Goal: Task Accomplishment & Management: Manage account settings

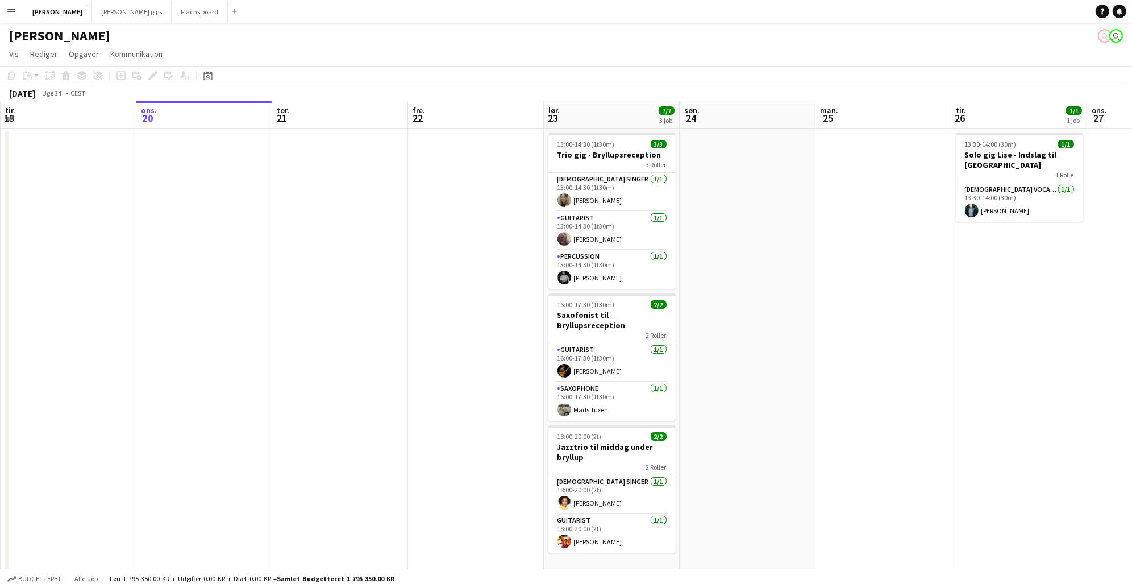
click at [13, 22] on button "Menu" at bounding box center [11, 11] width 23 height 23
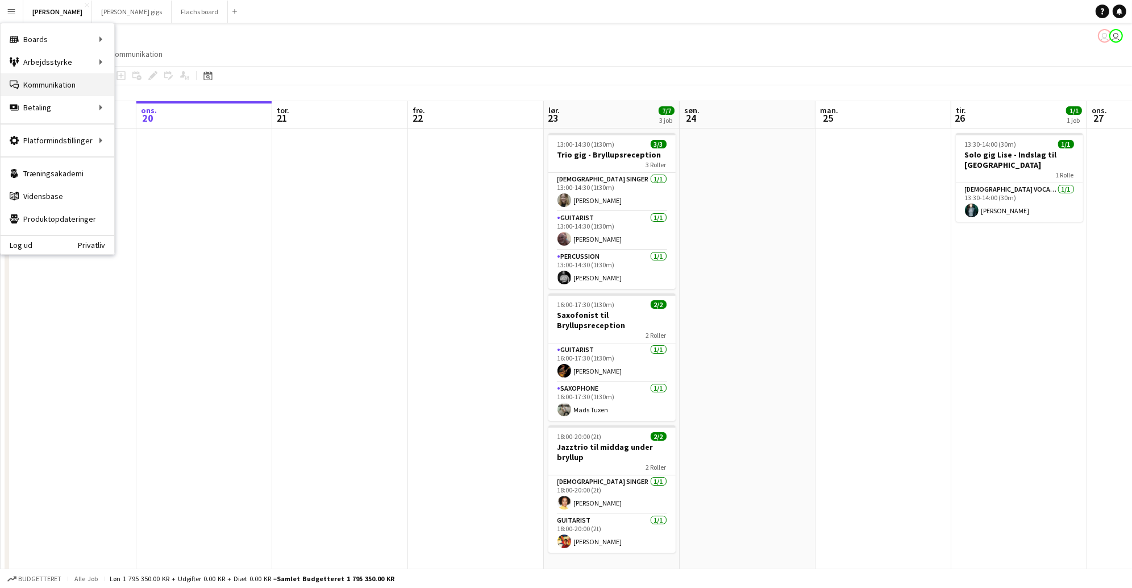
click at [34, 77] on link "Kommunikation Kommunikation" at bounding box center [58, 84] width 114 height 23
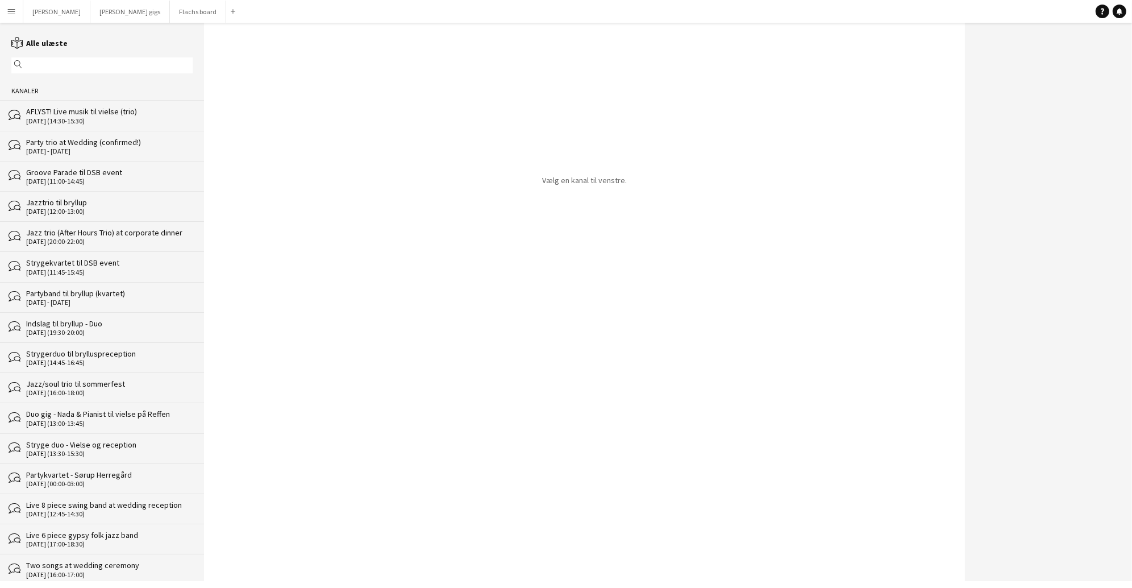
click at [71, 127] on div "bubbles AFLYST! Live musik til vielse (trio) 09-08-2025 (14:30-15:30)" at bounding box center [102, 115] width 204 height 30
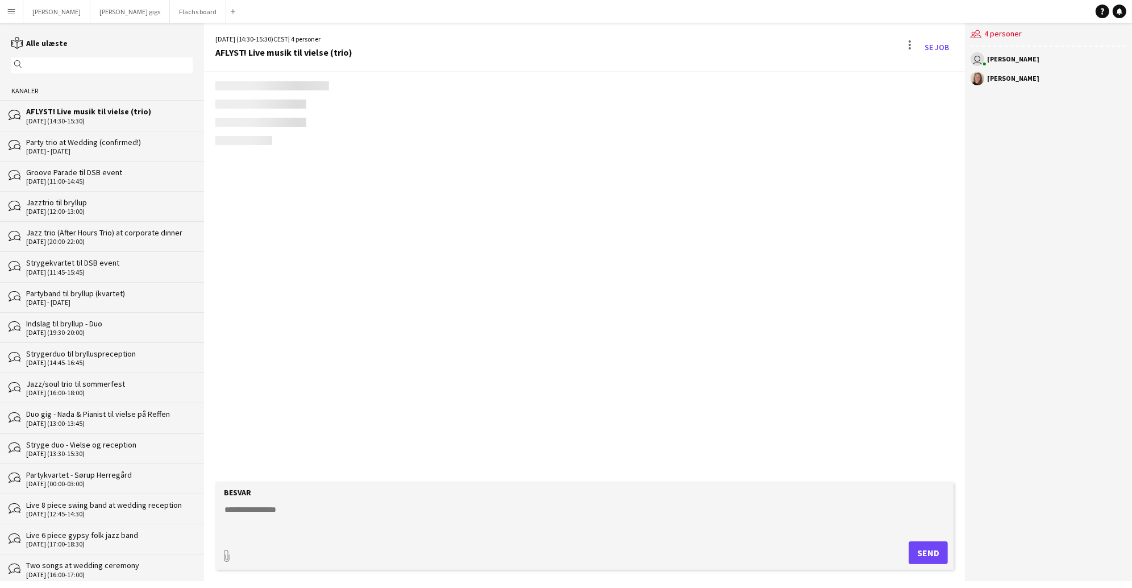
scroll to position [1759, 0]
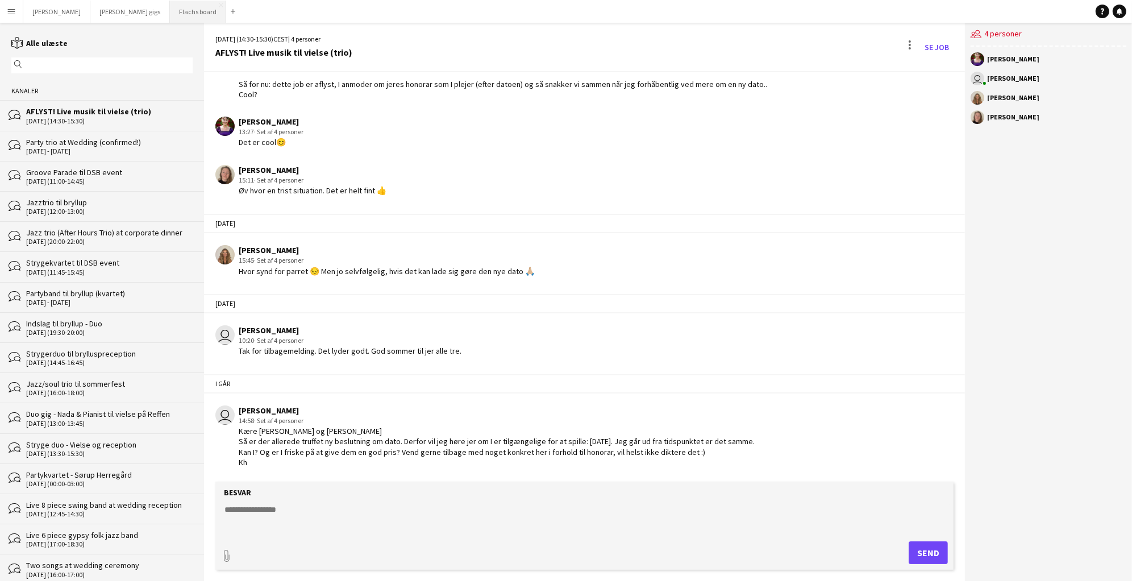
click at [170, 11] on button "Flachs board Luk" at bounding box center [198, 12] width 56 height 22
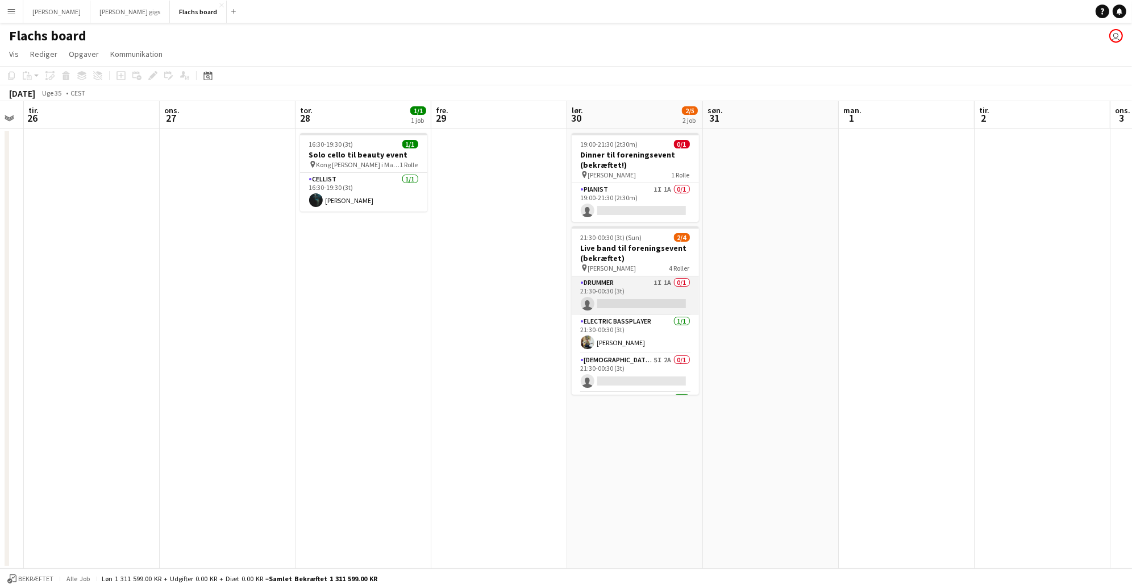
click at [661, 295] on app-card-role "Drummer 1I 1A 0/1 21:30-00:30 (3t) single-neutral-actions" at bounding box center [635, 295] width 127 height 39
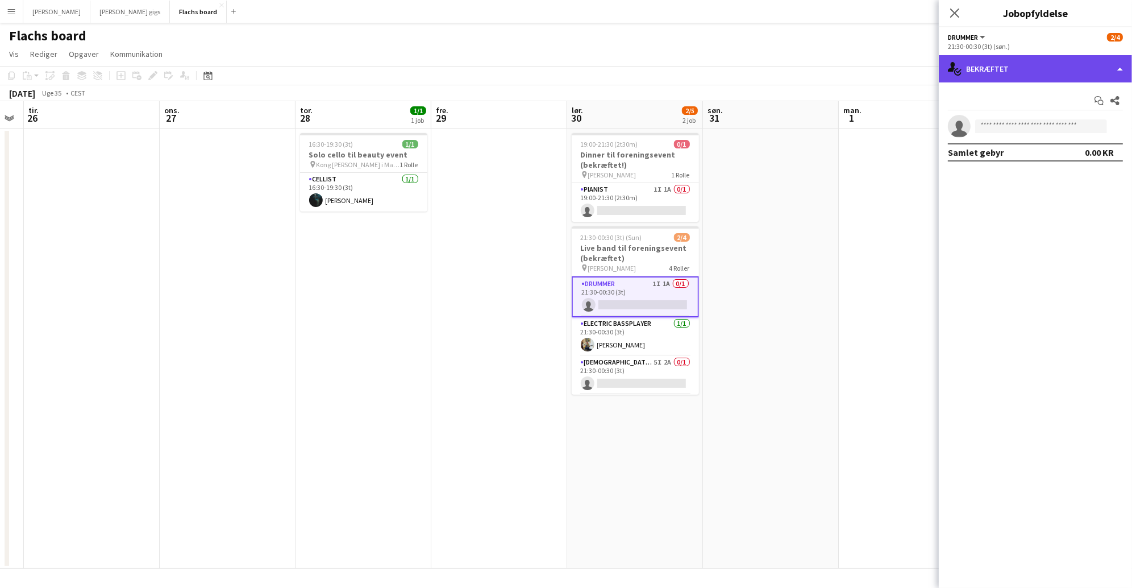
click at [1017, 65] on div "single-neutral-actions-check-2 Bekræftet" at bounding box center [1035, 68] width 193 height 27
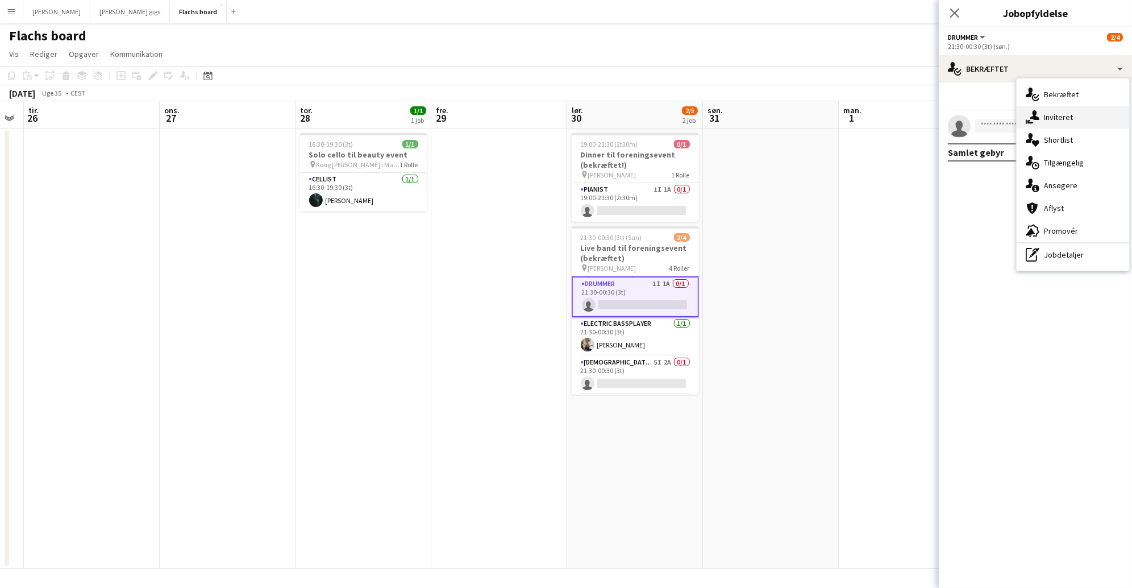
click at [1054, 123] on div "single-neutral-actions-share-1 Inviteret" at bounding box center [1073, 117] width 113 height 23
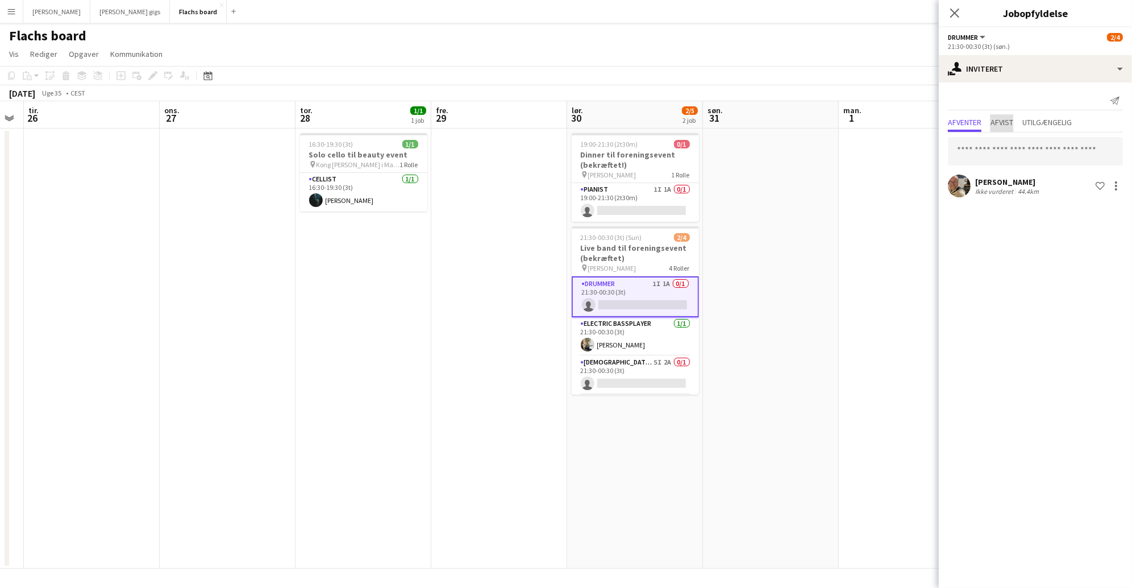
click at [1004, 115] on span "Afvist" at bounding box center [1001, 123] width 23 height 17
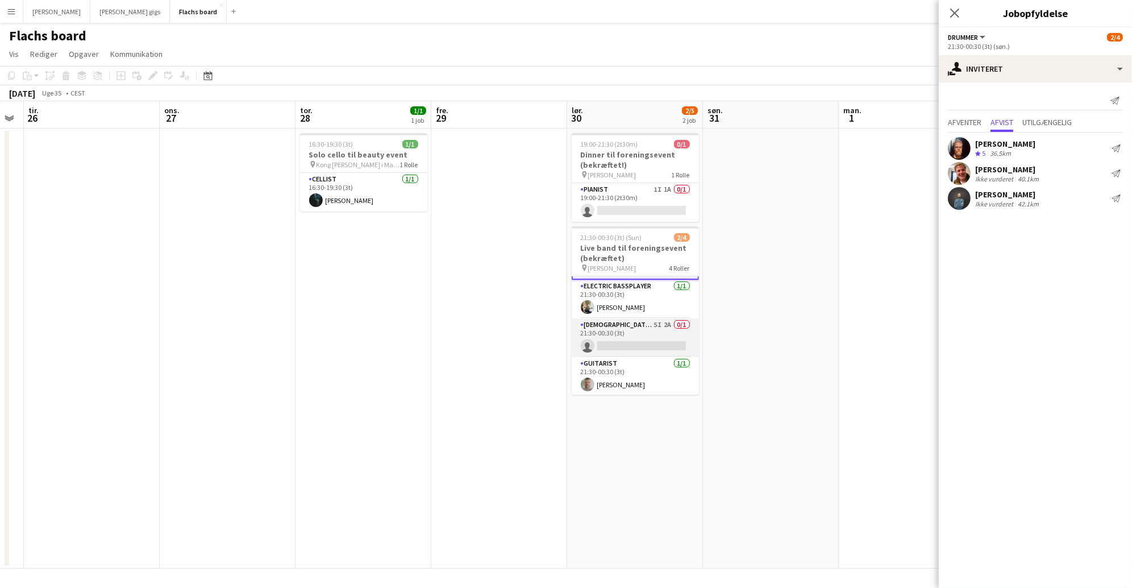
click at [648, 338] on app-card-role "[DEMOGRAPHIC_DATA] Singer 5I 2A 0/1 21:30-00:30 (3t) single-neutral-actions" at bounding box center [635, 337] width 127 height 39
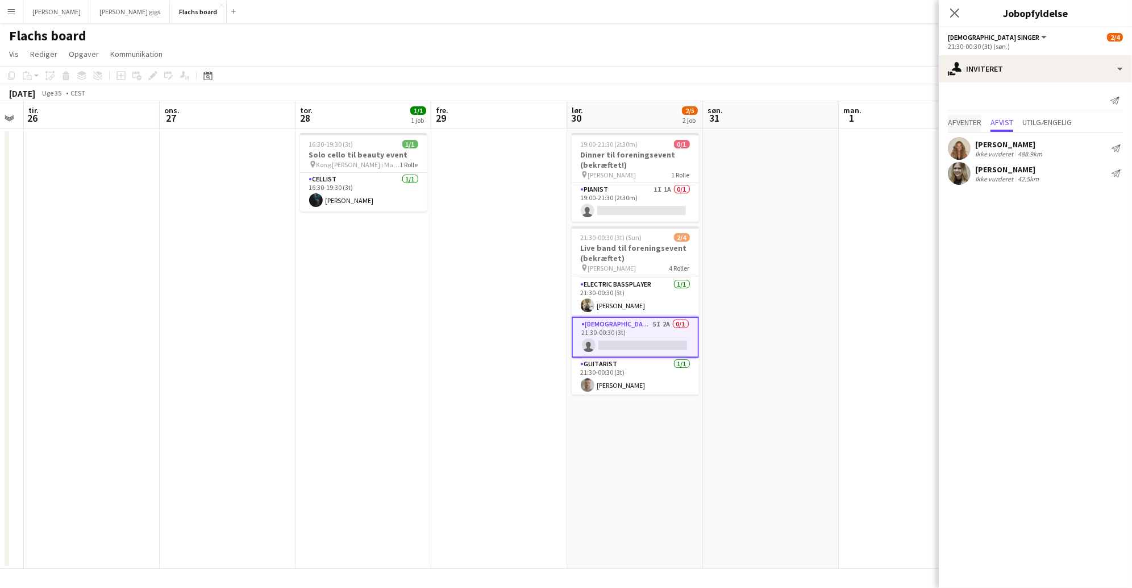
click at [961, 121] on span "Afventer" at bounding box center [965, 122] width 34 height 8
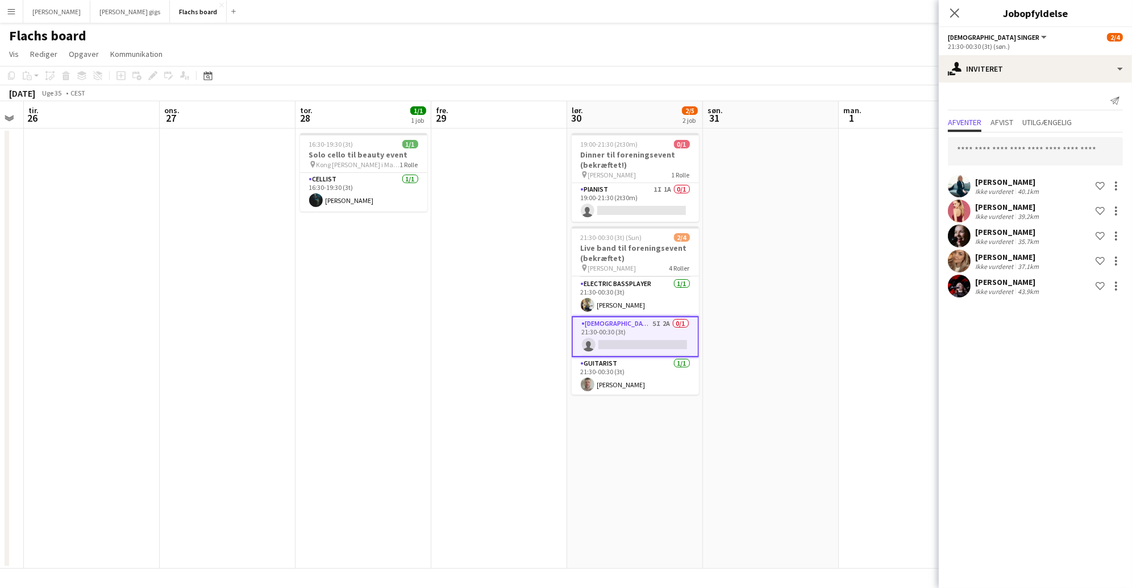
scroll to position [0, 0]
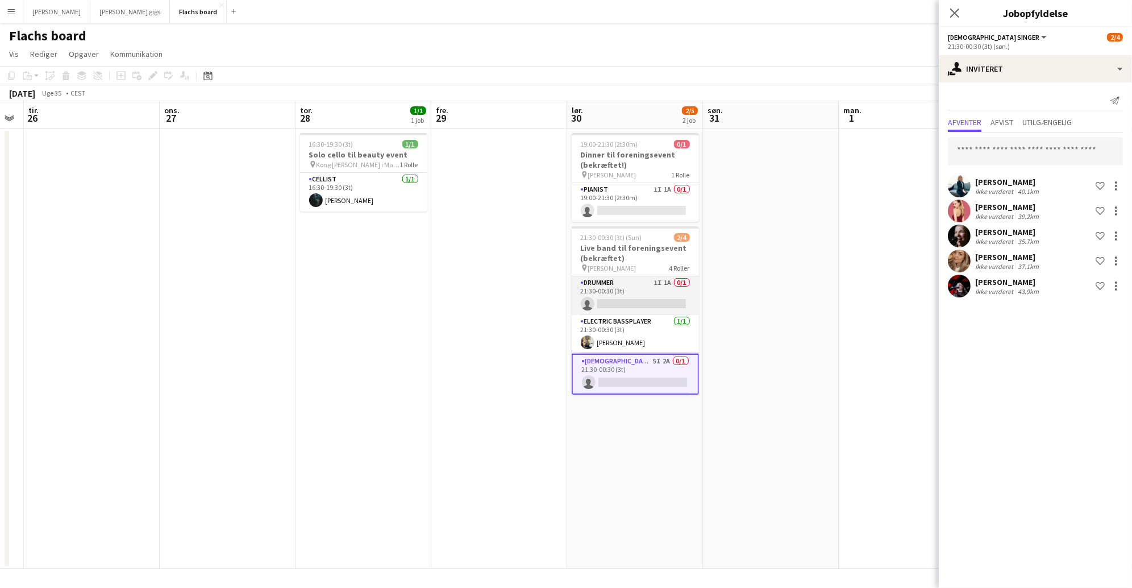
click at [666, 291] on app-card-role "Drummer 1I 1A 0/1 21:30-00:30 (3t) single-neutral-actions" at bounding box center [635, 295] width 127 height 39
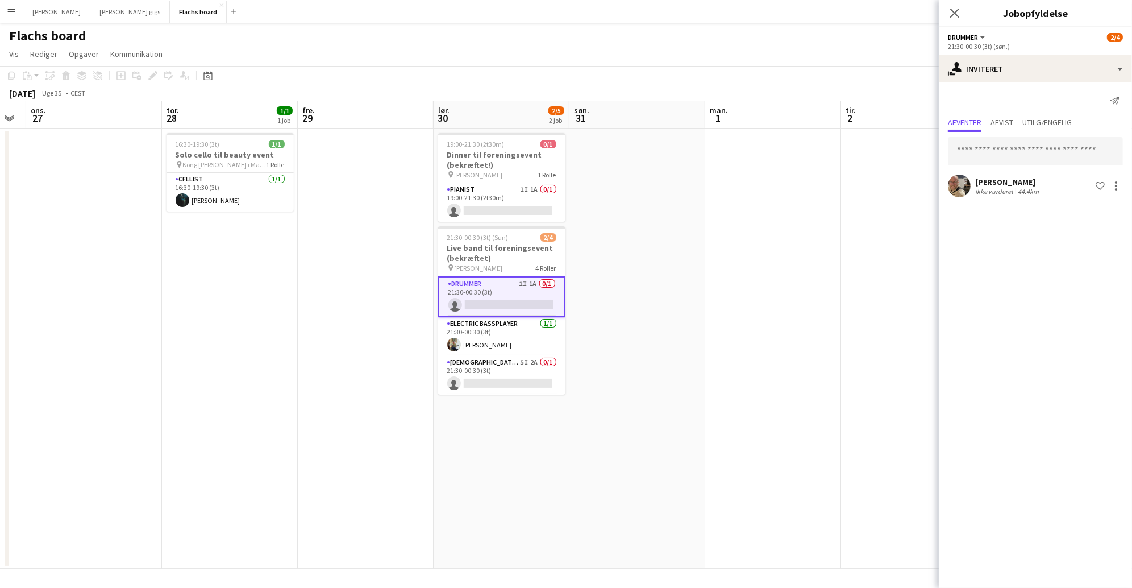
click at [685, 316] on app-date-cell at bounding box center [637, 348] width 136 height 440
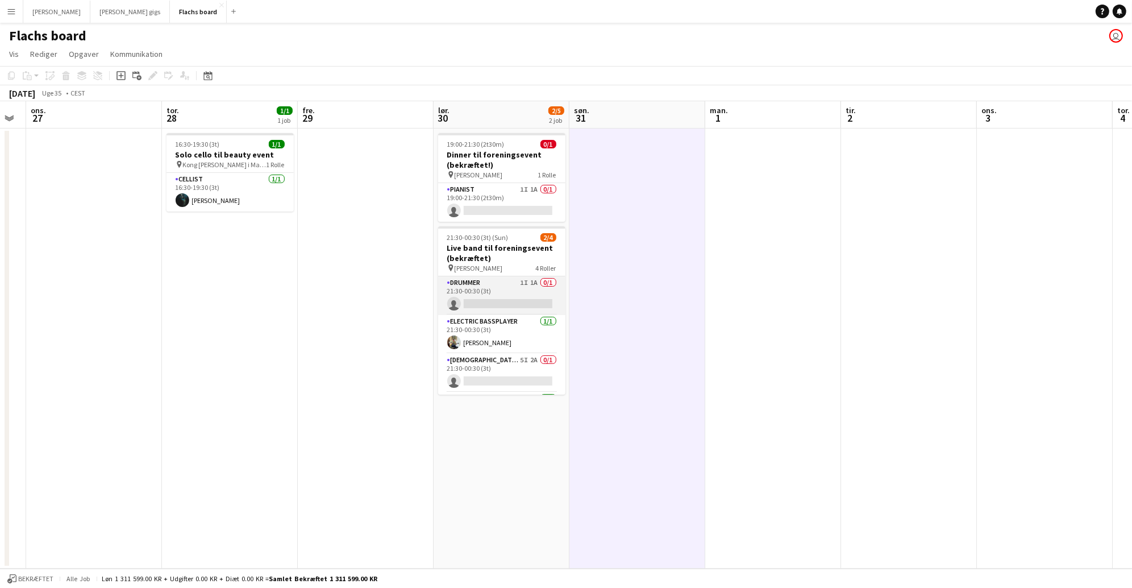
click at [551, 285] on app-card-role "Drummer 1I 1A 0/1 21:30-00:30 (3t) single-neutral-actions" at bounding box center [501, 295] width 127 height 39
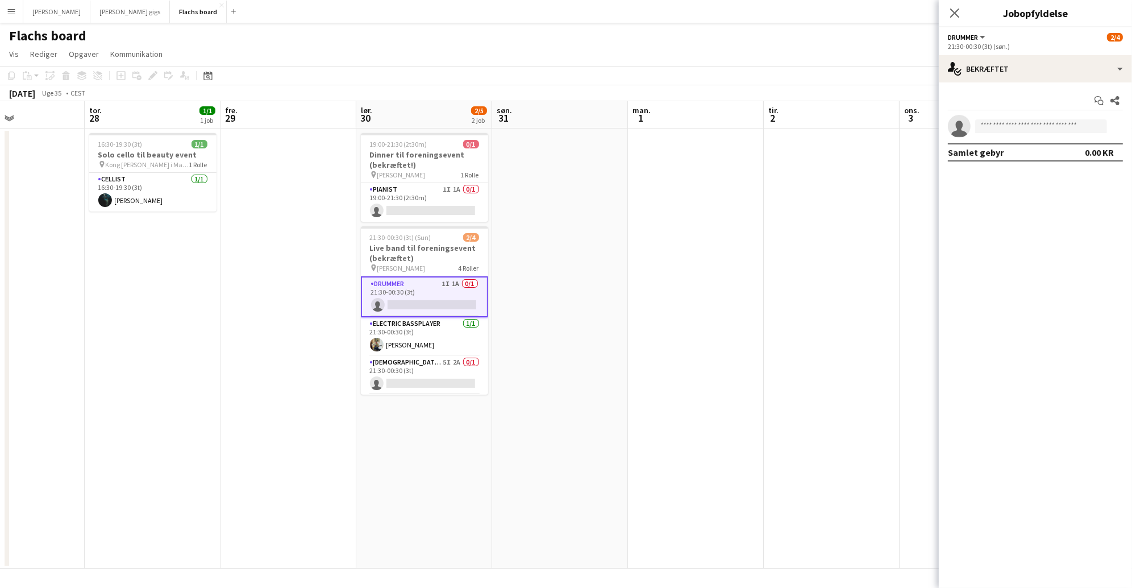
scroll to position [0, 322]
click at [995, 76] on div "single-neutral-actions-check-2 Bekræftet" at bounding box center [1035, 68] width 193 height 27
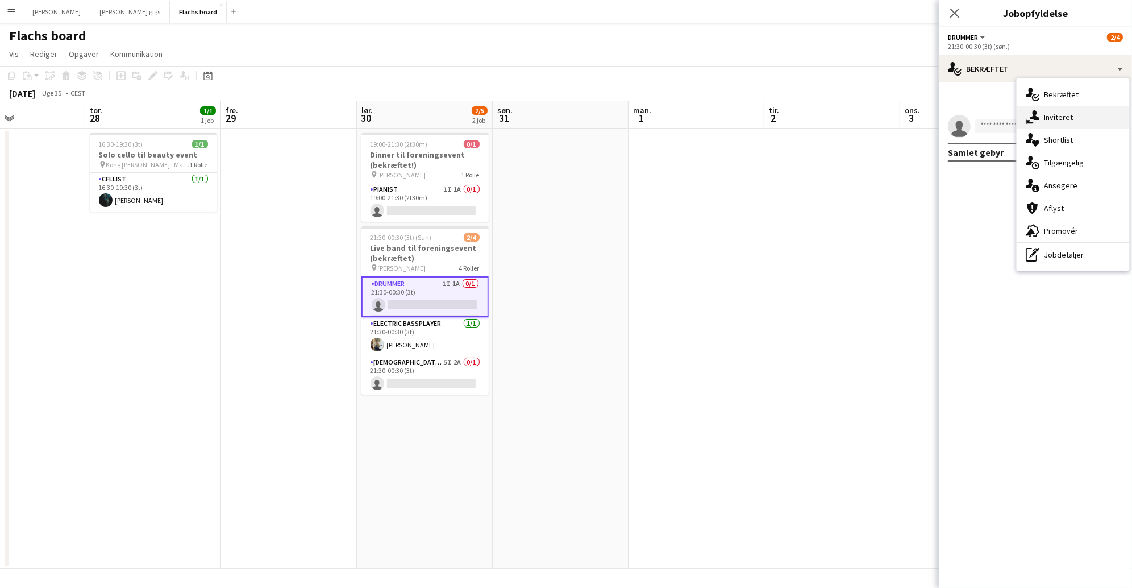
click at [1035, 110] on icon at bounding box center [1035, 115] width 10 height 10
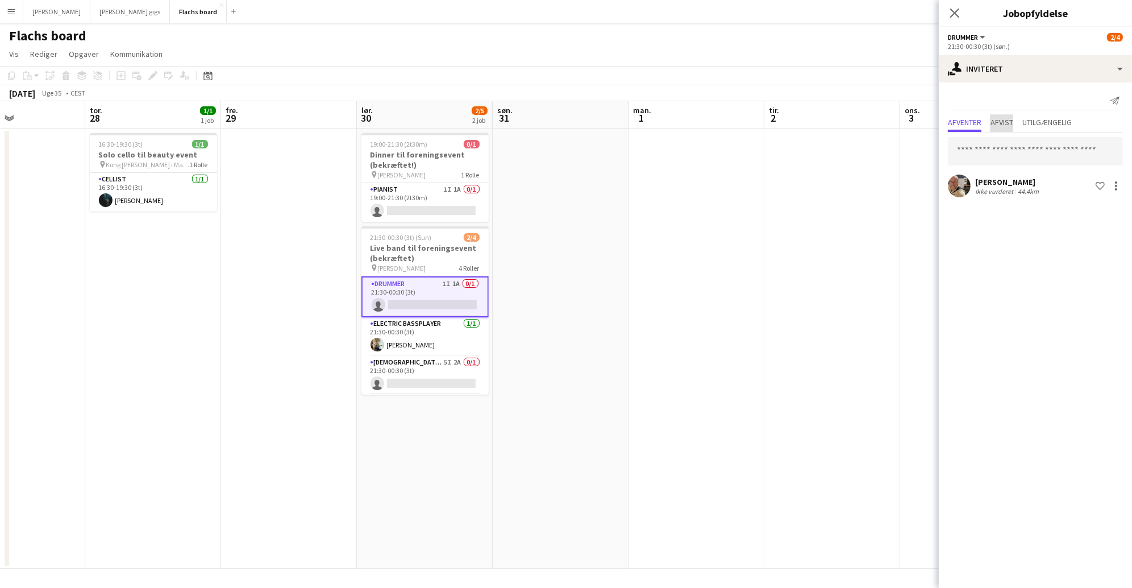
click at [1011, 121] on span "Afvist" at bounding box center [1001, 122] width 23 height 8
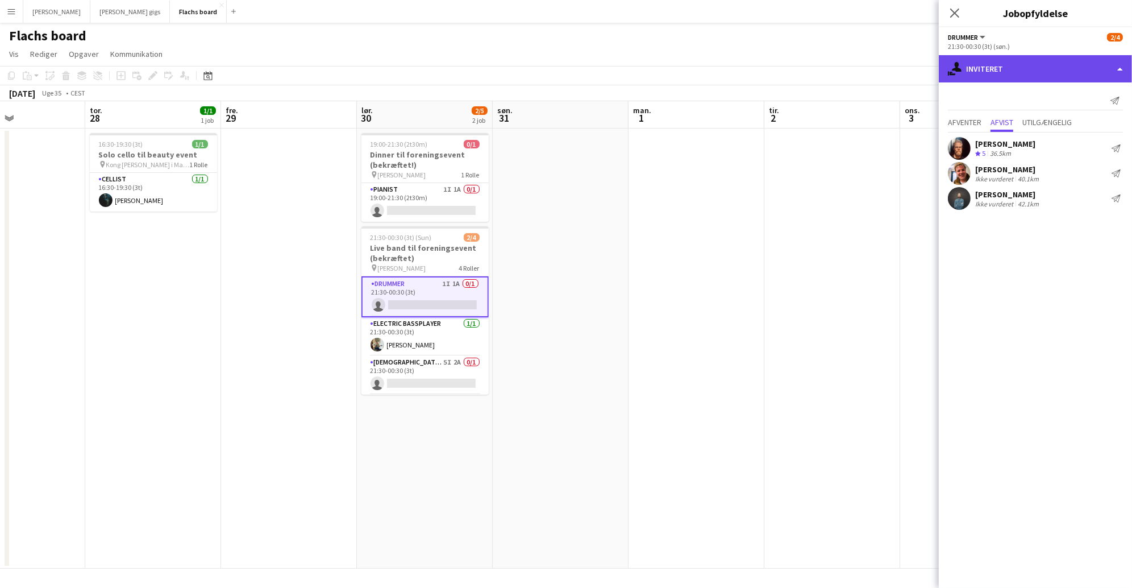
click at [1016, 74] on div "single-neutral-actions-share-1 Inviteret" at bounding box center [1035, 68] width 193 height 27
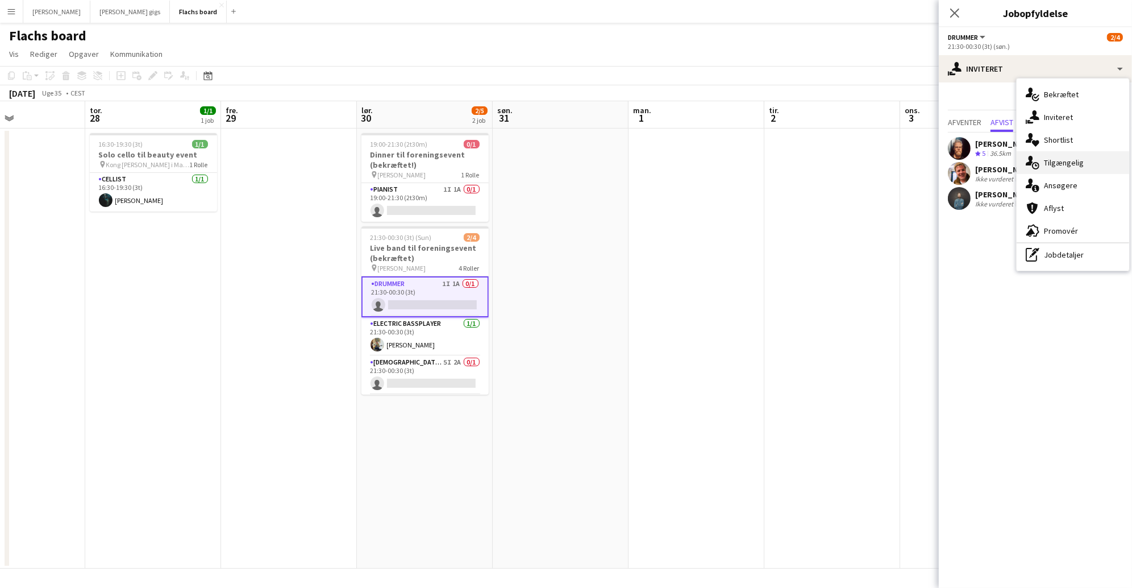
click at [1058, 156] on div "single-neutral-actions-upload Tilgængelig" at bounding box center [1073, 162] width 113 height 23
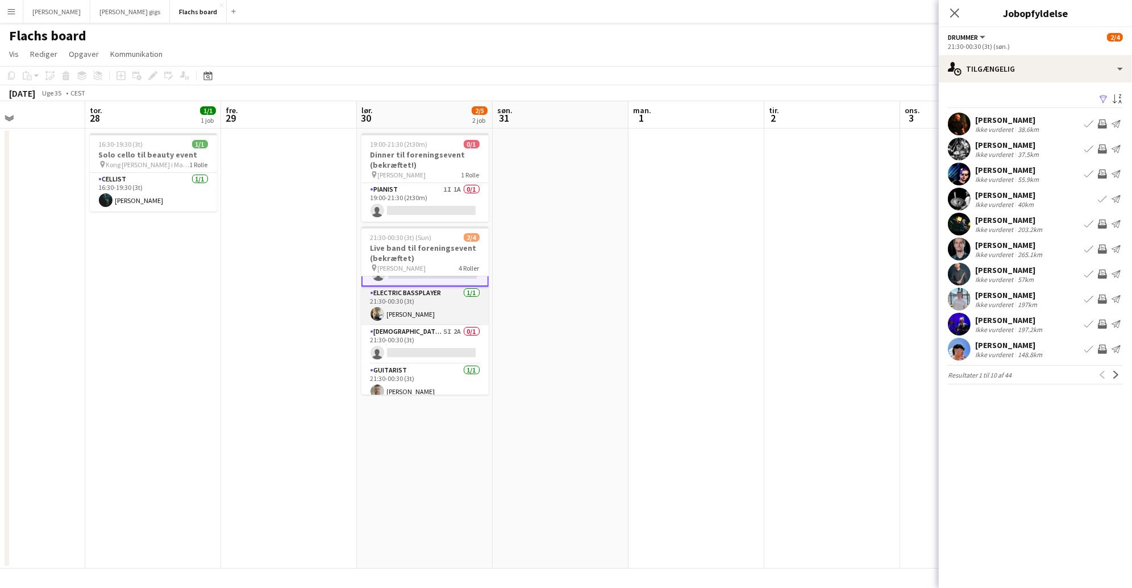
scroll to position [0, 0]
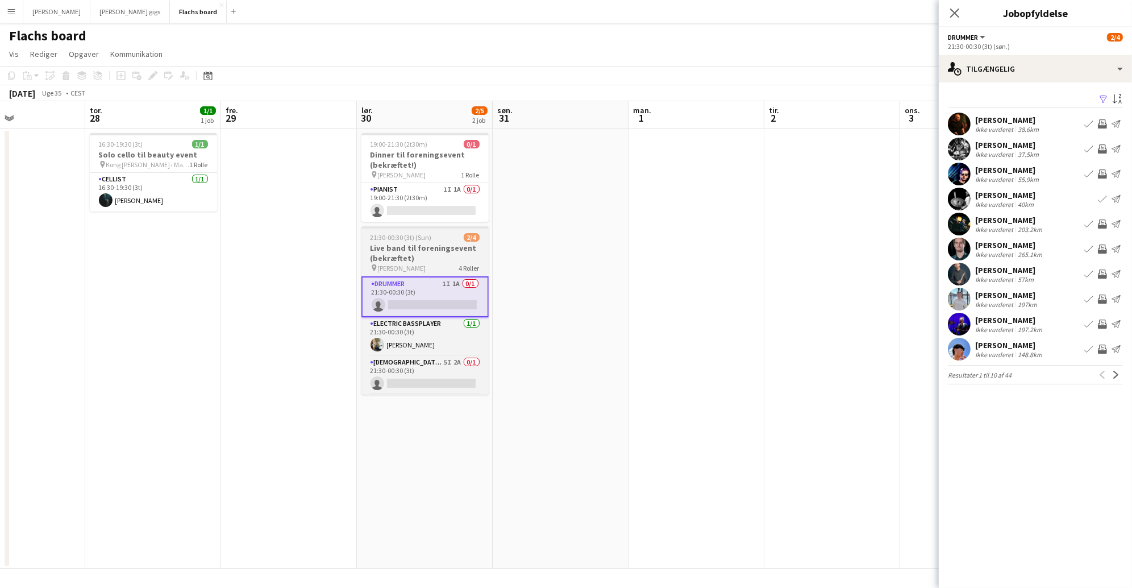
click at [415, 251] on h3 "Live band til foreningsevent (bekræftet)" at bounding box center [424, 253] width 127 height 20
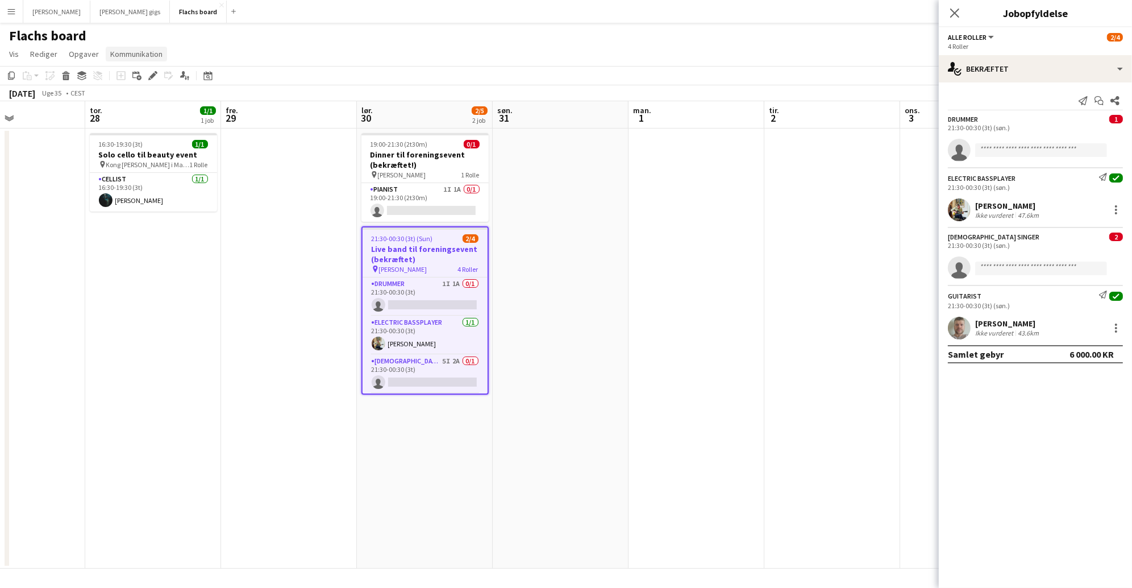
click at [143, 56] on span "Kommunikation" at bounding box center [136, 54] width 52 height 10
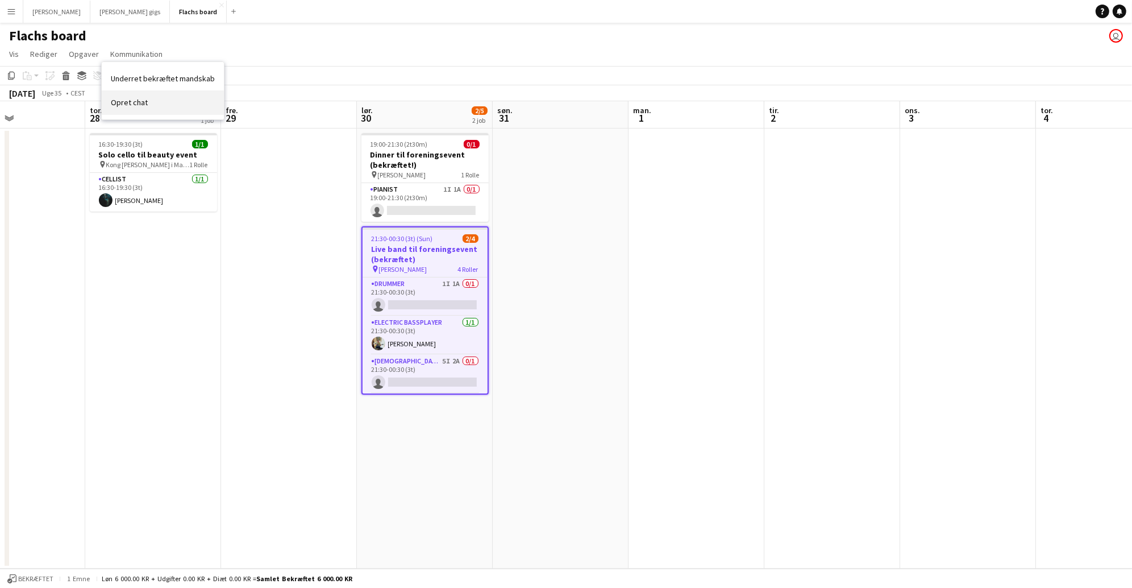
click at [153, 101] on link "Opret chat" at bounding box center [163, 102] width 122 height 24
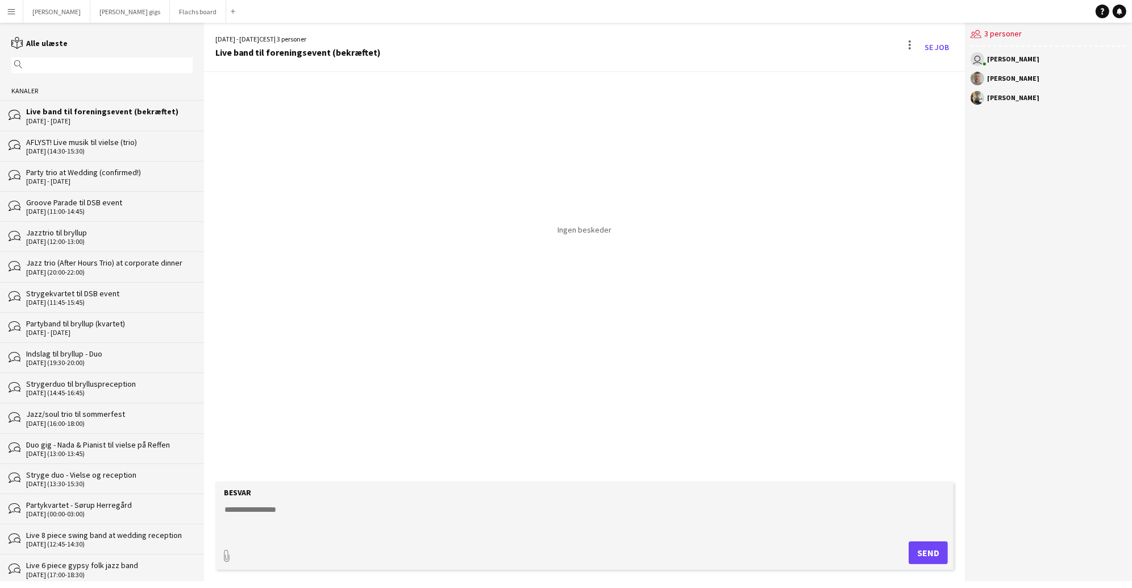
click at [335, 526] on textarea at bounding box center [586, 518] width 727 height 30
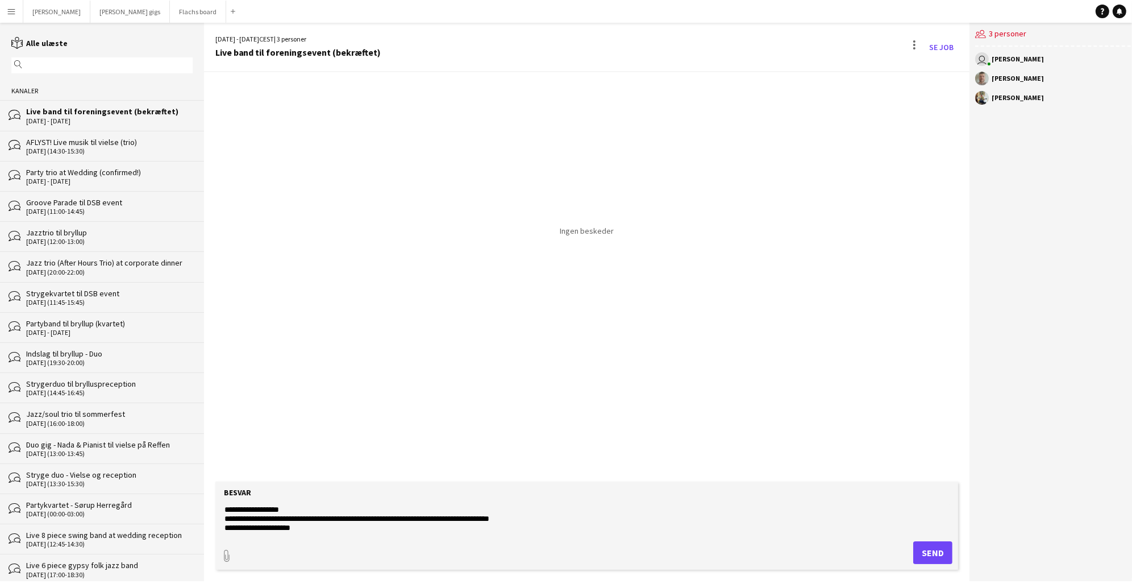
click at [332, 515] on textarea "**********" at bounding box center [586, 518] width 727 height 30
click at [349, 518] on textarea "**********" at bounding box center [586, 518] width 727 height 30
click at [589, 540] on form "**********" at bounding box center [586, 525] width 743 height 88
click at [586, 539] on form "**********" at bounding box center [586, 525] width 743 height 88
click at [572, 528] on textarea "**********" at bounding box center [586, 518] width 727 height 30
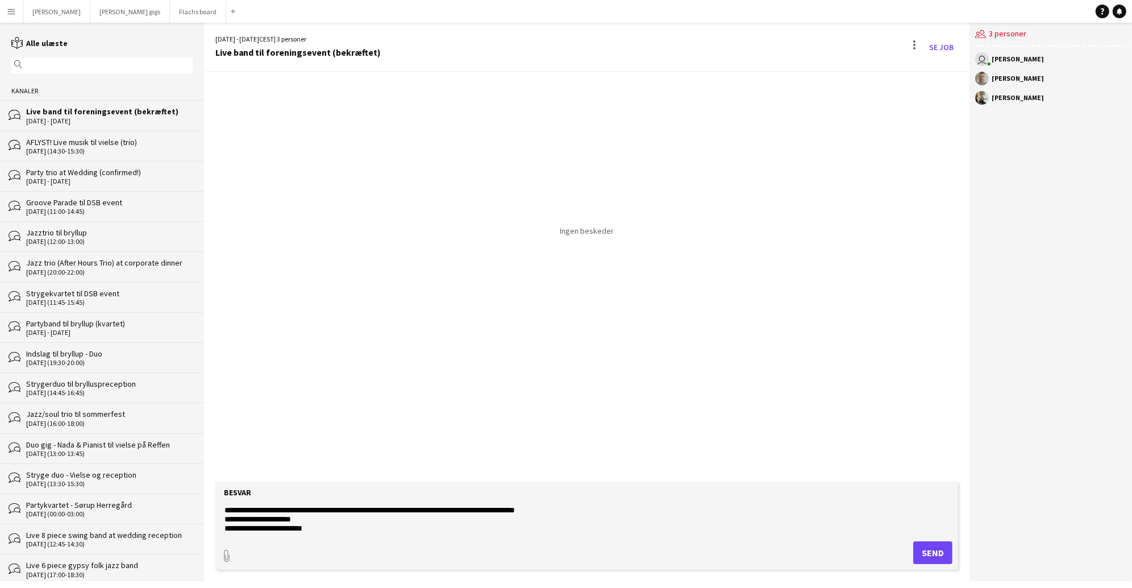
scroll to position [18, 0]
type textarea "**********"
click at [925, 550] on button "Send" at bounding box center [932, 552] width 39 height 23
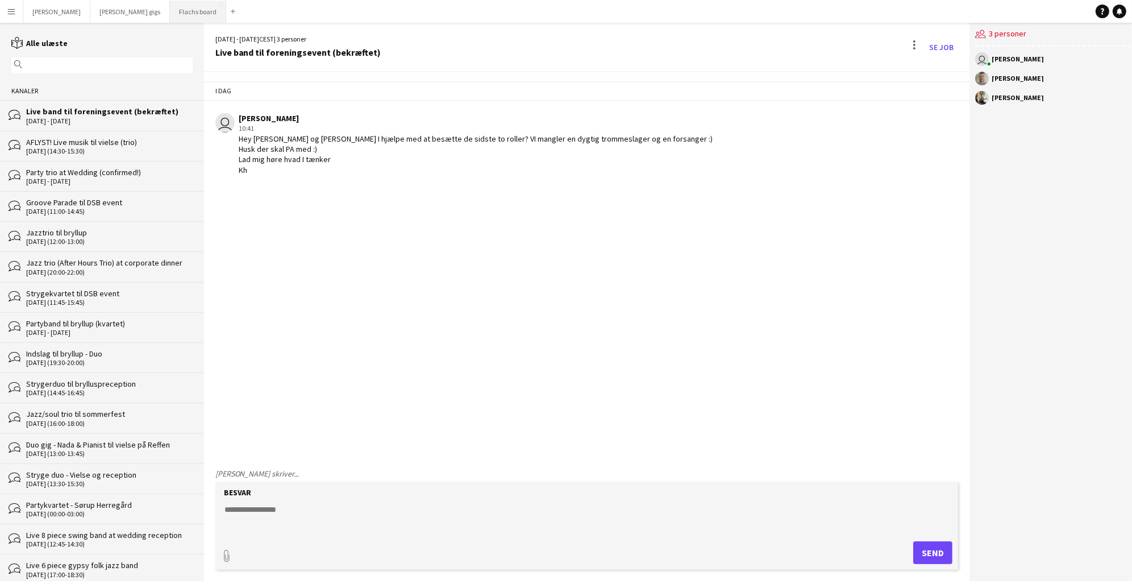
click at [170, 12] on button "Flachs board Luk" at bounding box center [198, 12] width 56 height 22
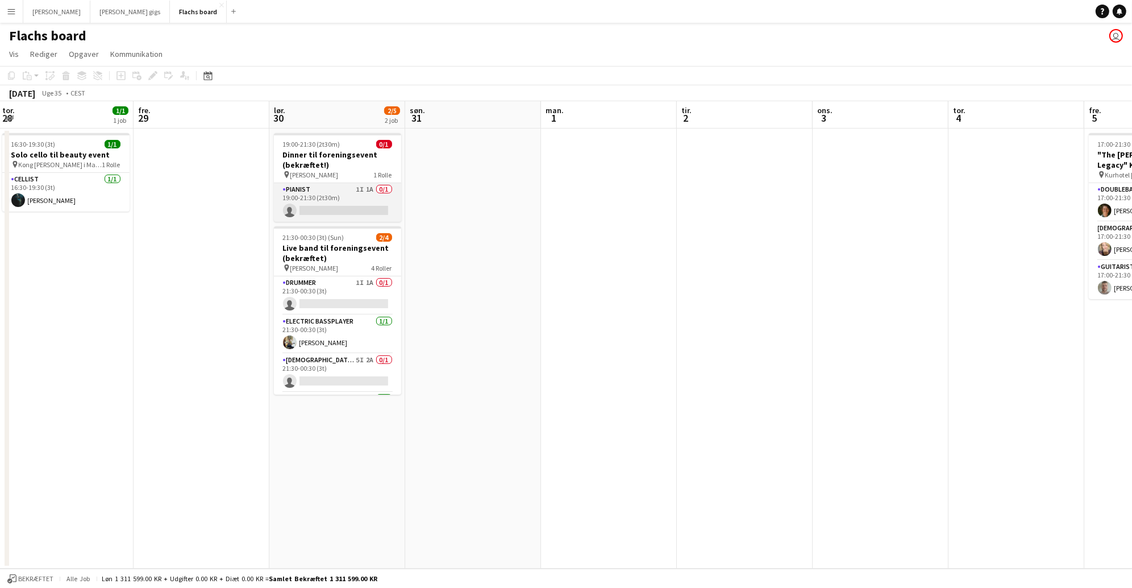
click at [381, 193] on app-card-role "Pianist 1I 1A 0/1 19:00-21:30 (2t30m) single-neutral-actions" at bounding box center [337, 202] width 127 height 39
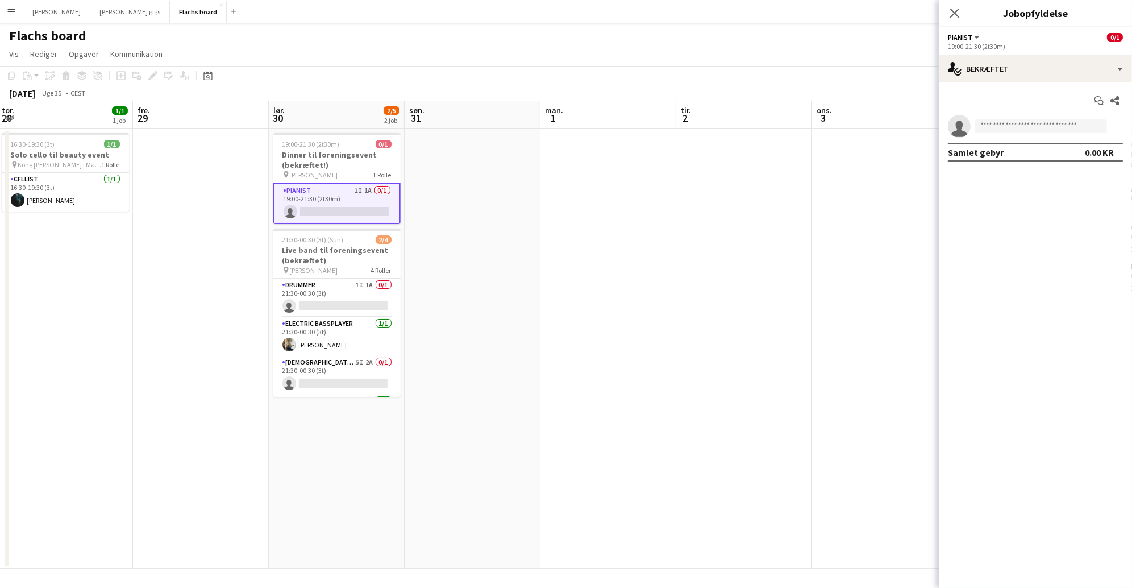
click at [952, 86] on div "Start chat Del single-neutral-actions Samlet gebyr 0.00 KR" at bounding box center [1035, 126] width 193 height 88
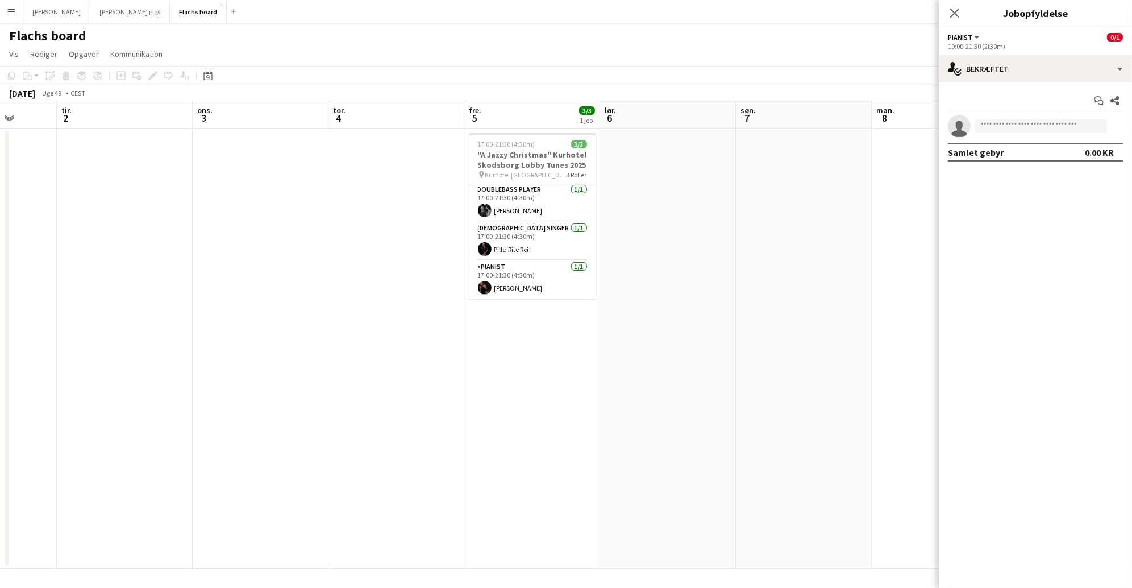
scroll to position [0, 498]
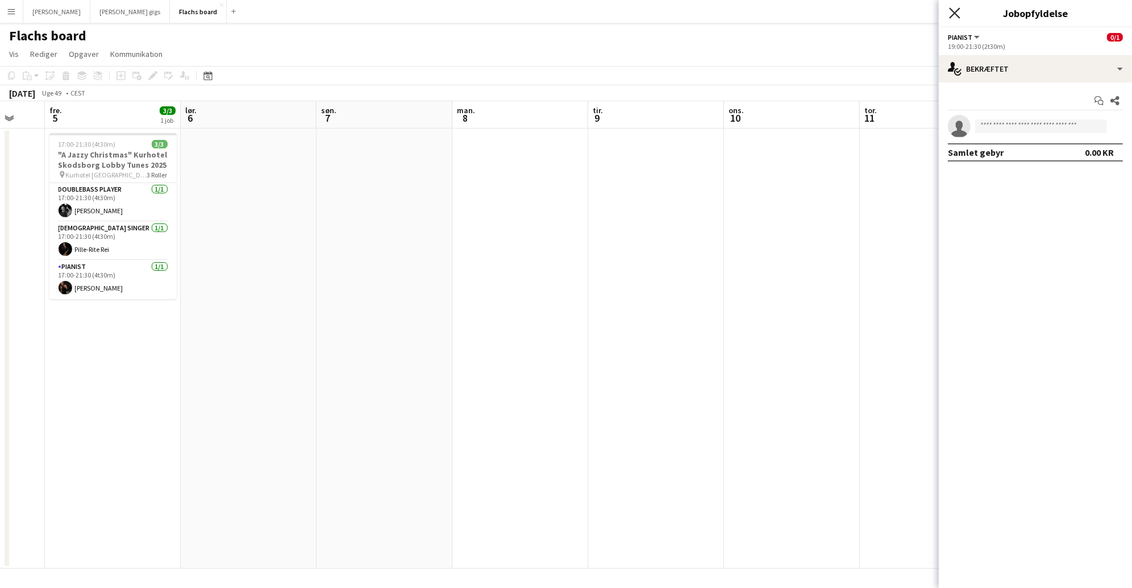
click at [953, 8] on icon "Luk pop-in" at bounding box center [954, 12] width 11 height 11
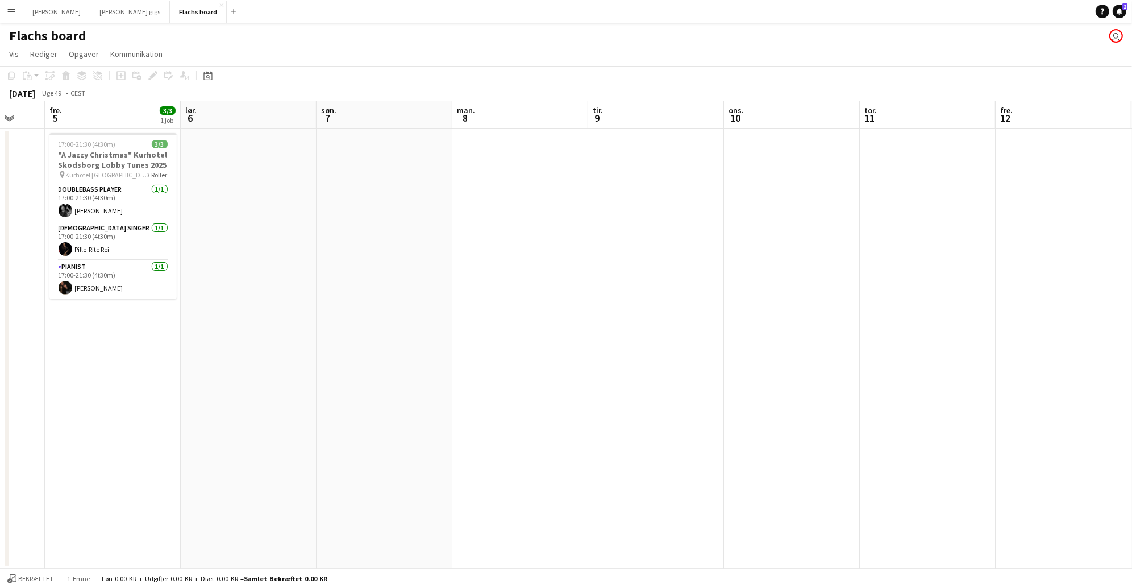
click at [15, 16] on button "Menu" at bounding box center [11, 11] width 23 height 23
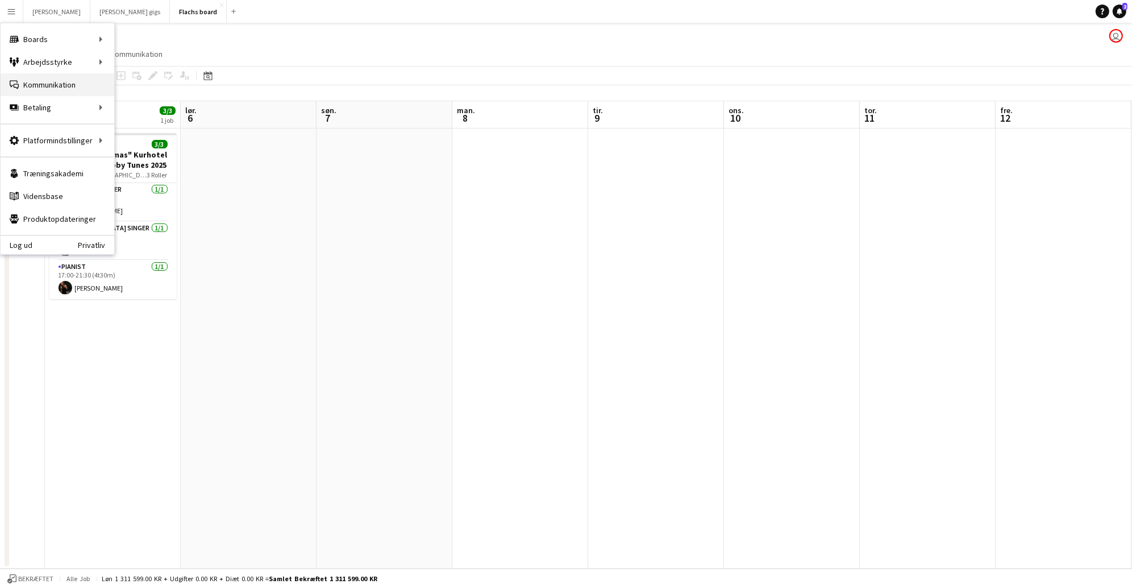
click at [47, 81] on link "Kommunikation Kommunikation" at bounding box center [58, 84] width 114 height 23
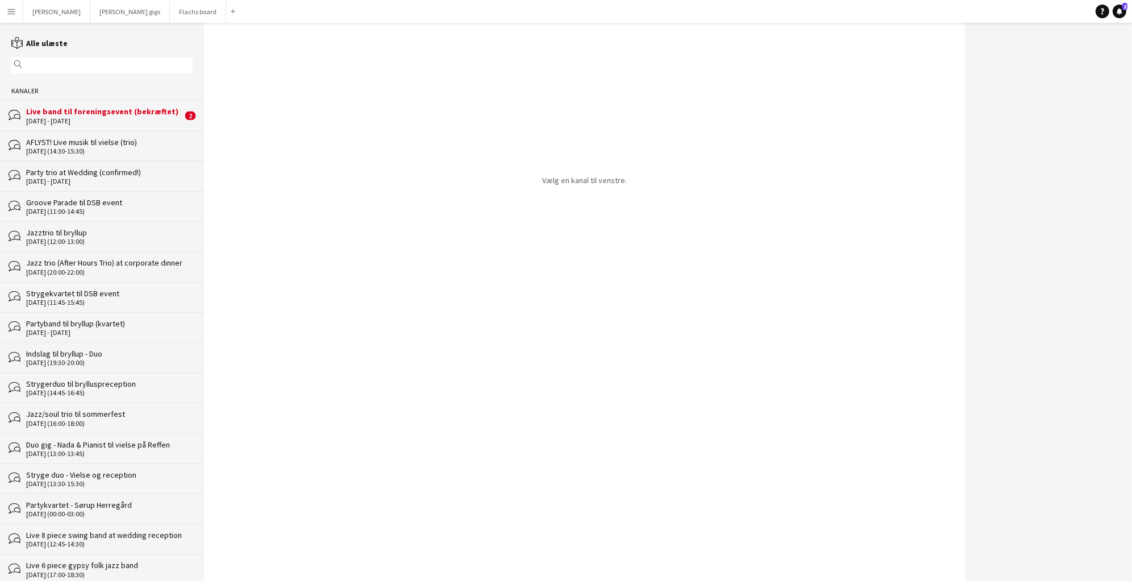
click at [65, 116] on div "Live band til foreningsevent (bekræftet)" at bounding box center [104, 111] width 156 height 10
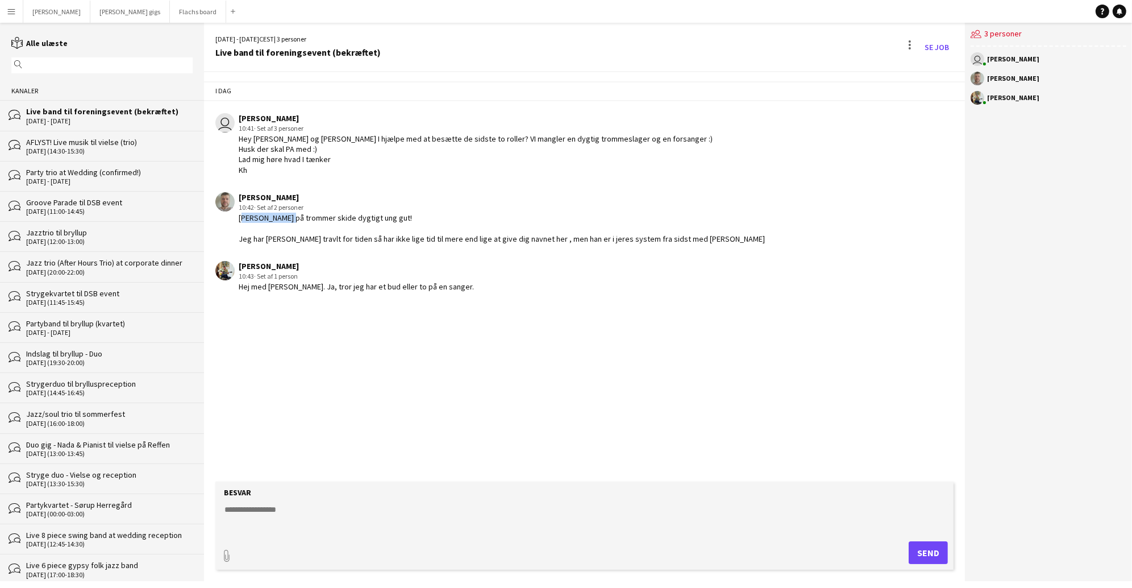
drag, startPoint x: 283, startPoint y: 227, endPoint x: 239, endPoint y: 227, distance: 43.8
click at [239, 227] on div "[PERSON_NAME] på [PERSON_NAME] skide dygtigt ung gut! Jeg har [PERSON_NAME] tra…" at bounding box center [502, 228] width 526 height 31
copy div "Frederik veth"
click at [170, 18] on button "Flachs board Luk" at bounding box center [198, 12] width 56 height 22
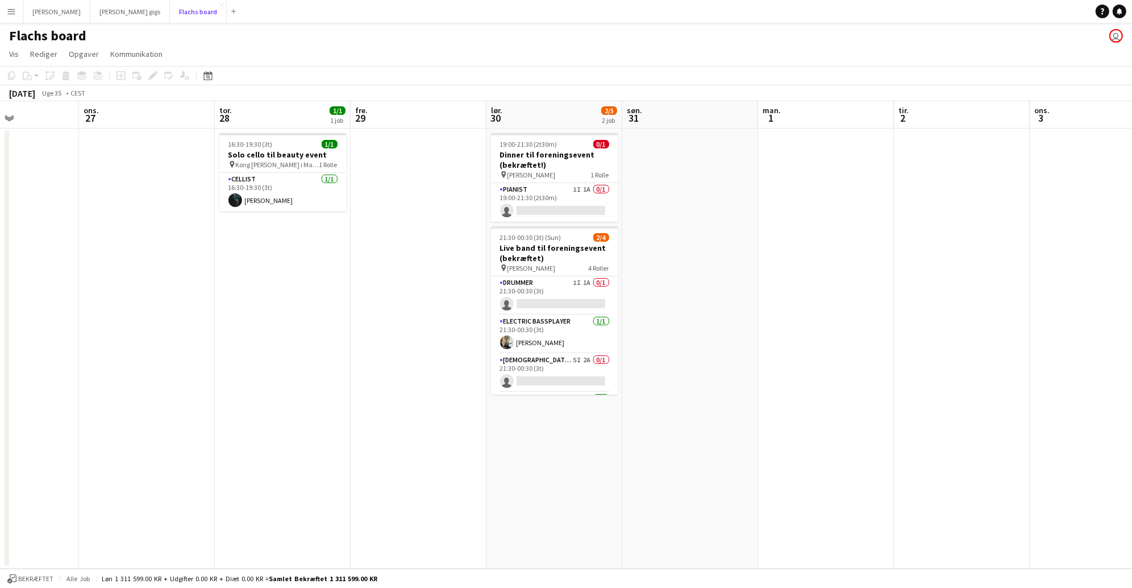
scroll to position [0, 463]
click at [565, 283] on app-card-role "Drummer 1I 1A 0/1 21:30-00:30 (3t) single-neutral-actions" at bounding box center [555, 295] width 127 height 39
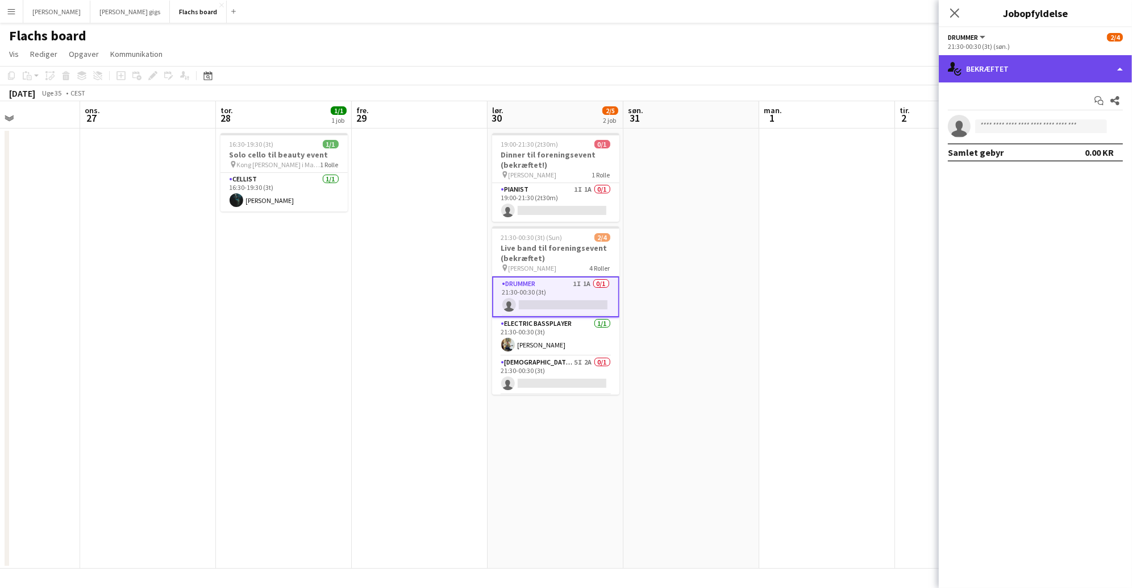
click at [1062, 72] on div "single-neutral-actions-check-2 Bekræftet" at bounding box center [1035, 68] width 193 height 27
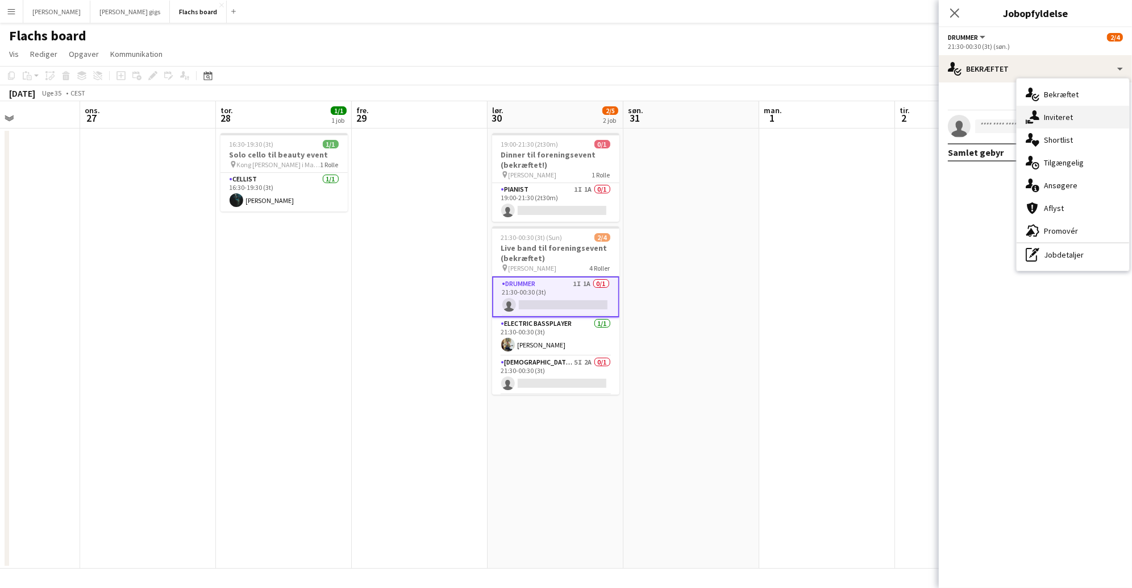
click at [1071, 111] on div "single-neutral-actions-share-1 Inviteret" at bounding box center [1073, 117] width 113 height 23
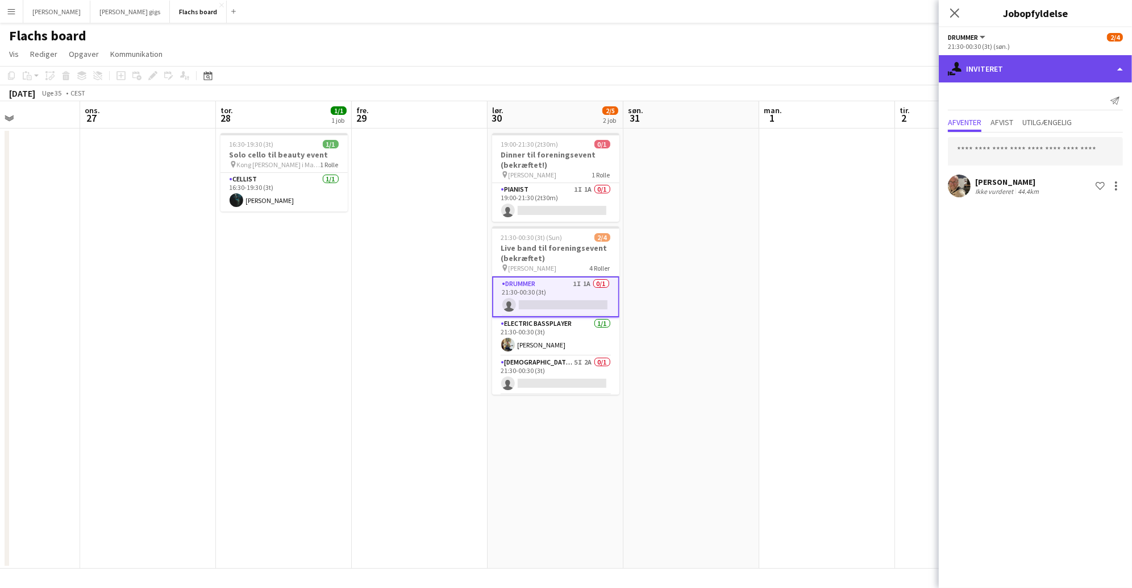
click at [1007, 76] on div "single-neutral-actions-share-1 Inviteret" at bounding box center [1035, 68] width 193 height 27
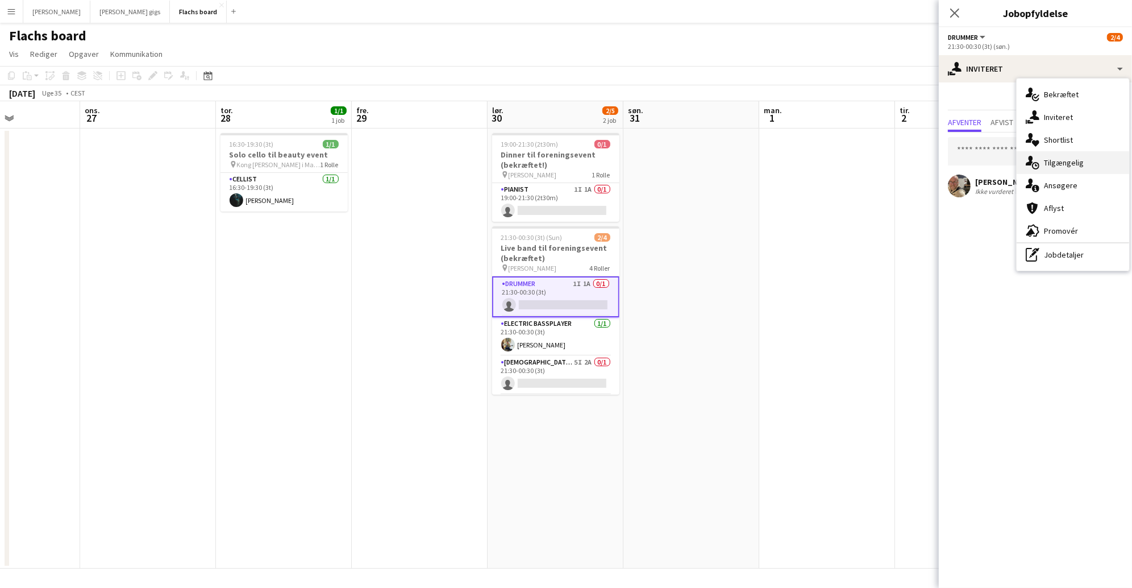
click at [1058, 157] on div "single-neutral-actions-upload Tilgængelig" at bounding box center [1073, 162] width 113 height 23
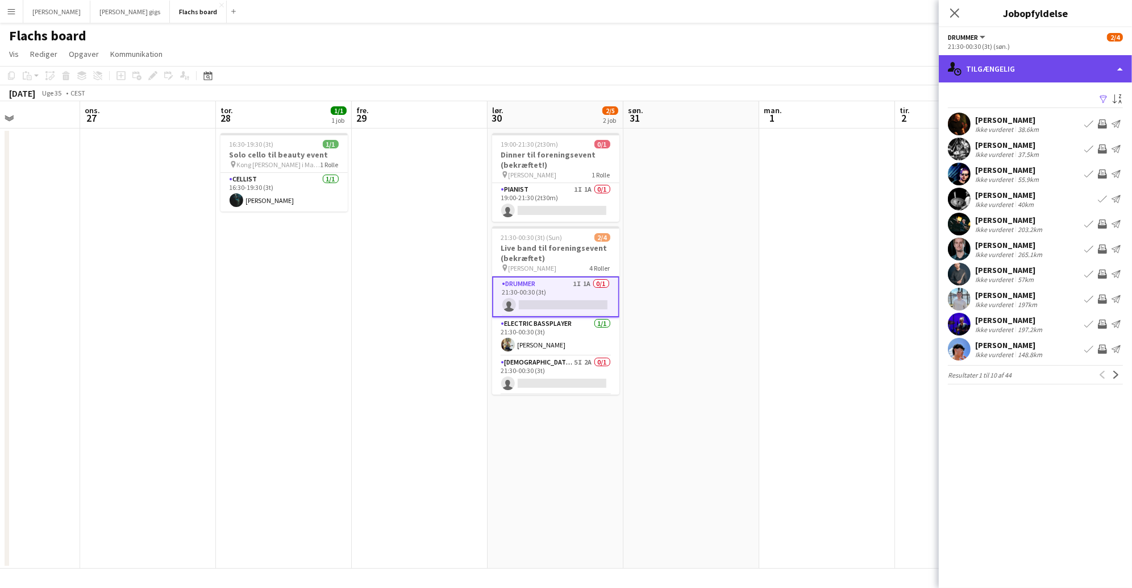
click at [1070, 76] on div "single-neutral-actions-upload Tilgængelig" at bounding box center [1035, 68] width 193 height 27
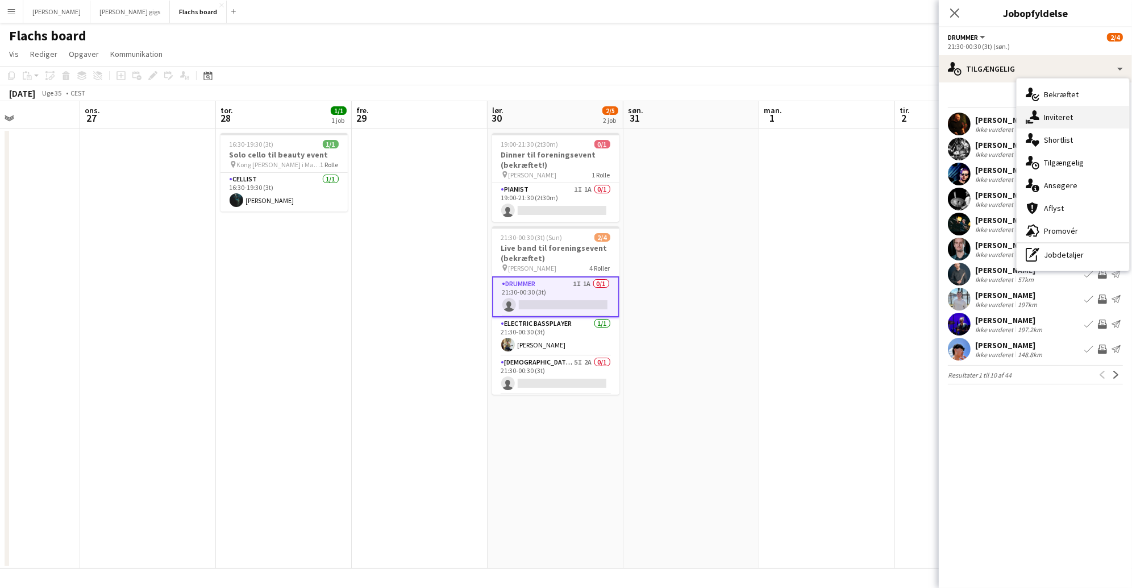
click at [1077, 114] on div "single-neutral-actions-share-1 Inviteret" at bounding box center [1073, 117] width 113 height 23
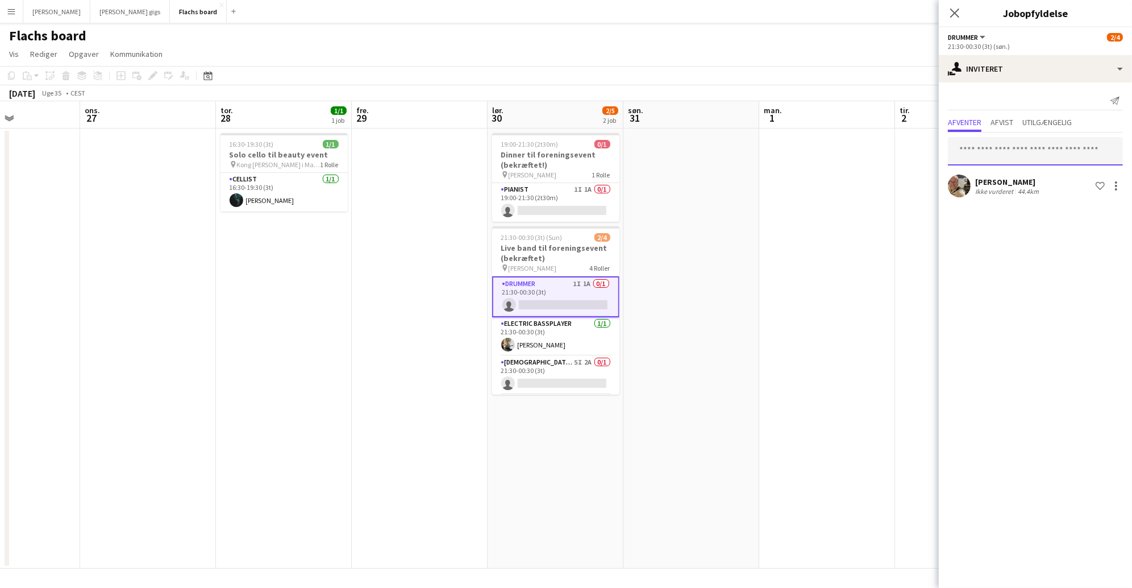
click at [1023, 157] on input "text" at bounding box center [1035, 151] width 175 height 28
paste input "**********"
type input "**********"
click at [1040, 152] on input "**********" at bounding box center [1035, 151] width 175 height 28
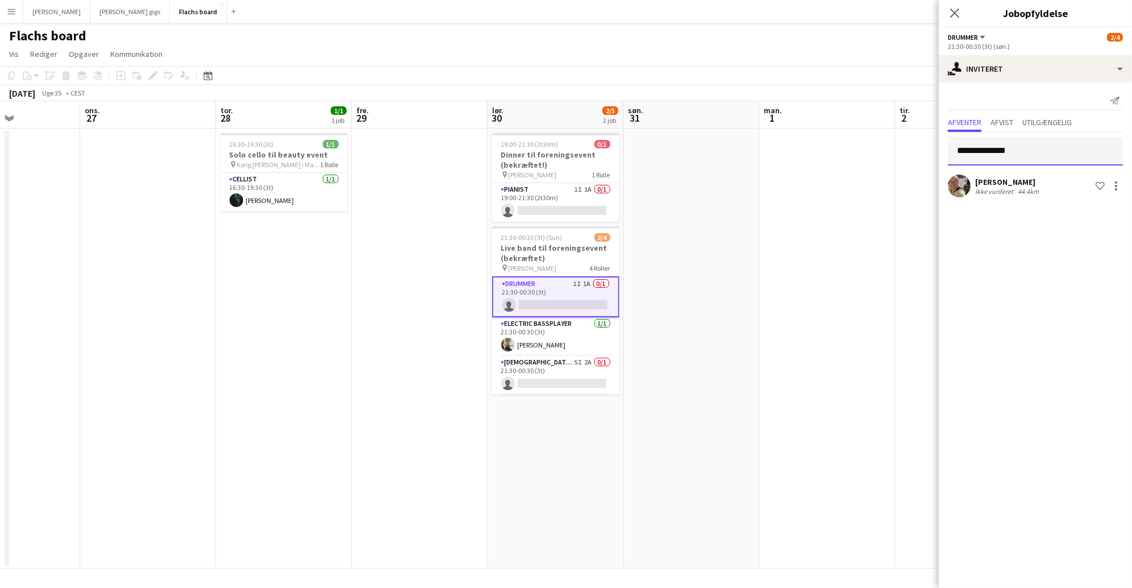
click at [1040, 152] on input "**********" at bounding box center [1035, 151] width 175 height 28
click at [14, 13] on app-icon "Menu" at bounding box center [11, 11] width 9 height 9
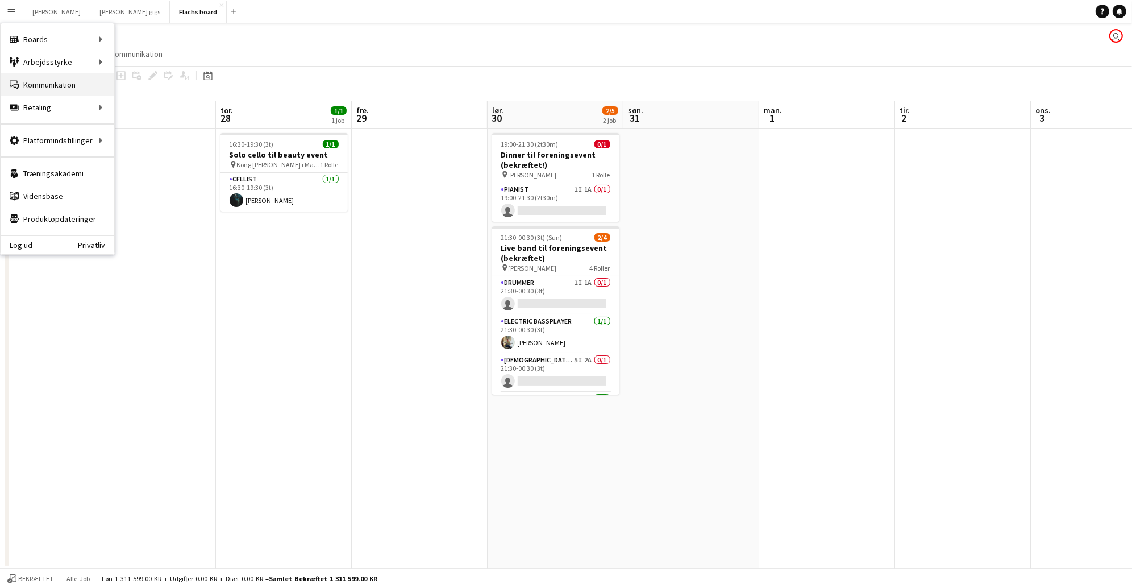
click at [43, 82] on link "Kommunikation Kommunikation" at bounding box center [58, 84] width 114 height 23
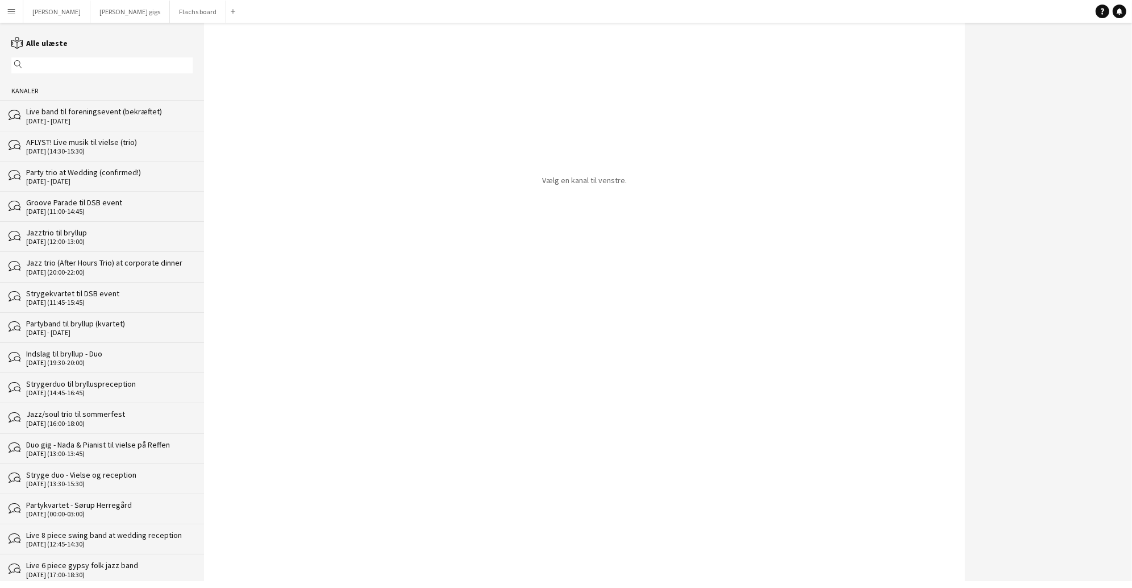
click at [117, 115] on div "Live band til foreningsevent (bekræftet)" at bounding box center [109, 111] width 166 height 10
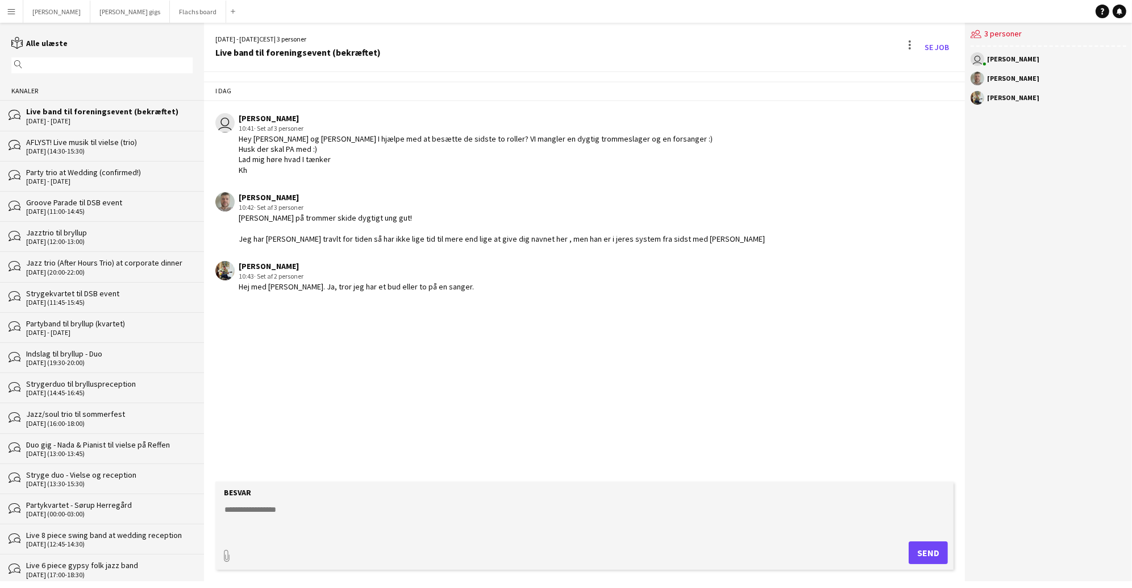
click at [435, 504] on textarea at bounding box center [586, 518] width 727 height 30
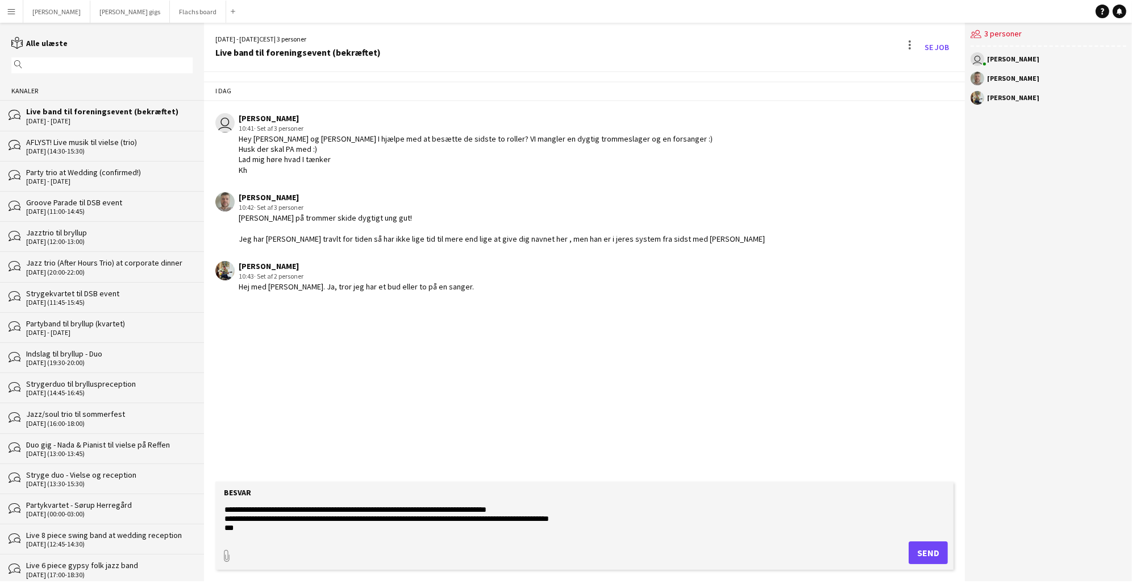
type textarea "**********"
click at [931, 551] on button "Send" at bounding box center [928, 552] width 39 height 23
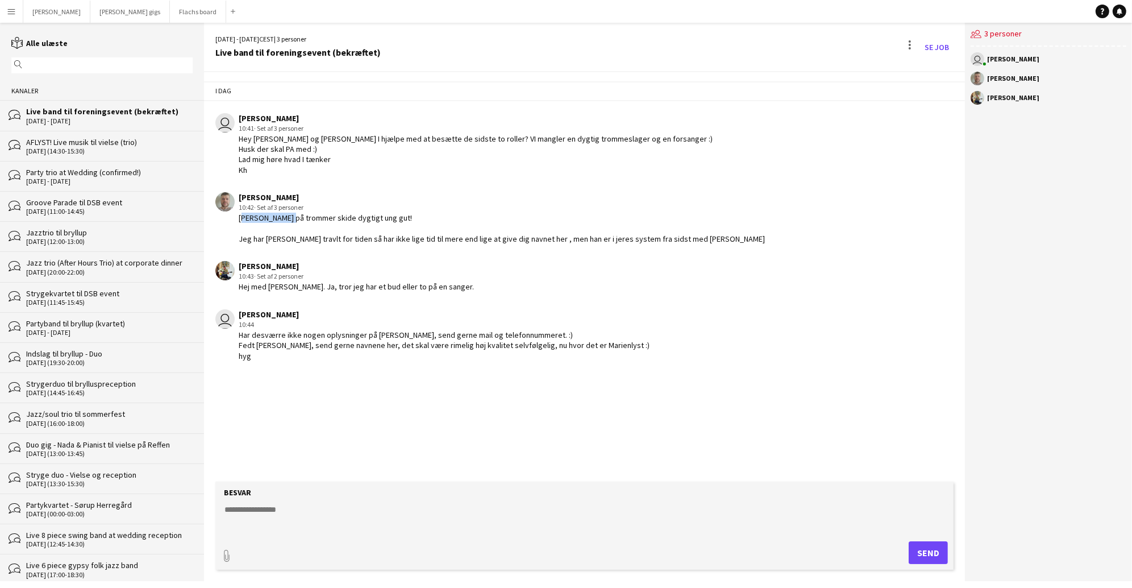
drag, startPoint x: 281, startPoint y: 226, endPoint x: 234, endPoint y: 231, distance: 47.4
click at [234, 231] on div "August Campeotto 10:42 · Set af 3 personer Frederik veth på trommer skide dygti…" at bounding box center [519, 218] width 609 height 52
copy div "Frederik veth"
drag, startPoint x: 416, startPoint y: 344, endPoint x: 374, endPoint y: 343, distance: 42.1
click at [374, 343] on div "Har desværre ikke nogen oplysninger på Frederik Veth, send gerne mail og telefo…" at bounding box center [444, 345] width 411 height 31
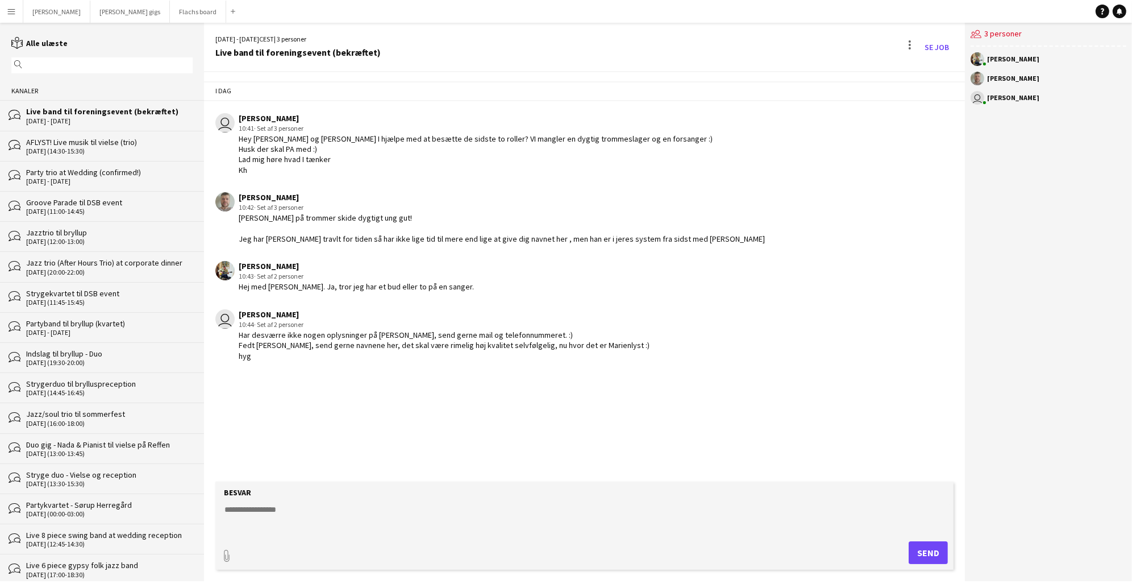
click at [487, 249] on app-chat-message "[PERSON_NAME] 10:42 · Set af 3 personer [PERSON_NAME] på trommer skide dygtigt …" at bounding box center [584, 217] width 761 height 63
click at [170, 13] on button "Flachs board Luk" at bounding box center [198, 12] width 56 height 22
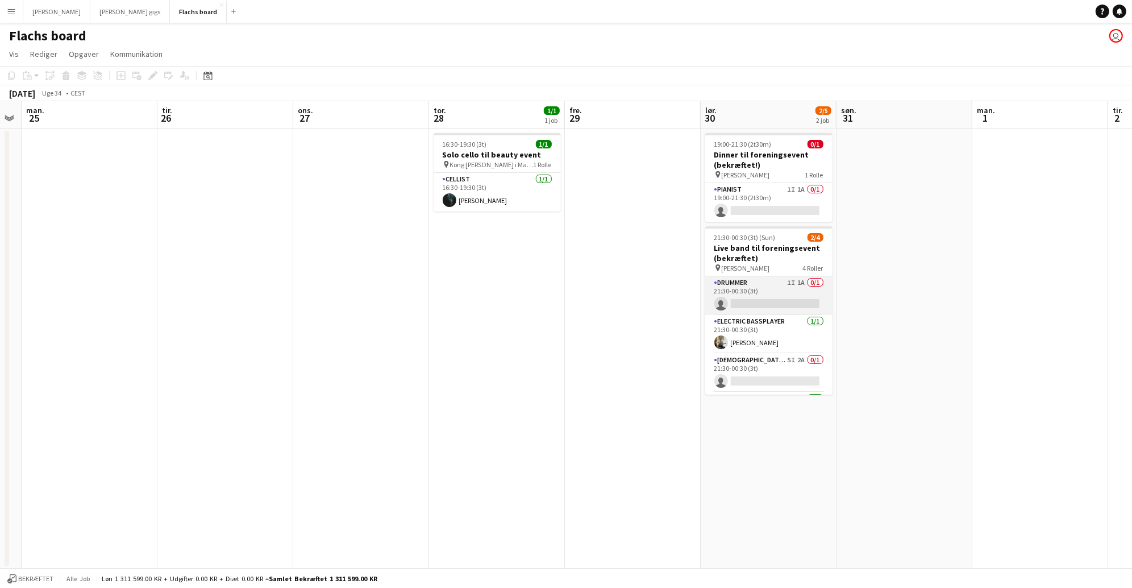
click at [773, 297] on app-card-role "Drummer 1I 1A 0/1 21:30-00:30 (3t) single-neutral-actions" at bounding box center [768, 295] width 127 height 39
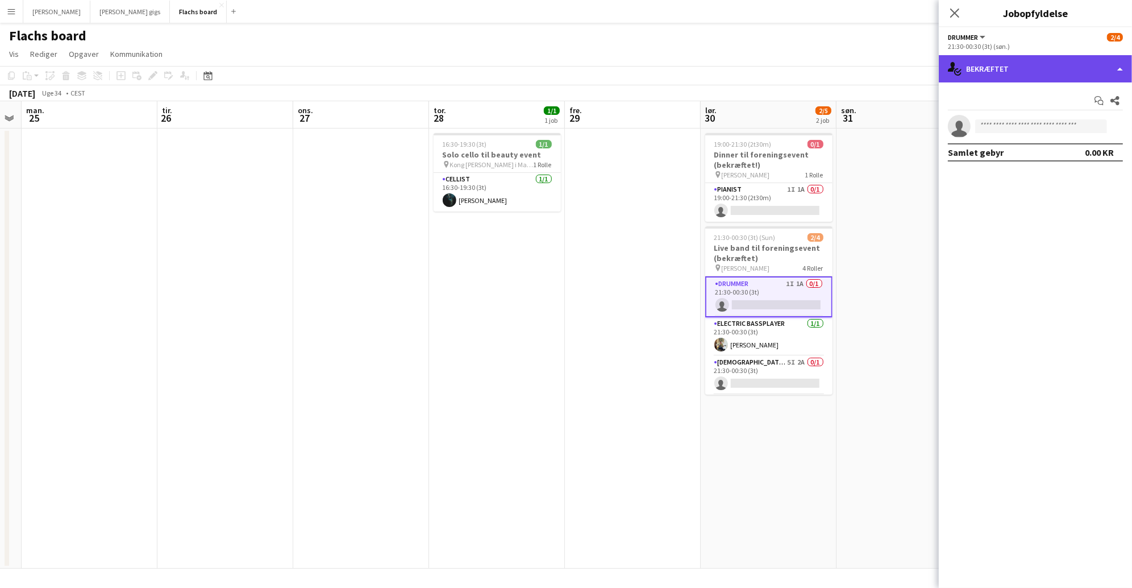
click at [1043, 78] on div "single-neutral-actions-check-2 Bekræftet" at bounding box center [1035, 68] width 193 height 27
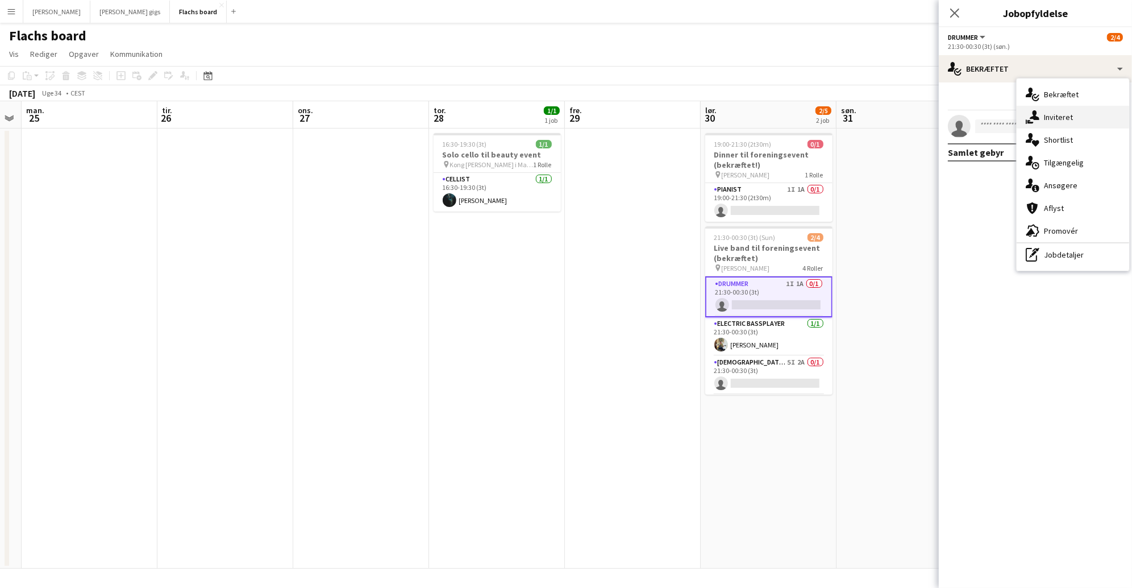
click at [1063, 116] on div "single-neutral-actions-share-1 Inviteret" at bounding box center [1073, 117] width 113 height 23
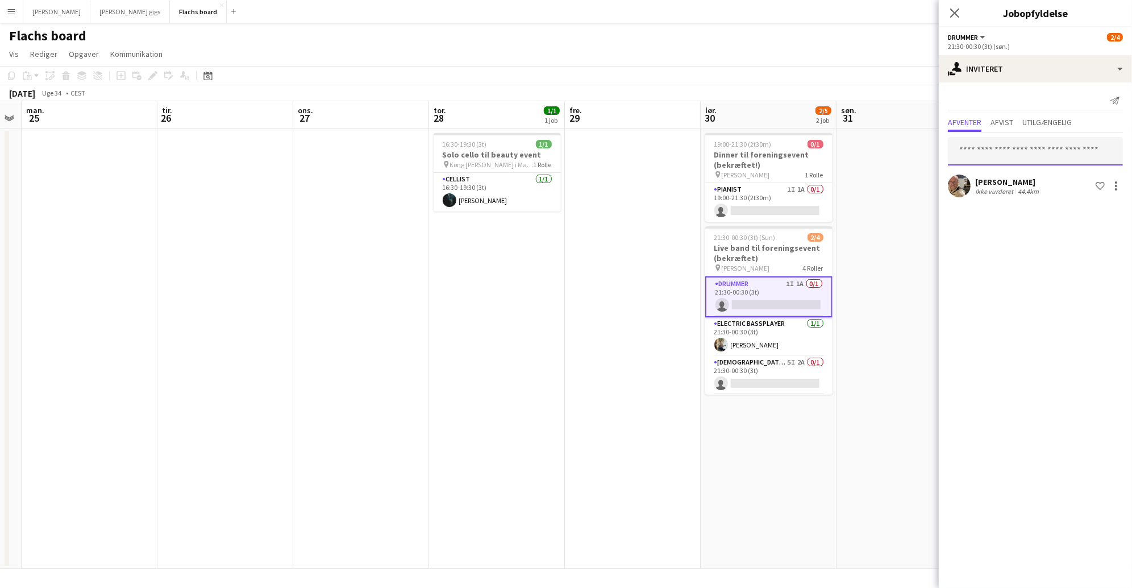
click at [1018, 149] on input "text" at bounding box center [1035, 151] width 175 height 28
type input "********"
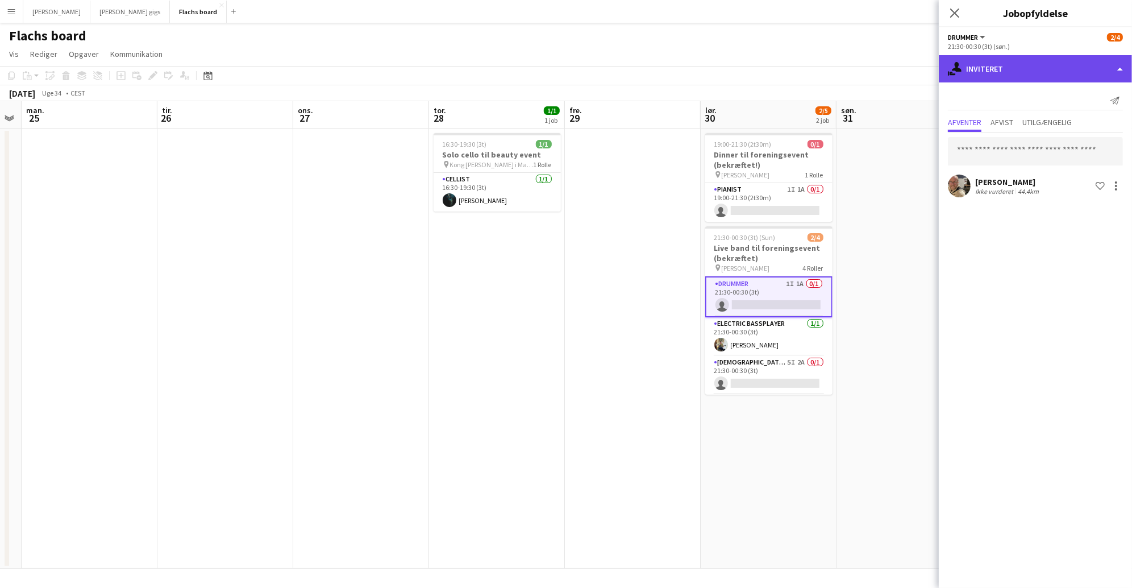
click at [1016, 73] on div "single-neutral-actions-share-1 Inviteret" at bounding box center [1035, 68] width 193 height 27
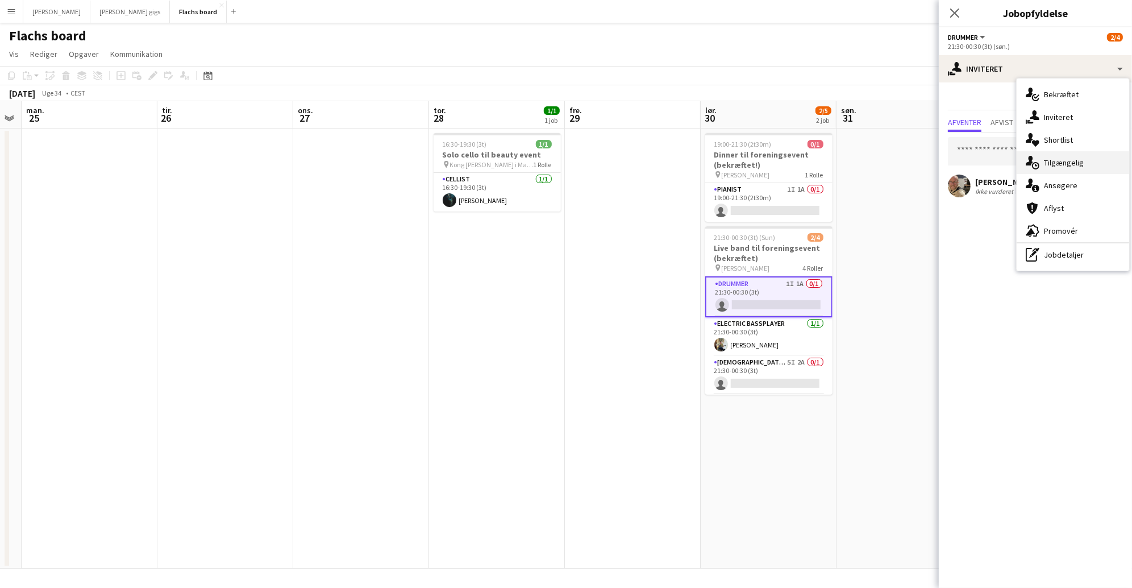
click at [1068, 168] on div "single-neutral-actions-upload Tilgængelig" at bounding box center [1073, 162] width 113 height 23
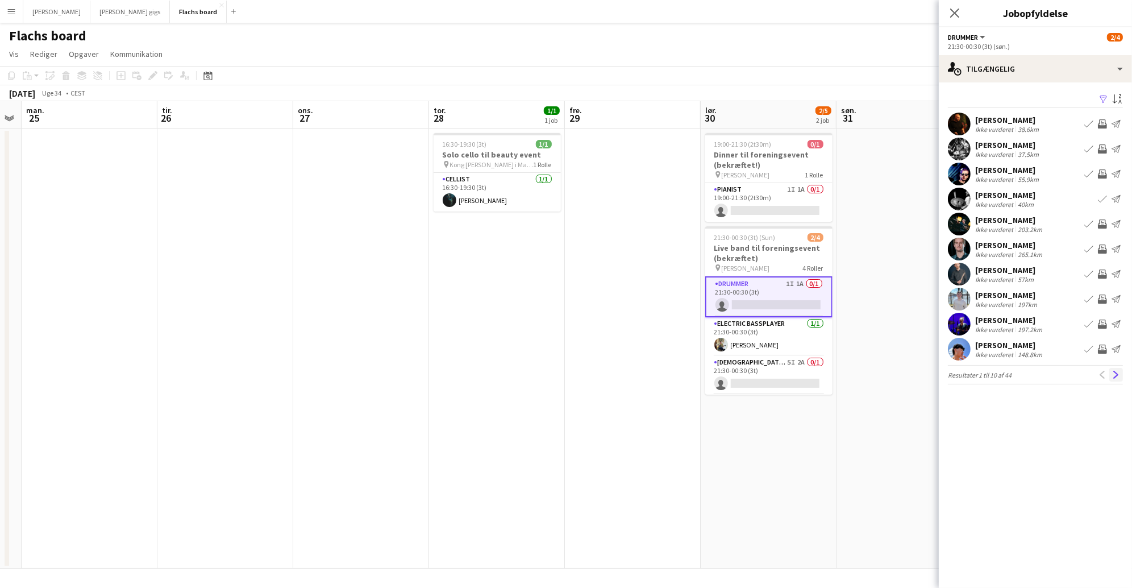
click at [1115, 373] on app-icon "Næste" at bounding box center [1116, 374] width 8 height 8
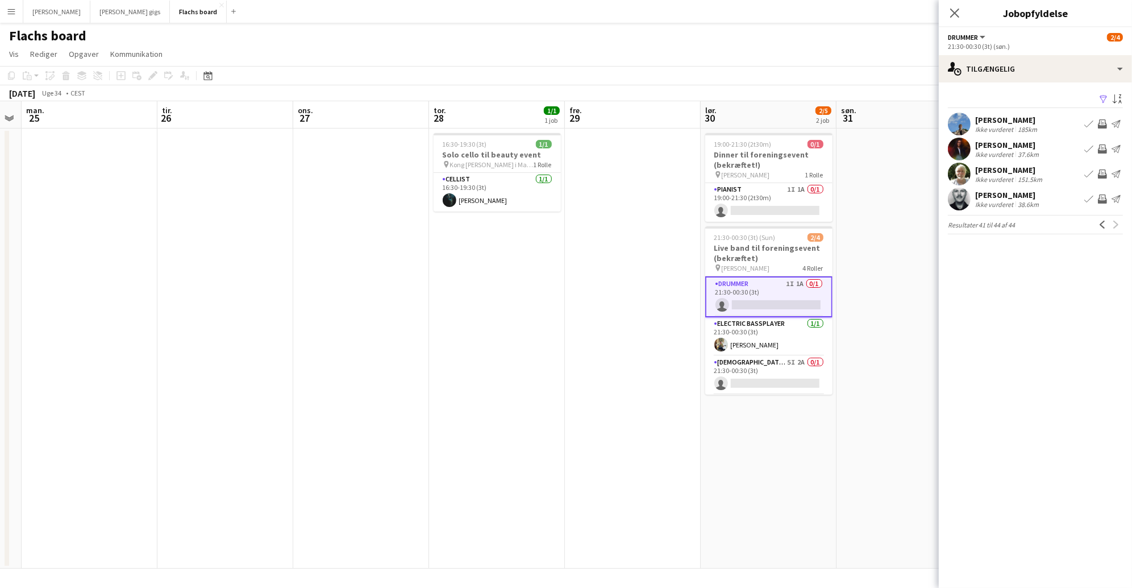
click at [1094, 222] on app-pager "Resultater 41 til 44 af 44 Tidligere Næste" at bounding box center [1035, 224] width 175 height 19
click at [1098, 222] on button "Tidligere" at bounding box center [1103, 225] width 14 height 14
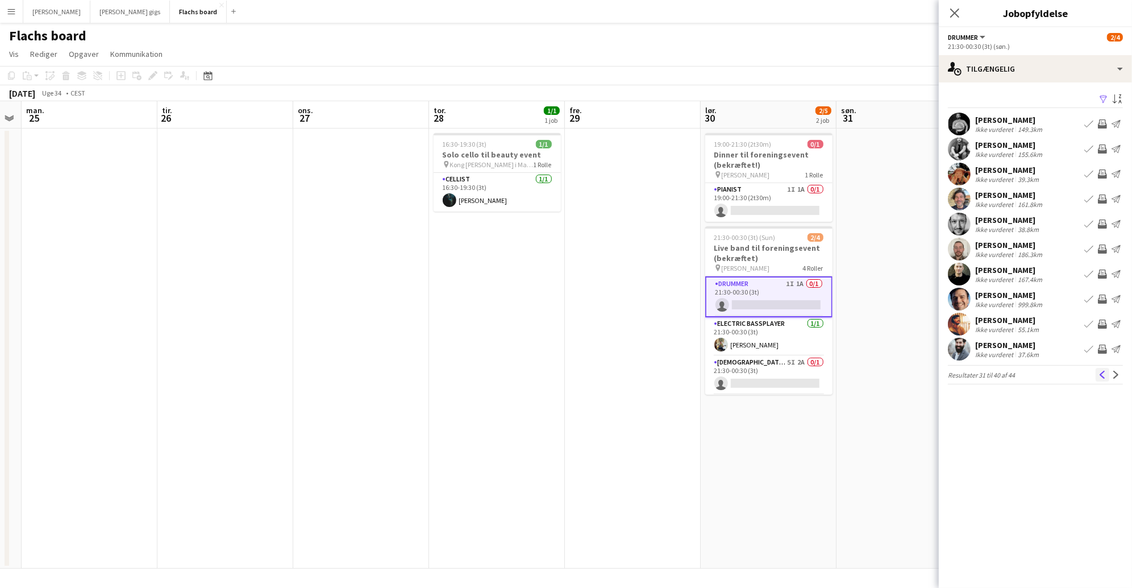
click at [1100, 375] on app-icon "Tidligere" at bounding box center [1102, 374] width 8 height 8
click at [1100, 374] on app-icon "Tidligere" at bounding box center [1102, 374] width 8 height 8
click at [1100, 374] on div "Tidligere Næste" at bounding box center [1109, 375] width 27 height 14
click at [1102, 375] on div "Tidligere Næste" at bounding box center [1109, 375] width 27 height 14
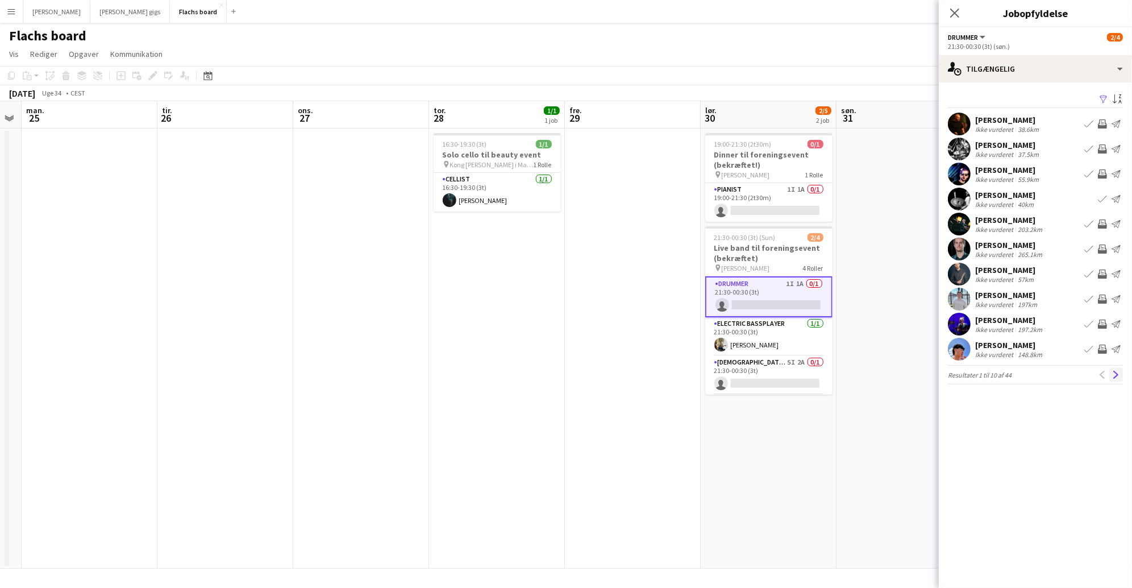
click at [1119, 372] on app-icon "Næste" at bounding box center [1116, 374] width 8 height 8
click at [6, 11] on button "Menu" at bounding box center [11, 11] width 23 height 23
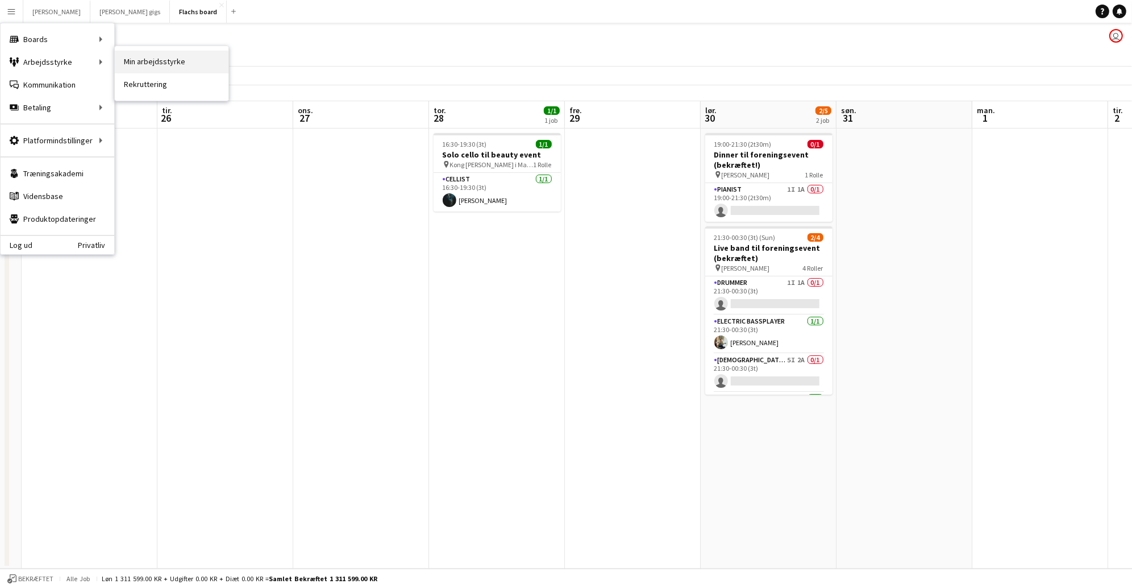
click at [131, 59] on link "Min arbejdsstyrke" at bounding box center [172, 62] width 114 height 23
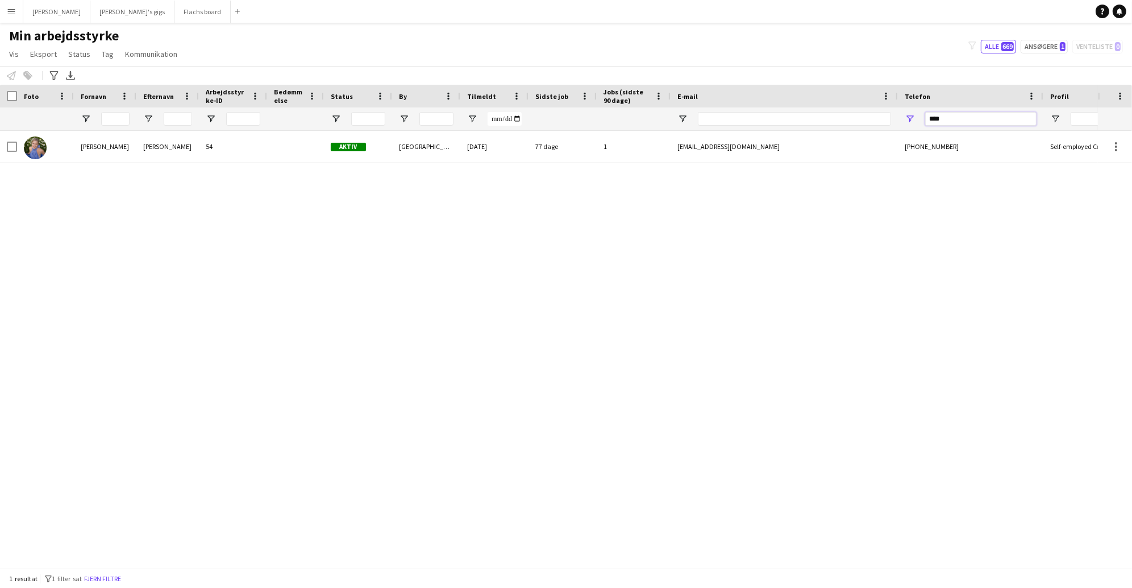
click at [953, 120] on input "****" at bounding box center [980, 119] width 111 height 14
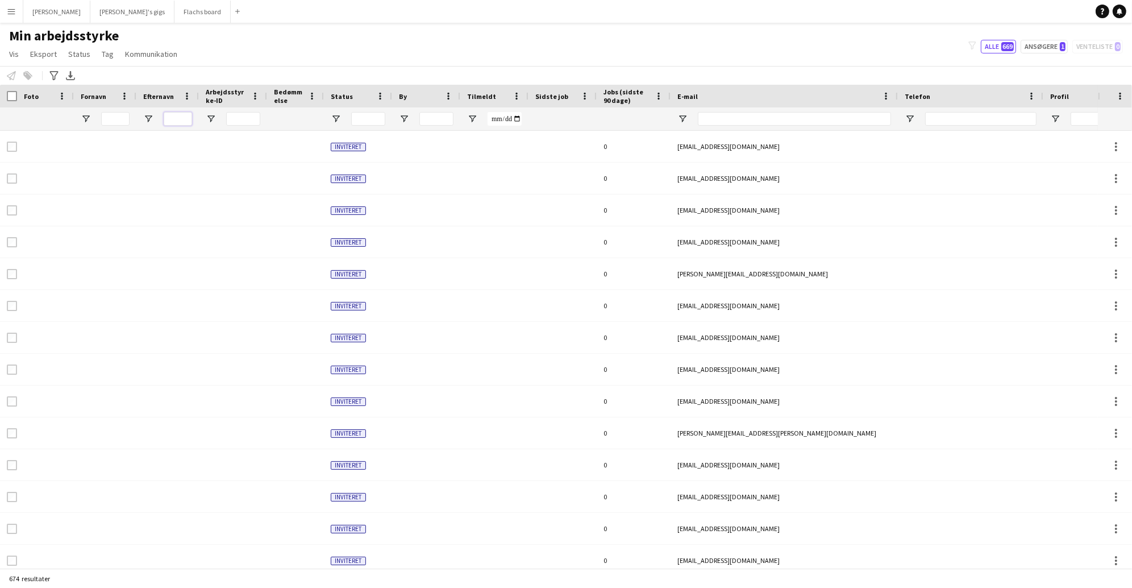
click at [191, 115] on input "Efternavn Filter Input" at bounding box center [178, 119] width 28 height 14
type input "*******"
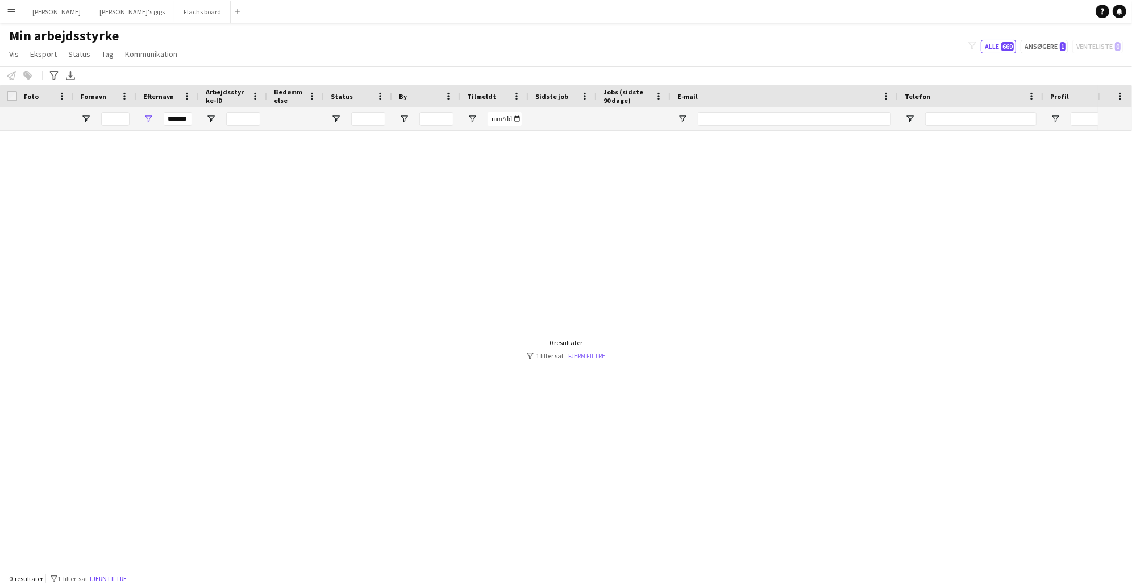
click at [576, 353] on link "Fjern filtre" at bounding box center [586, 355] width 37 height 9
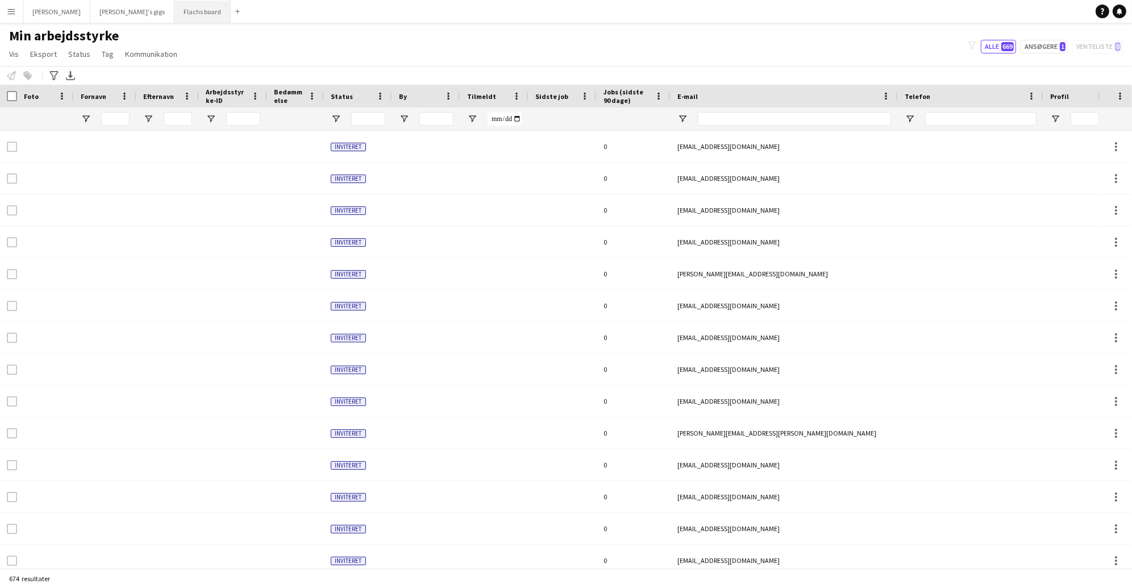
click at [174, 2] on button "Flachs board Luk" at bounding box center [202, 12] width 56 height 22
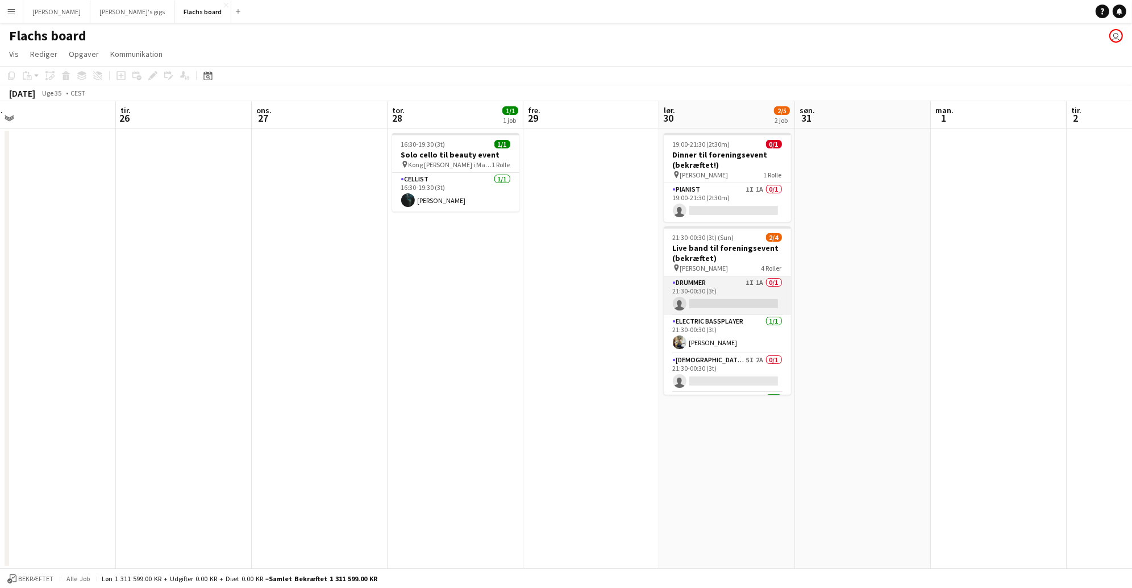
click at [753, 295] on app-card-role "Drummer 1I 1A 0/1 21:30-00:30 (3t) single-neutral-actions" at bounding box center [727, 295] width 127 height 39
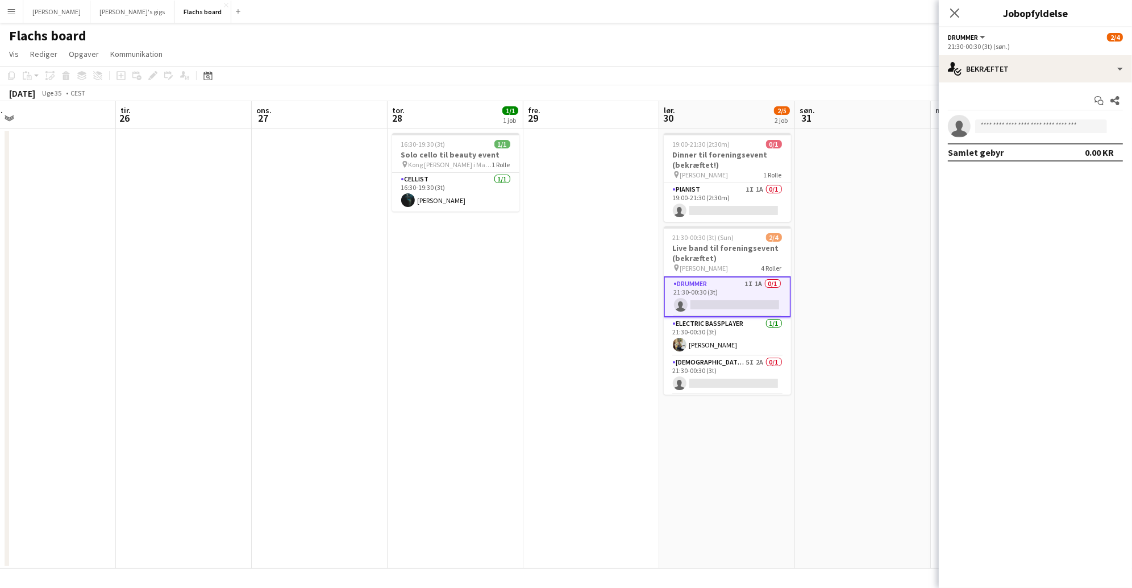
click at [851, 337] on app-date-cell at bounding box center [863, 348] width 136 height 440
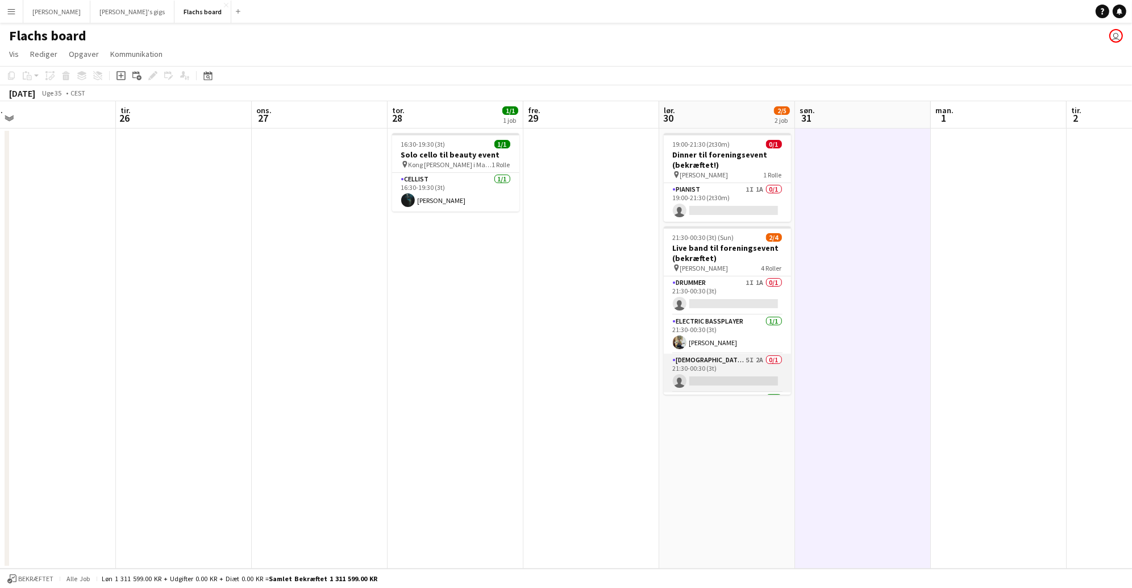
click at [728, 360] on app-card-role "[DEMOGRAPHIC_DATA] Singer 5I 2A 0/1 21:30-00:30 (3t) single-neutral-actions" at bounding box center [727, 372] width 127 height 39
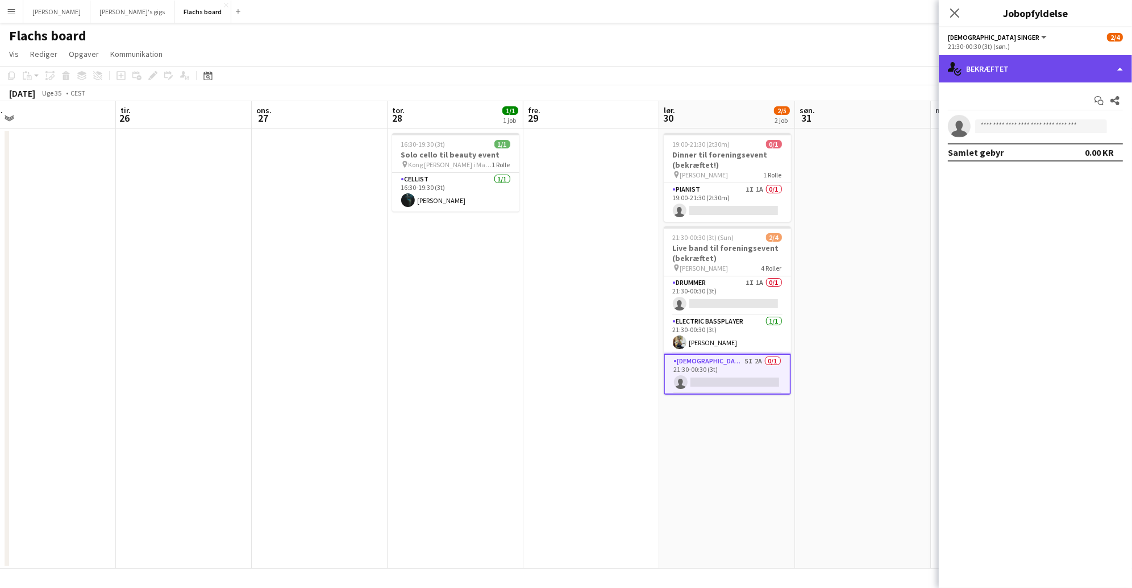
click at [1017, 61] on div "single-neutral-actions-check-2 Bekræftet" at bounding box center [1035, 68] width 193 height 27
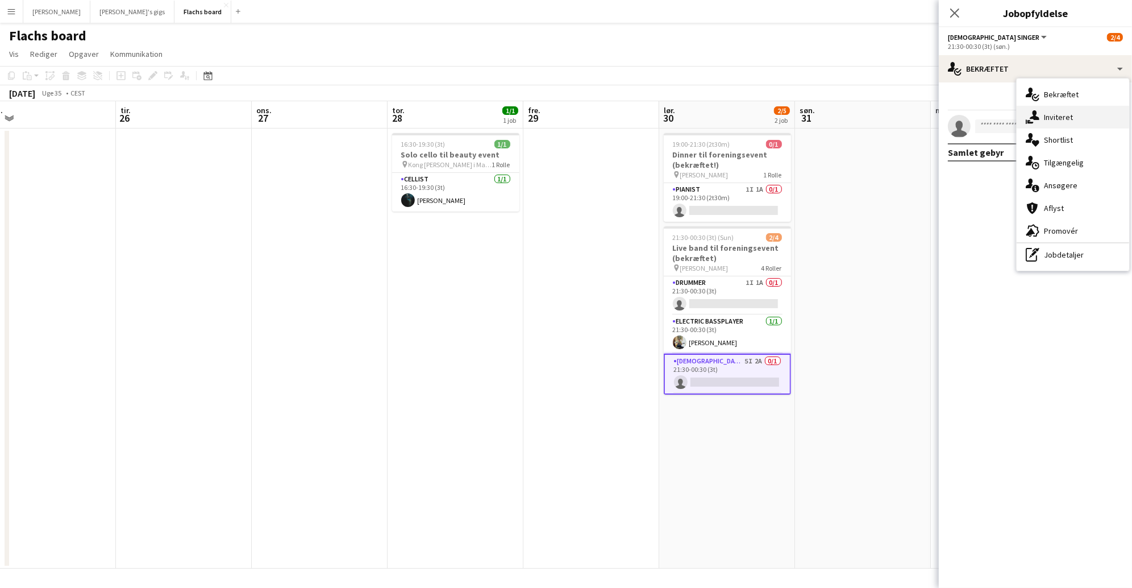
click at [1053, 109] on div "single-neutral-actions-share-1 Inviteret" at bounding box center [1073, 117] width 113 height 23
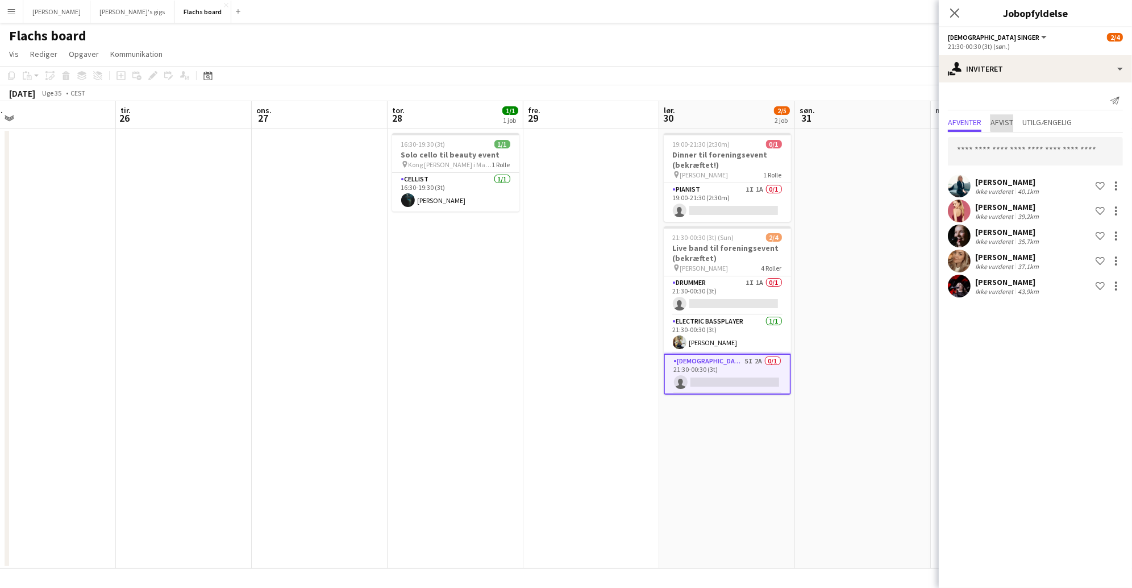
click at [1010, 122] on span "Afvist" at bounding box center [1001, 122] width 23 height 8
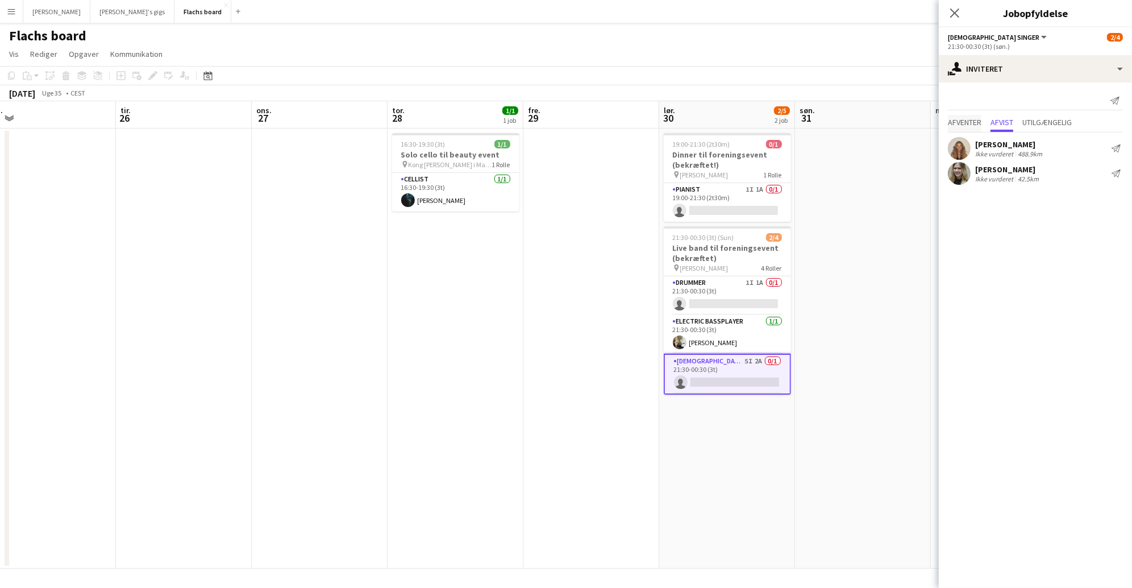
click at [968, 123] on span "Afventer" at bounding box center [965, 122] width 34 height 8
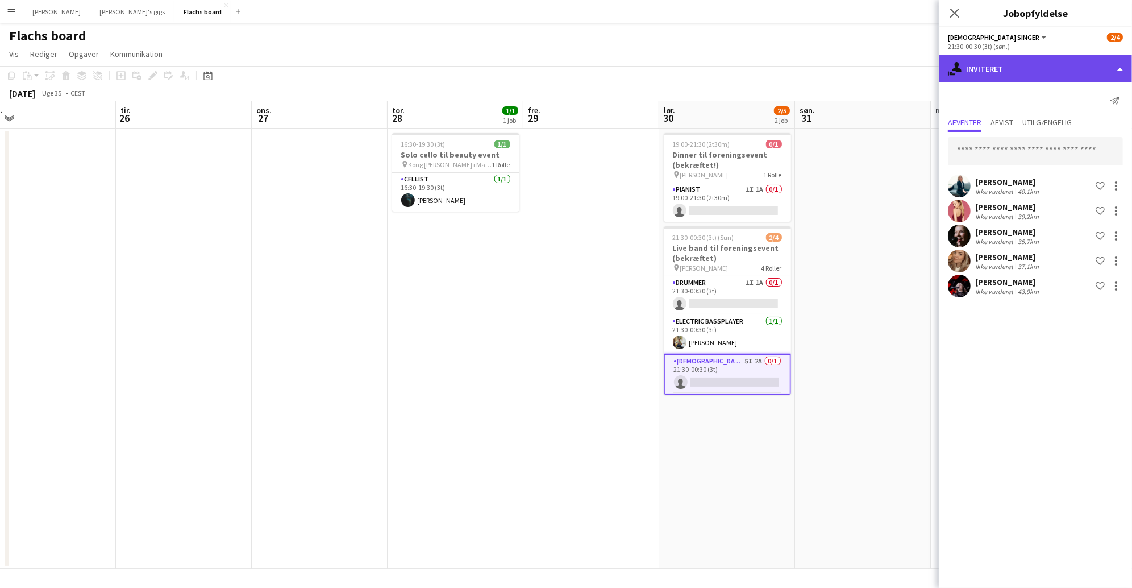
click at [1004, 70] on div "single-neutral-actions-share-1 Inviteret" at bounding box center [1035, 68] width 193 height 27
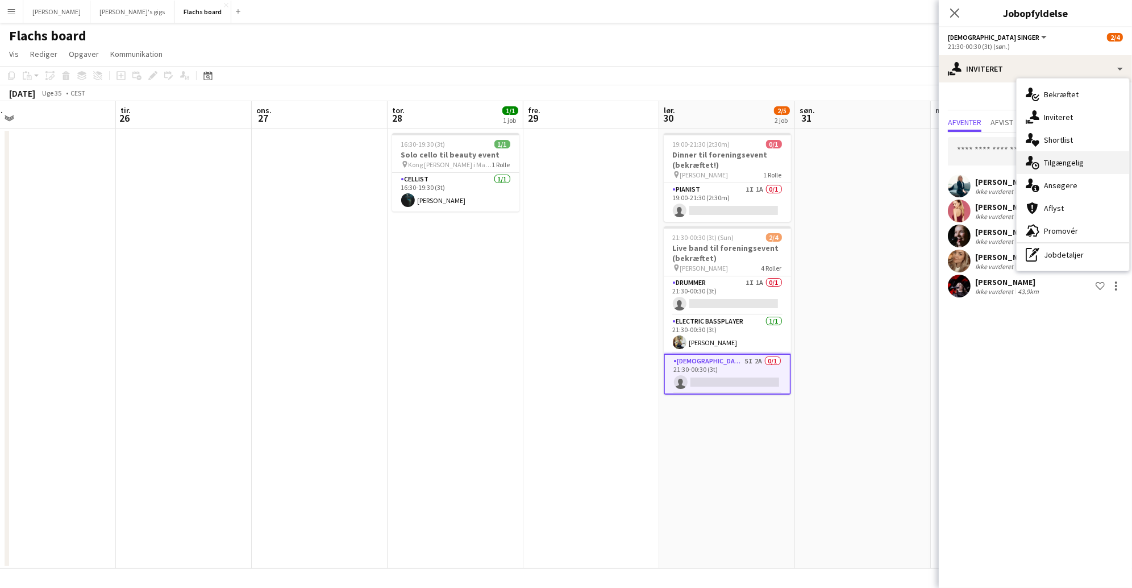
click at [1047, 161] on div "single-neutral-actions-upload Tilgængelig" at bounding box center [1073, 162] width 113 height 23
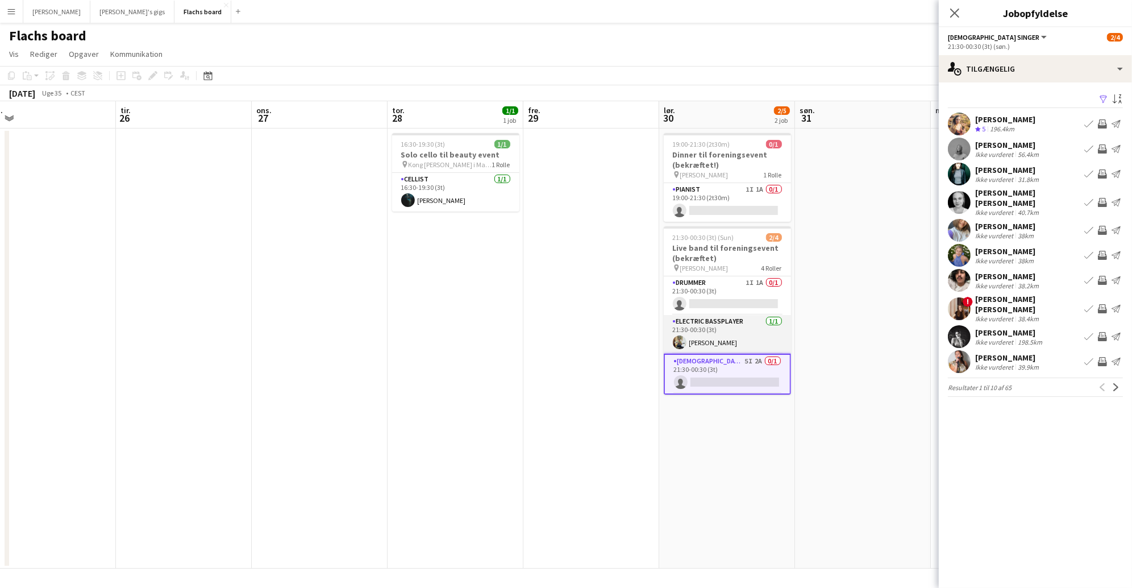
scroll to position [38, 0]
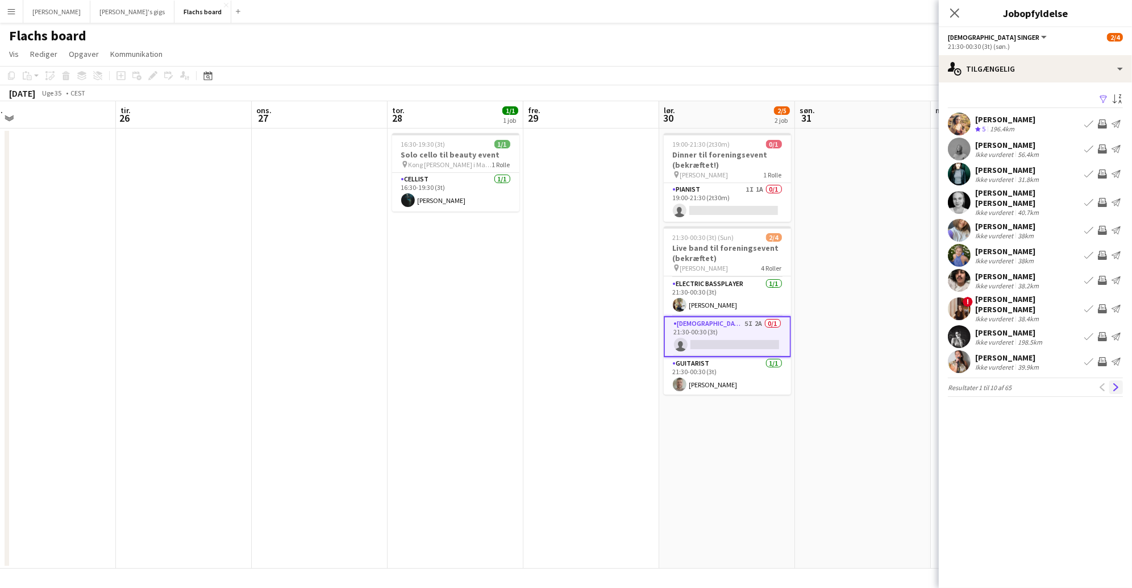
click at [1118, 383] on app-icon "Næste" at bounding box center [1116, 387] width 8 height 8
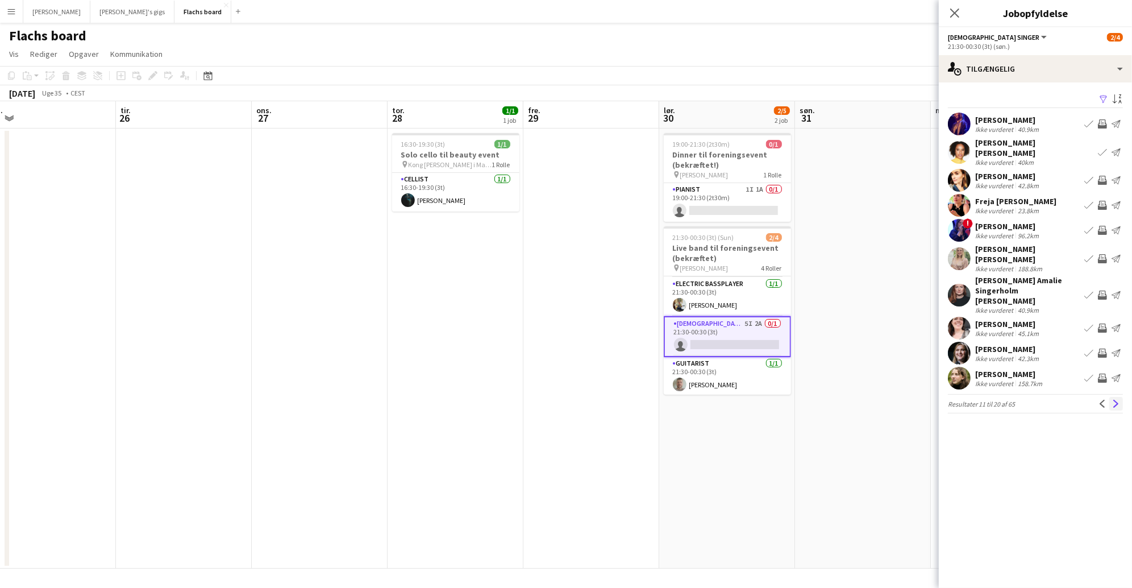
click at [1118, 397] on button "Næste" at bounding box center [1116, 404] width 14 height 14
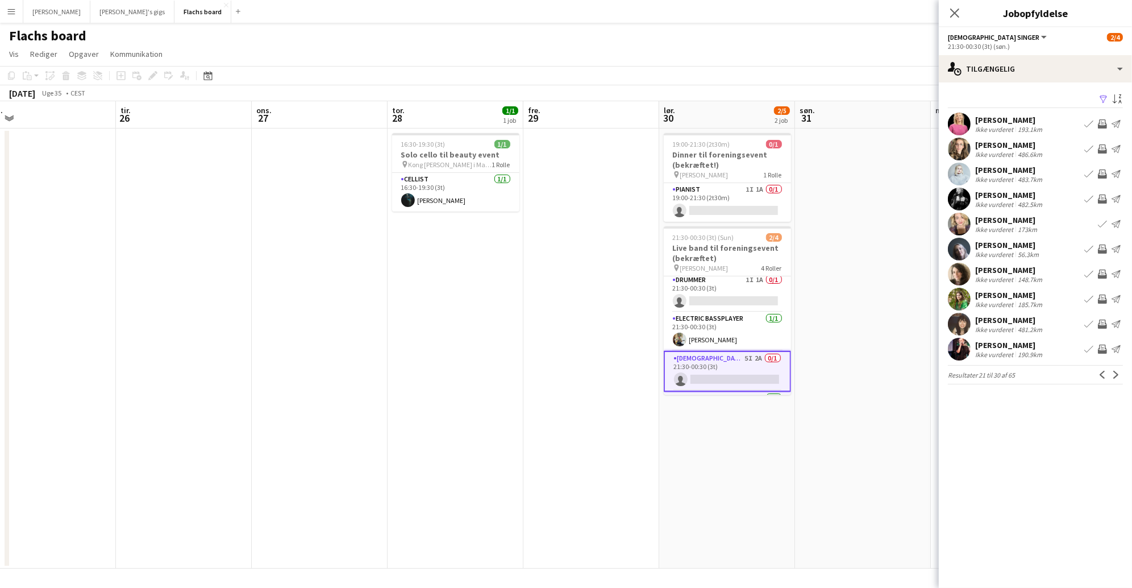
scroll to position [0, 0]
click at [1119, 379] on button "Næste" at bounding box center [1116, 375] width 14 height 14
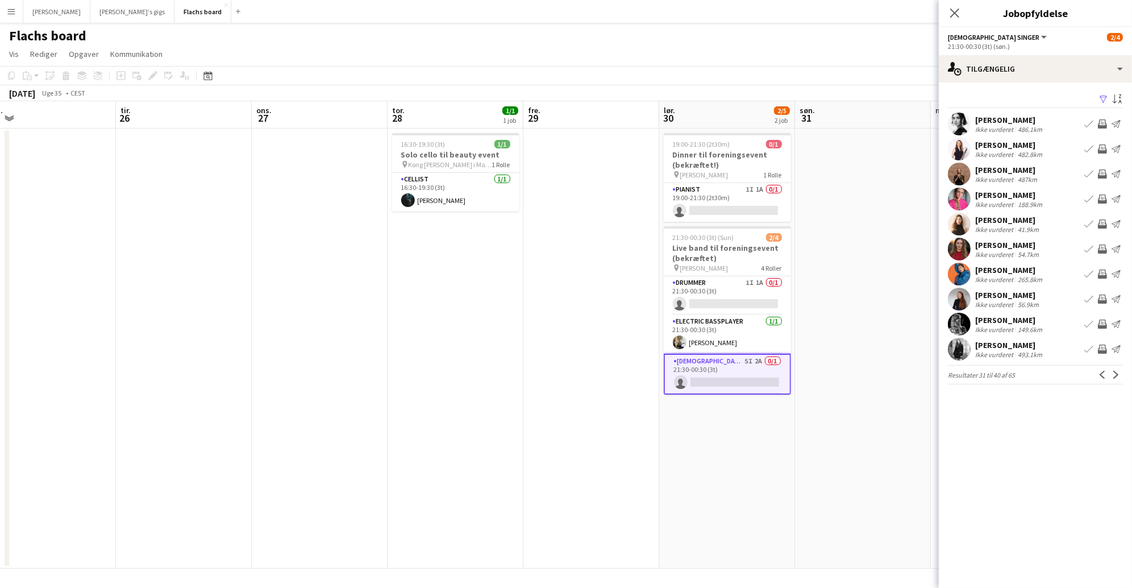
click at [1119, 379] on button "Næste" at bounding box center [1116, 375] width 14 height 14
click at [954, 18] on app-icon "Luk pop-in" at bounding box center [955, 13] width 16 height 16
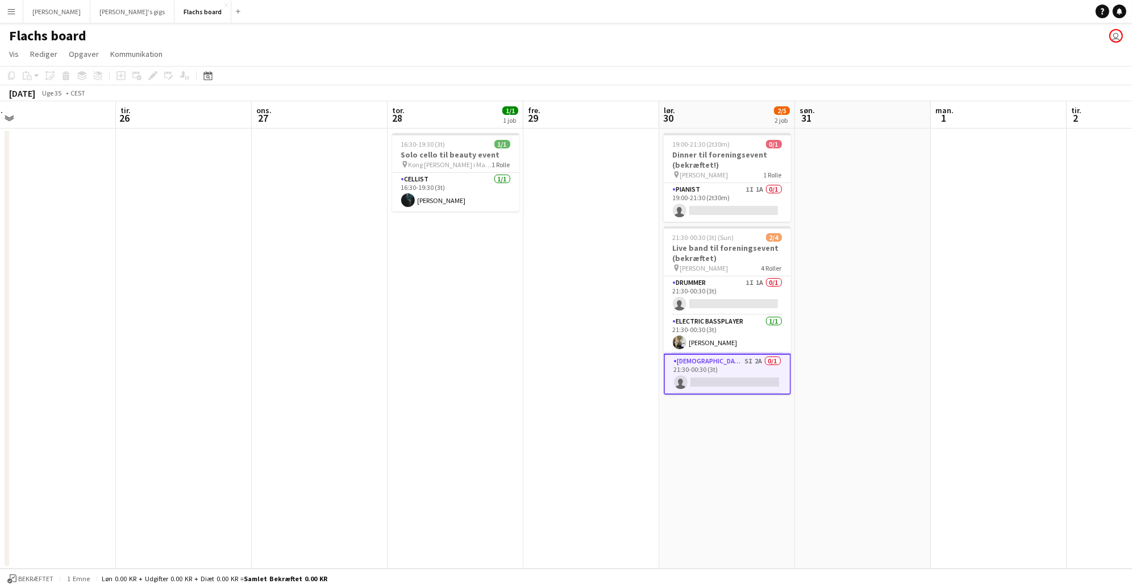
click at [869, 218] on app-date-cell at bounding box center [863, 348] width 136 height 440
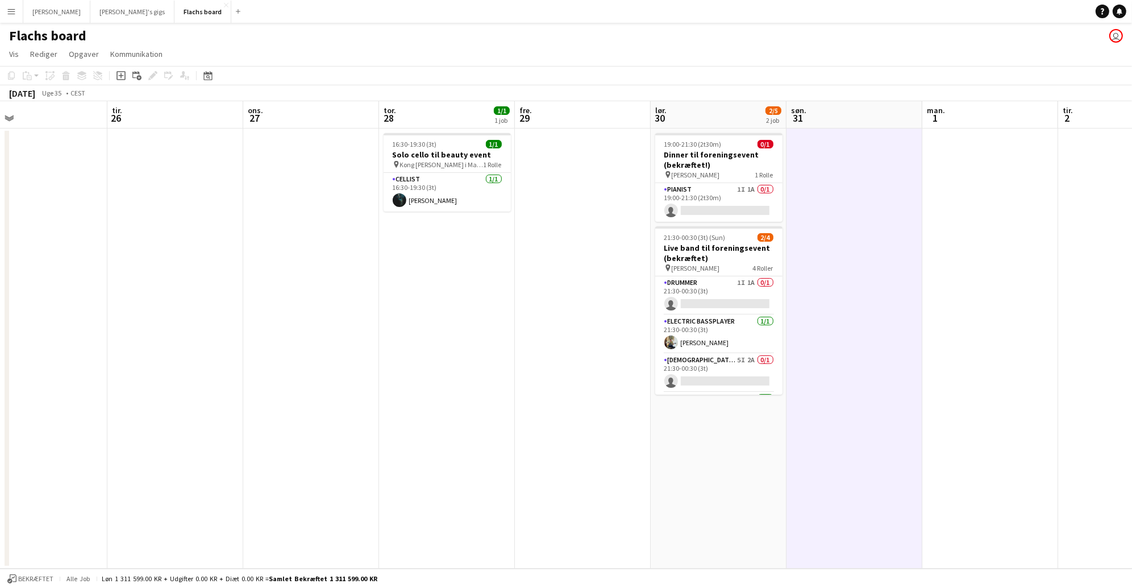
scroll to position [0, 280]
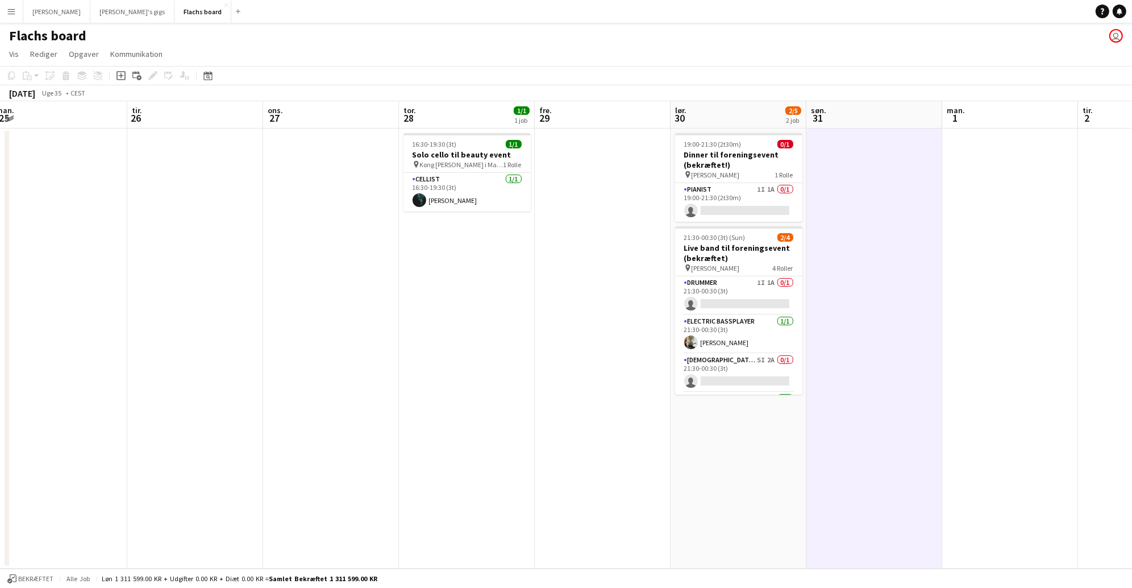
click at [7, 14] on app-icon "Menu" at bounding box center [11, 11] width 9 height 9
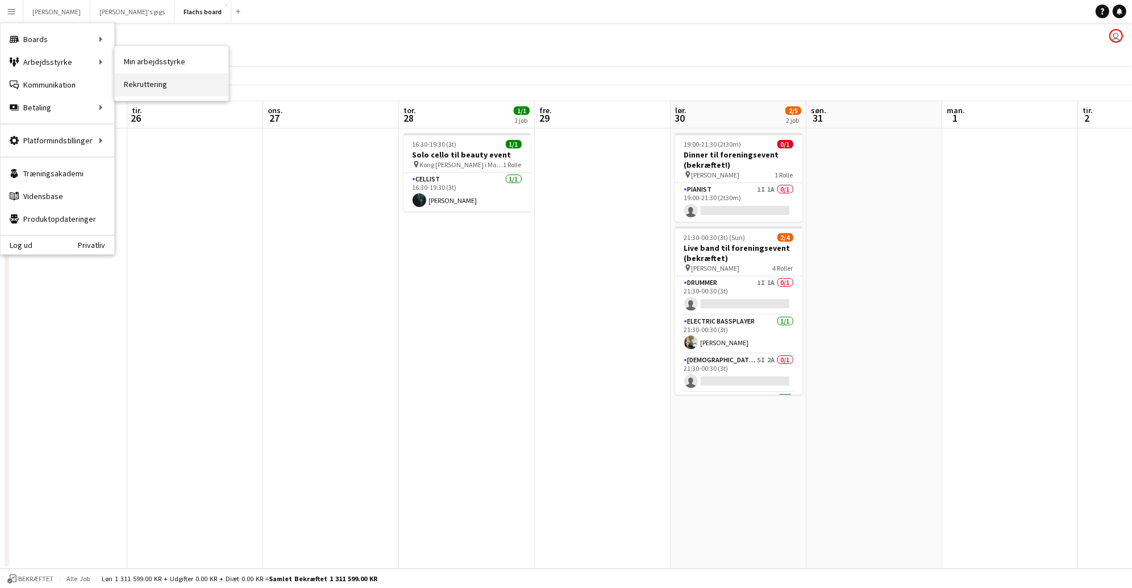
click at [136, 85] on link "Rekruttering" at bounding box center [172, 84] width 114 height 23
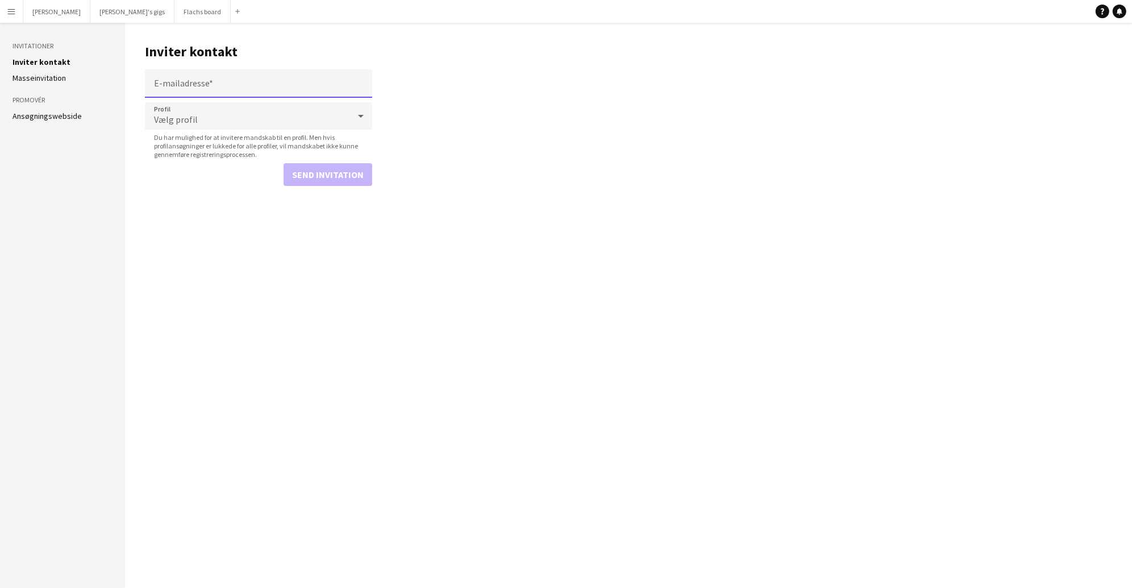
click at [199, 81] on input "E-mailadresse" at bounding box center [258, 83] width 227 height 28
paste input "**********"
type input "**********"
click at [194, 122] on span "Vælg profil" at bounding box center [176, 119] width 44 height 11
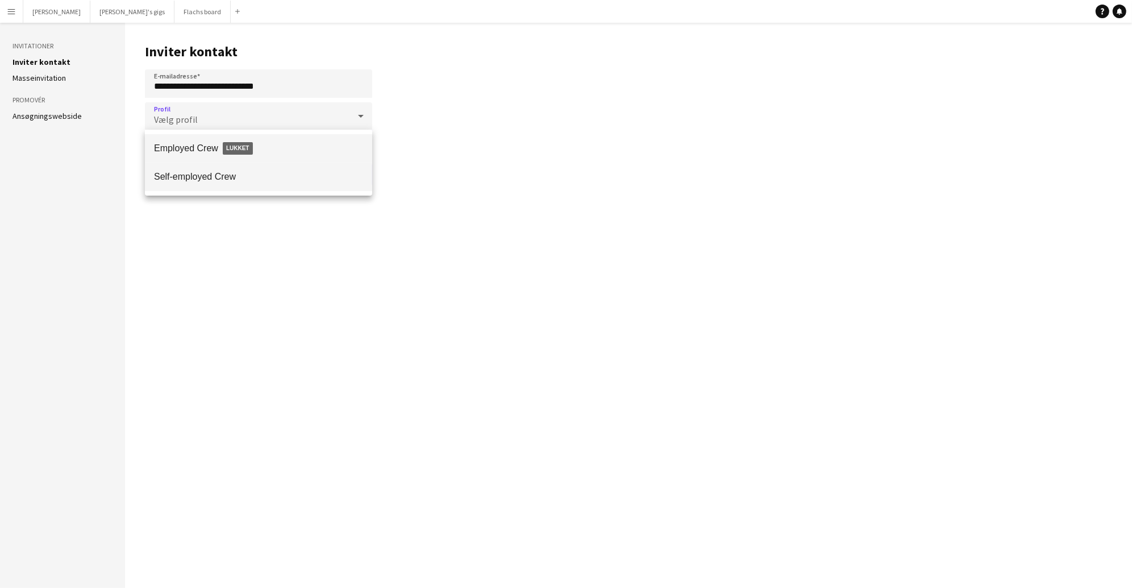
click at [207, 177] on span "Self-employed Crew" at bounding box center [258, 176] width 209 height 11
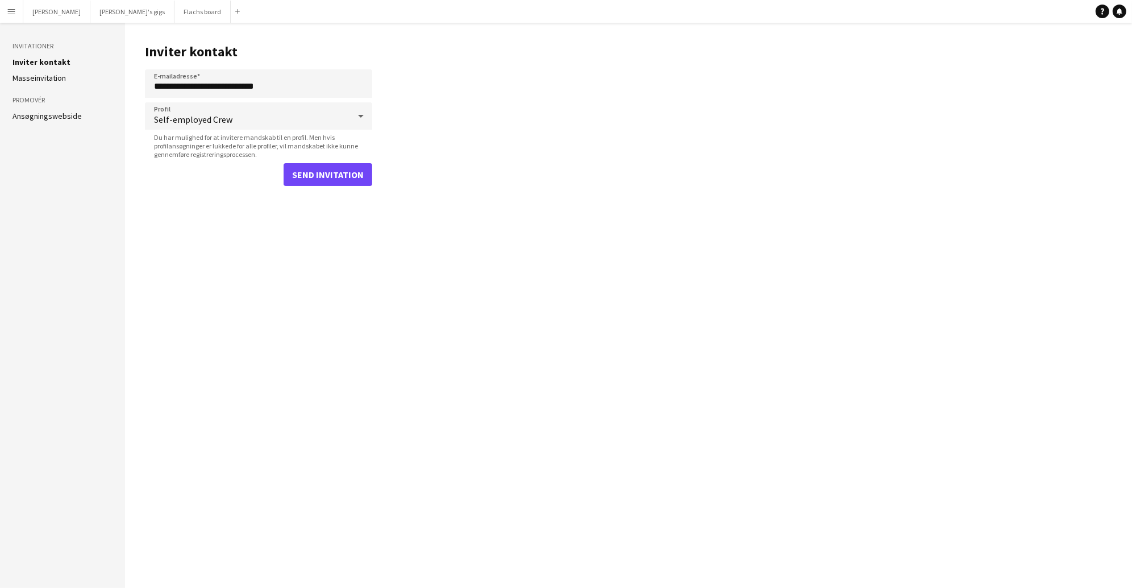
click at [356, 157] on span "Du har mulighed for at invitere mandskab til en profil. Men hvis profilansøgnin…" at bounding box center [258, 146] width 227 height 26
click at [353, 173] on button "Send invitation" at bounding box center [328, 174] width 89 height 23
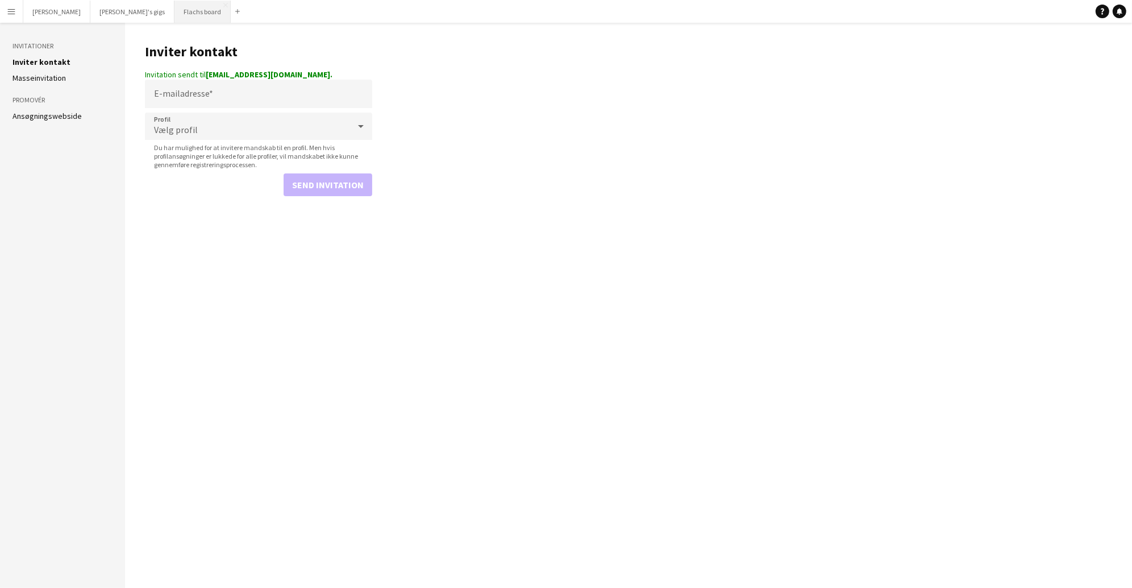
click at [174, 16] on button "Flachs board Luk" at bounding box center [202, 12] width 56 height 22
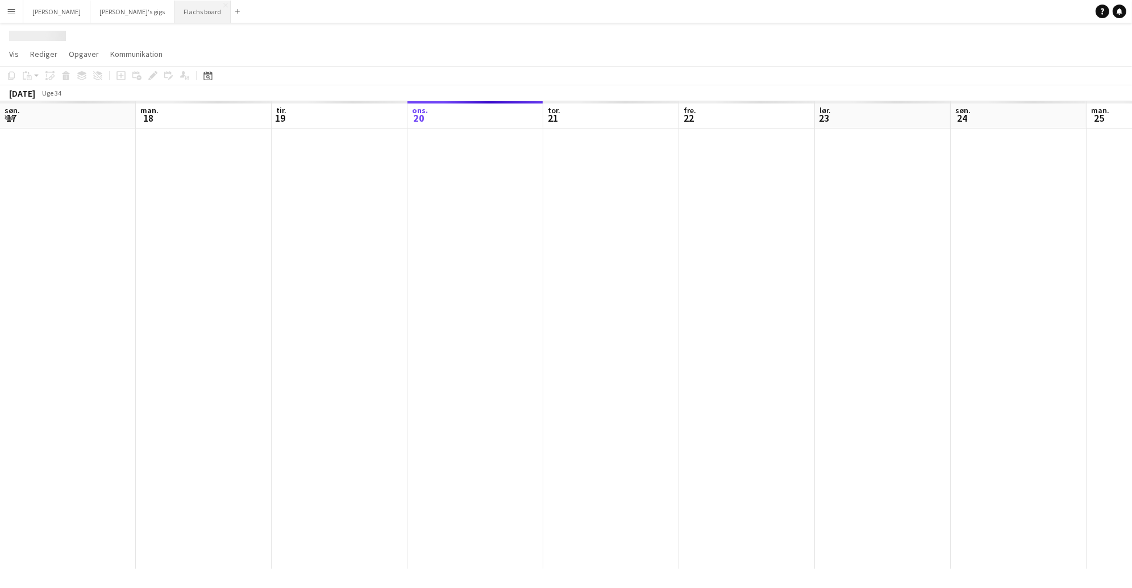
scroll to position [0, 271]
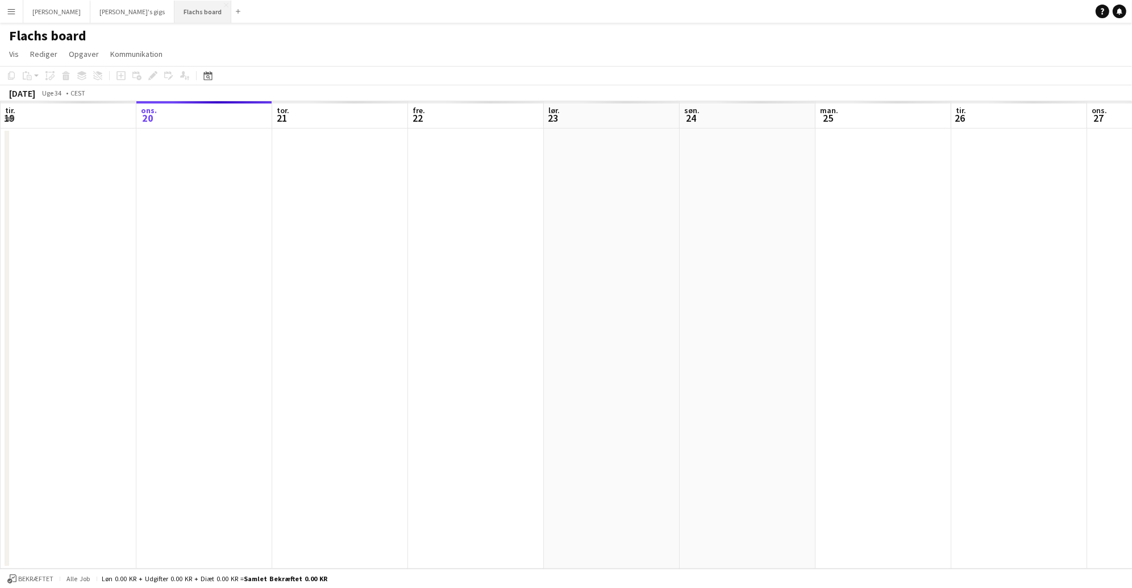
click at [174, 19] on button "Flachs board Luk" at bounding box center [202, 12] width 57 height 22
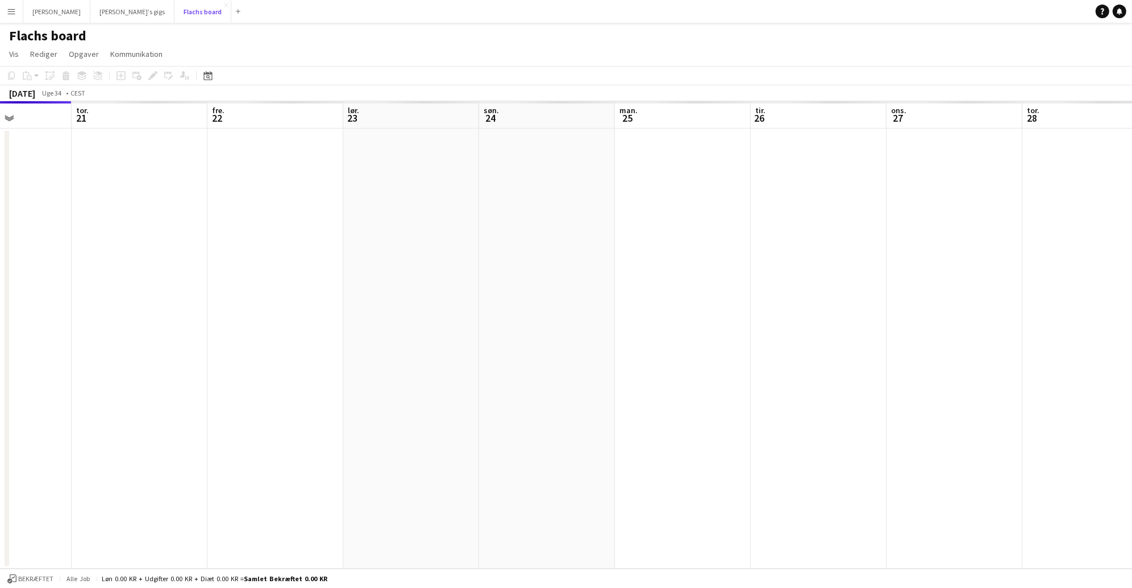
scroll to position [0, 375]
click at [174, 20] on button "Flachs board Luk" at bounding box center [202, 12] width 57 height 22
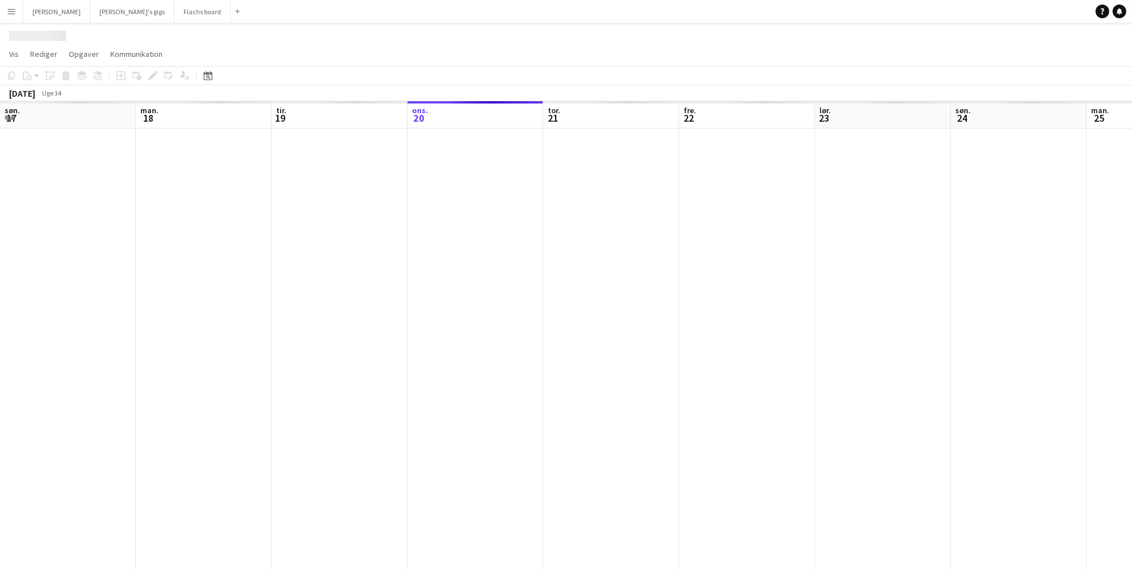
scroll to position [0, 271]
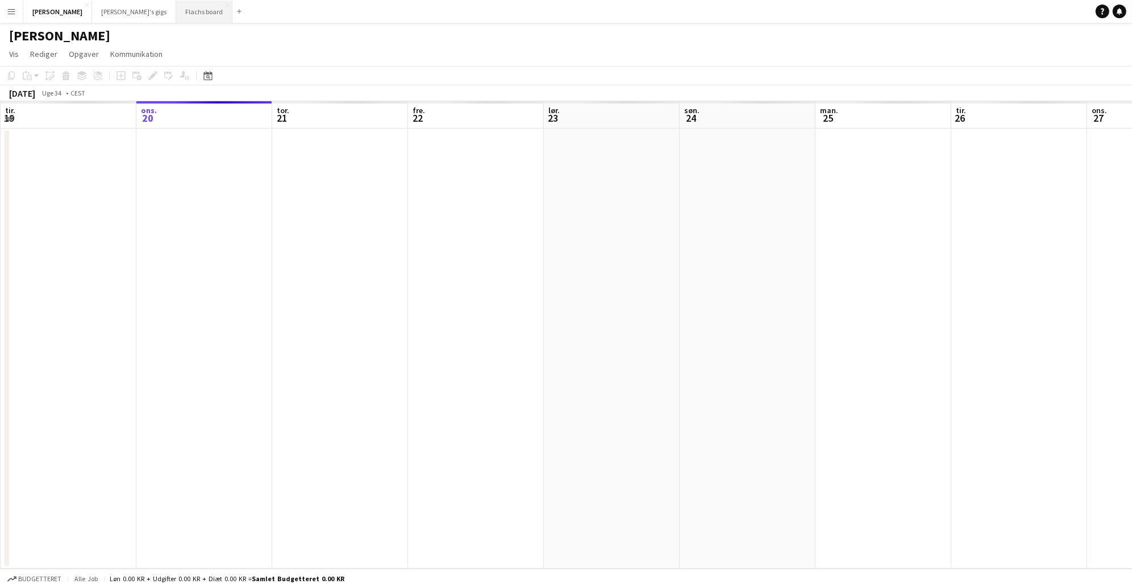
click at [176, 7] on button "Flachs board Luk" at bounding box center [204, 12] width 56 height 22
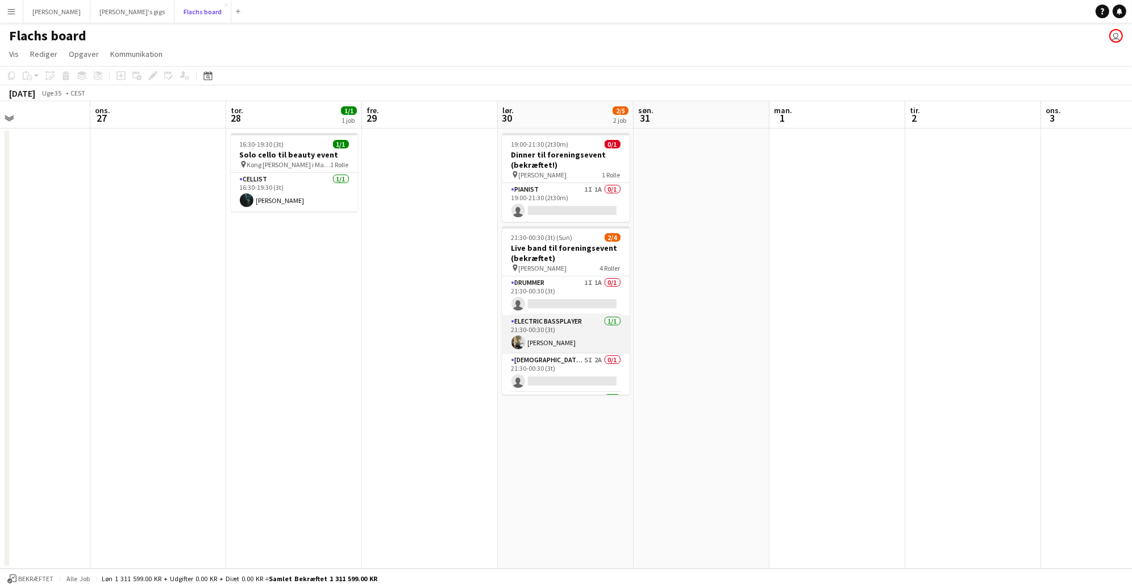
scroll to position [36, 0]
click at [577, 331] on app-card-role "[DEMOGRAPHIC_DATA] Singer 5I 2A 0/1 21:30-00:30 (3t) single-neutral-actions" at bounding box center [565, 337] width 127 height 39
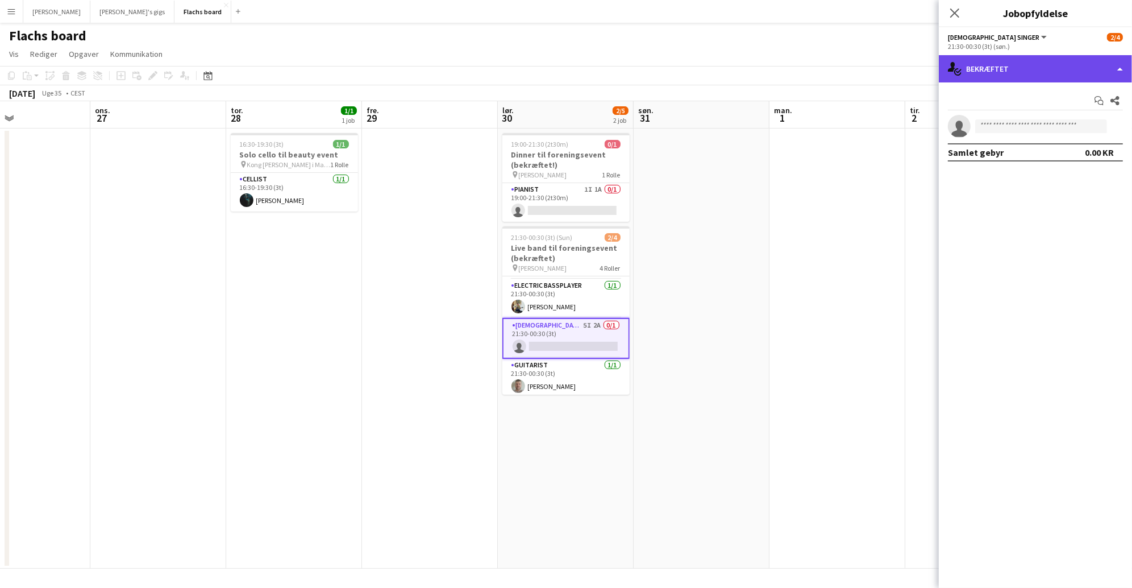
click at [998, 55] on div "single-neutral-actions-check-2 Bekræftet" at bounding box center [1035, 68] width 193 height 27
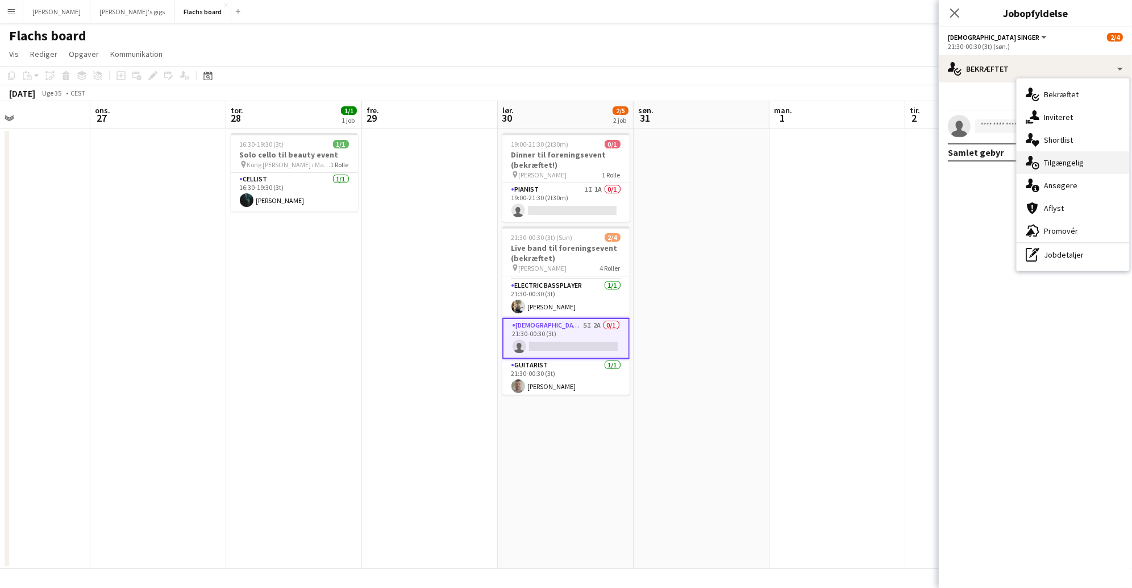
click at [1029, 153] on div "single-neutral-actions-upload Tilgængelig" at bounding box center [1073, 162] width 113 height 23
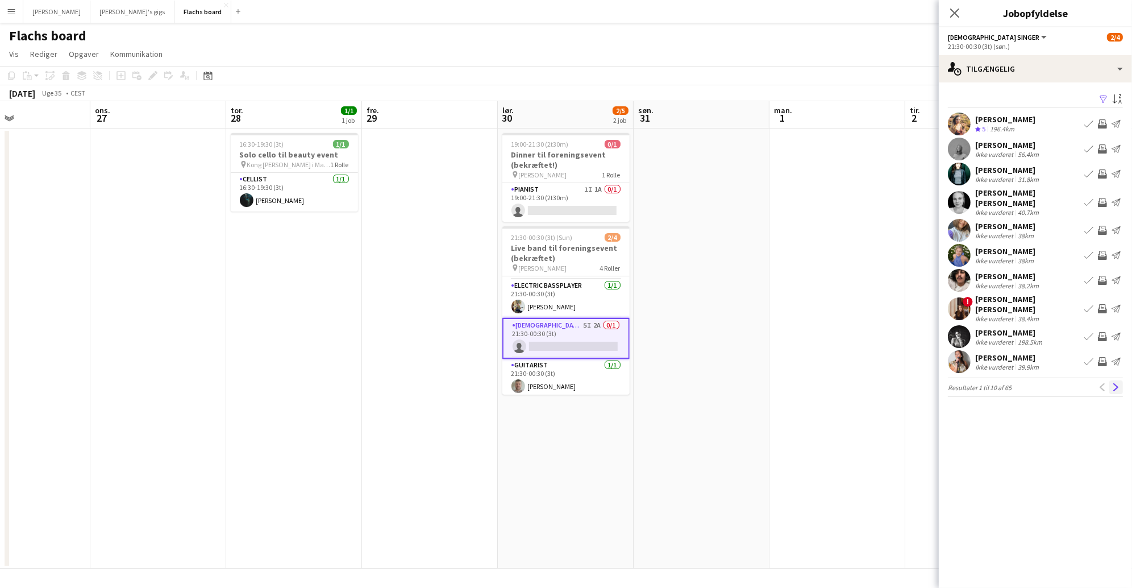
click at [1114, 383] on app-icon "Næste" at bounding box center [1116, 387] width 8 height 8
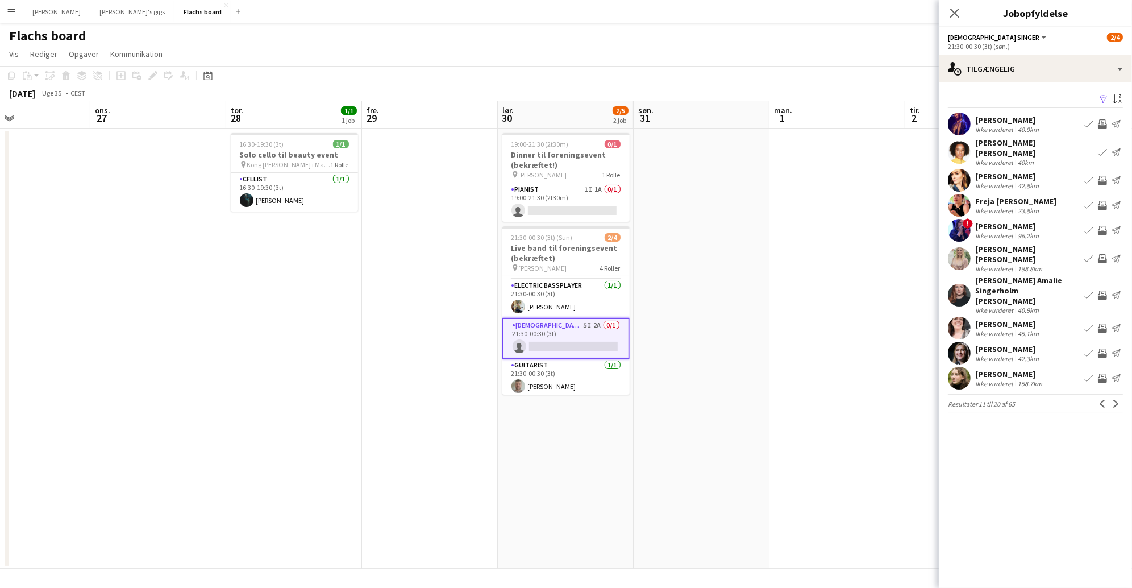
click at [801, 246] on app-date-cell at bounding box center [837, 348] width 136 height 440
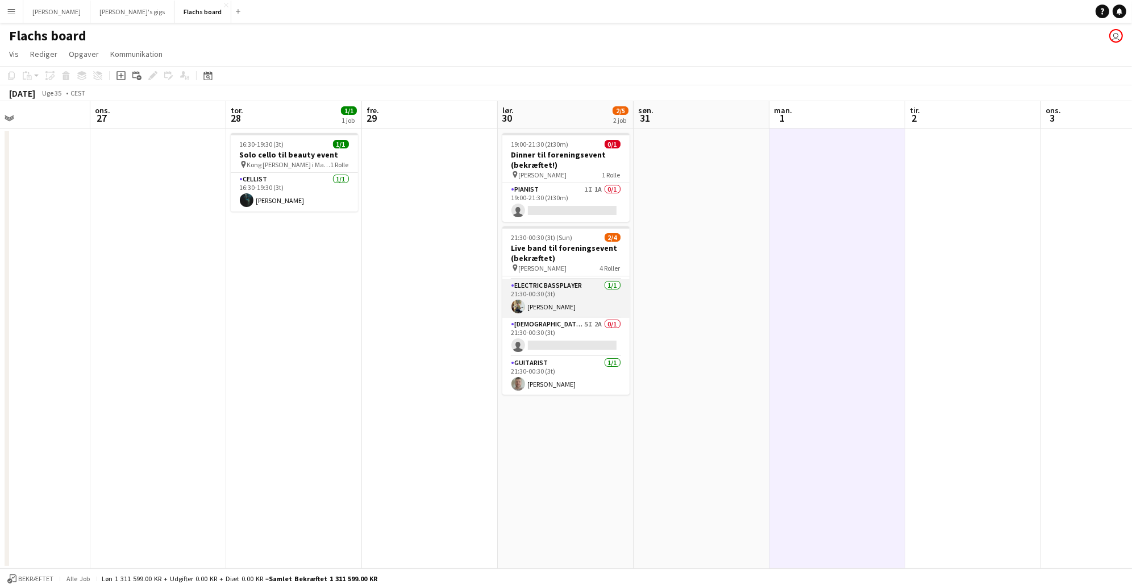
scroll to position [0, 0]
click at [19, 8] on button "Menu" at bounding box center [11, 11] width 23 height 23
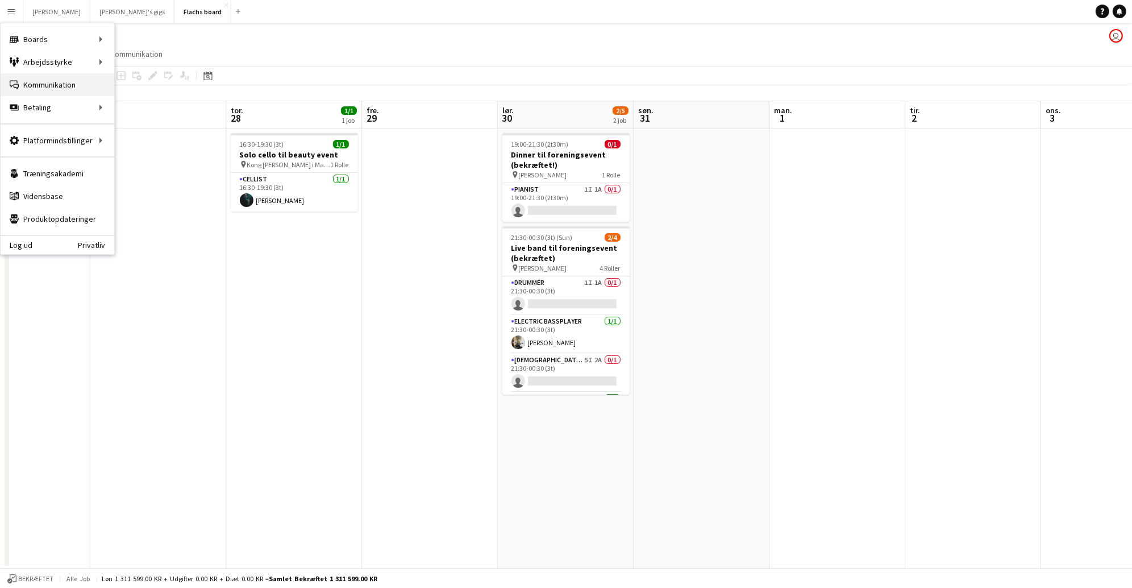
click at [60, 77] on link "Kommunikation Kommunikation" at bounding box center [58, 84] width 114 height 23
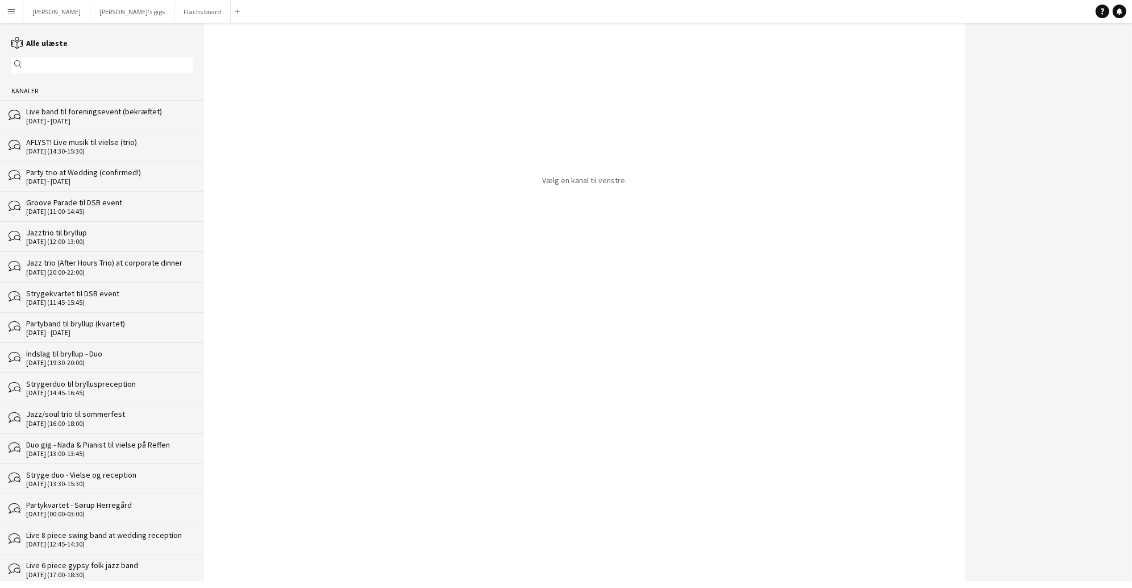
click at [83, 115] on div "Live band til foreningsevent (bekræftet)" at bounding box center [109, 111] width 166 height 10
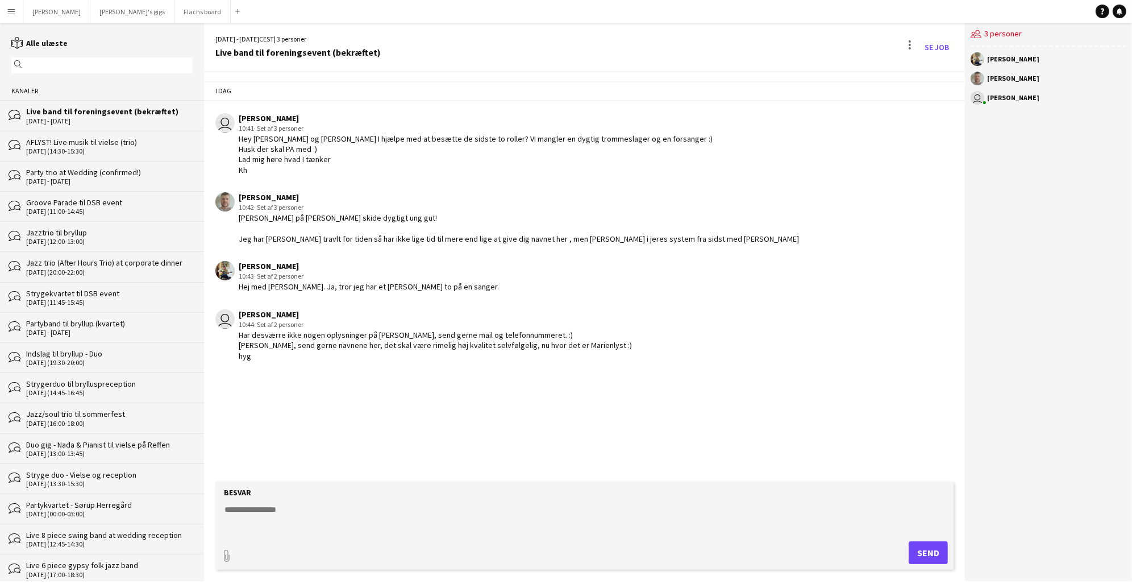
click at [16, 10] on button "Menu" at bounding box center [11, 11] width 23 height 23
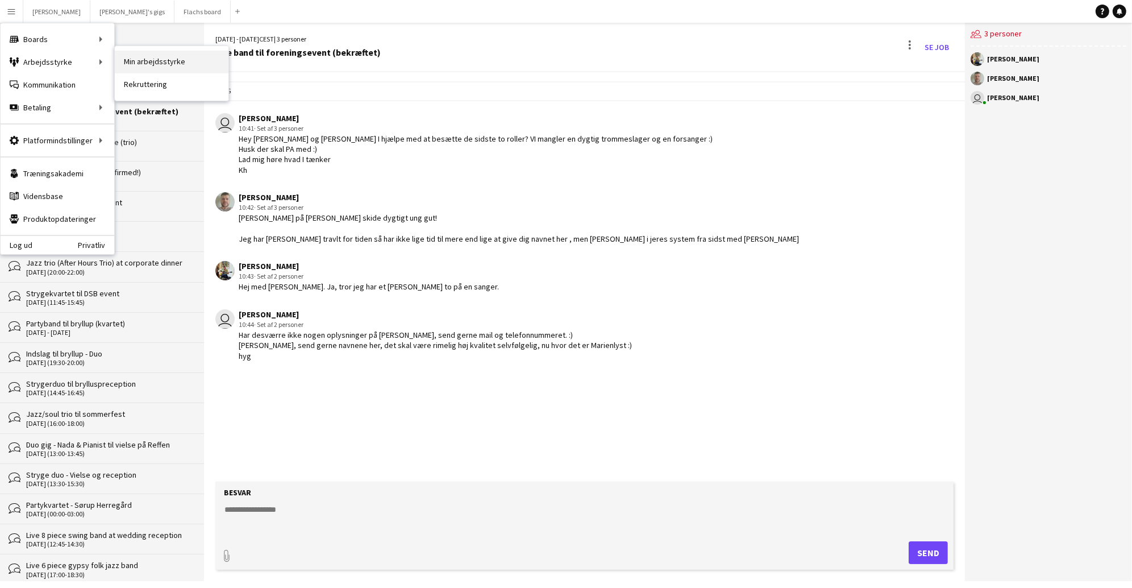
click at [159, 57] on link "Min arbejdsstyrke" at bounding box center [172, 62] width 114 height 23
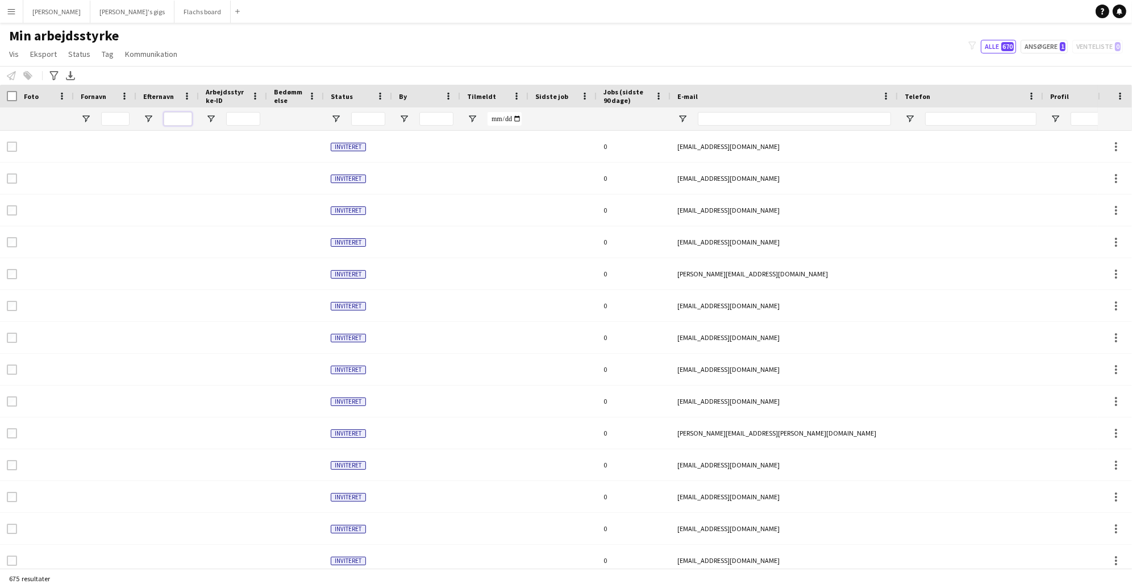
click at [182, 120] on input "Efternavn Filter Input" at bounding box center [178, 119] width 28 height 14
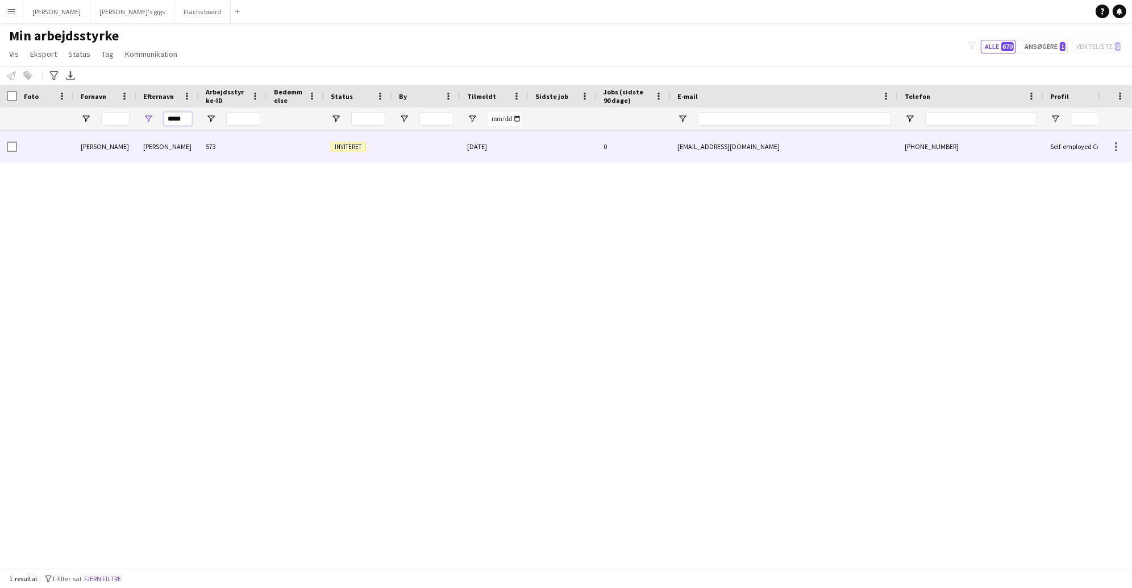
type input "*****"
click at [217, 154] on div "573" at bounding box center [233, 146] width 68 height 31
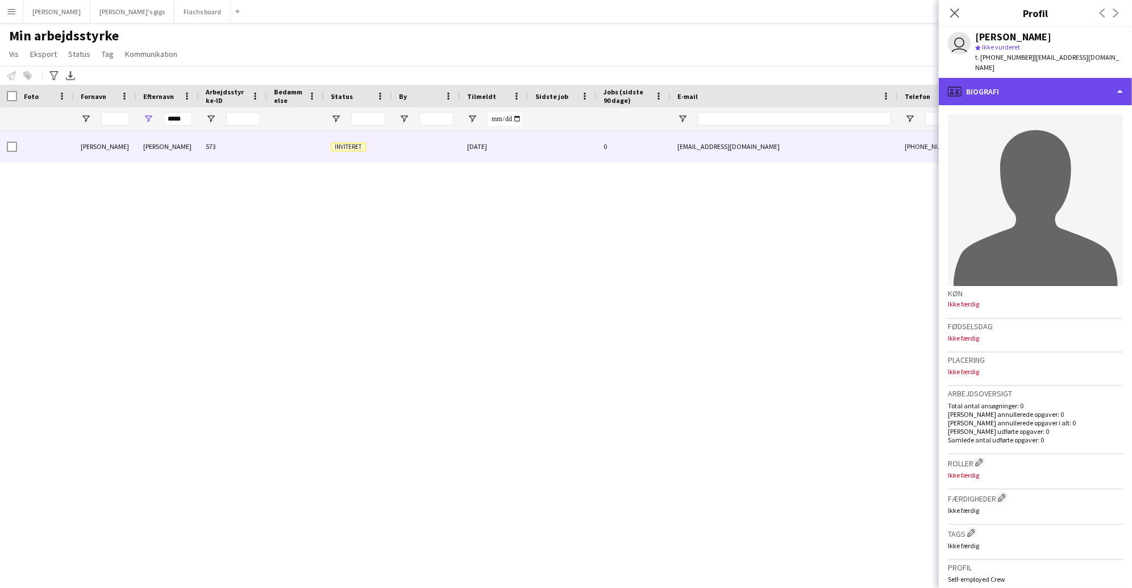
click at [1060, 87] on div "profile Biografi" at bounding box center [1035, 91] width 193 height 27
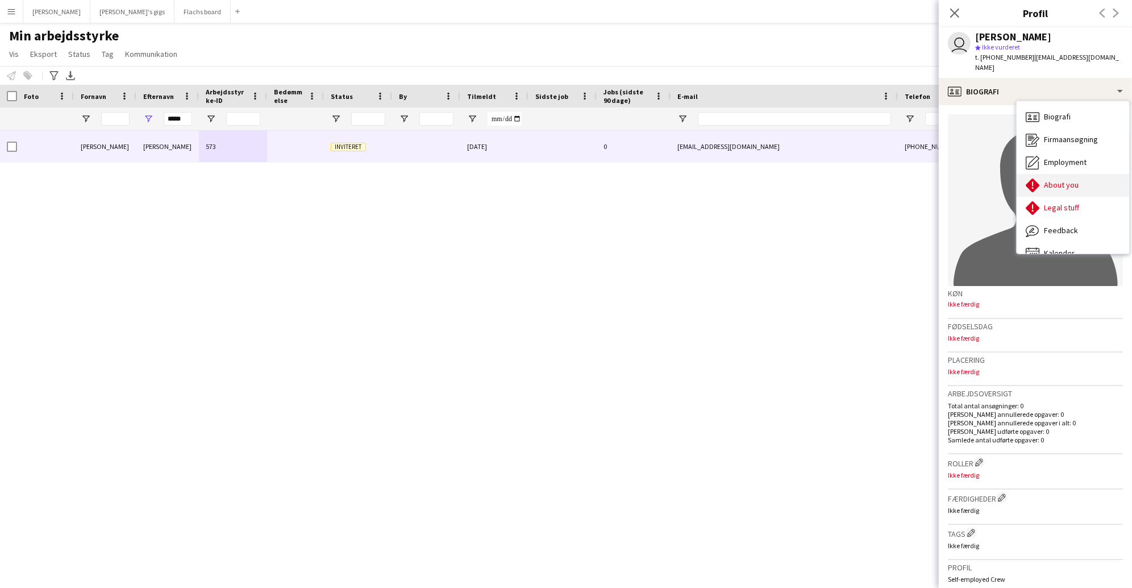
click at [1073, 180] on span "About you" at bounding box center [1061, 185] width 35 height 10
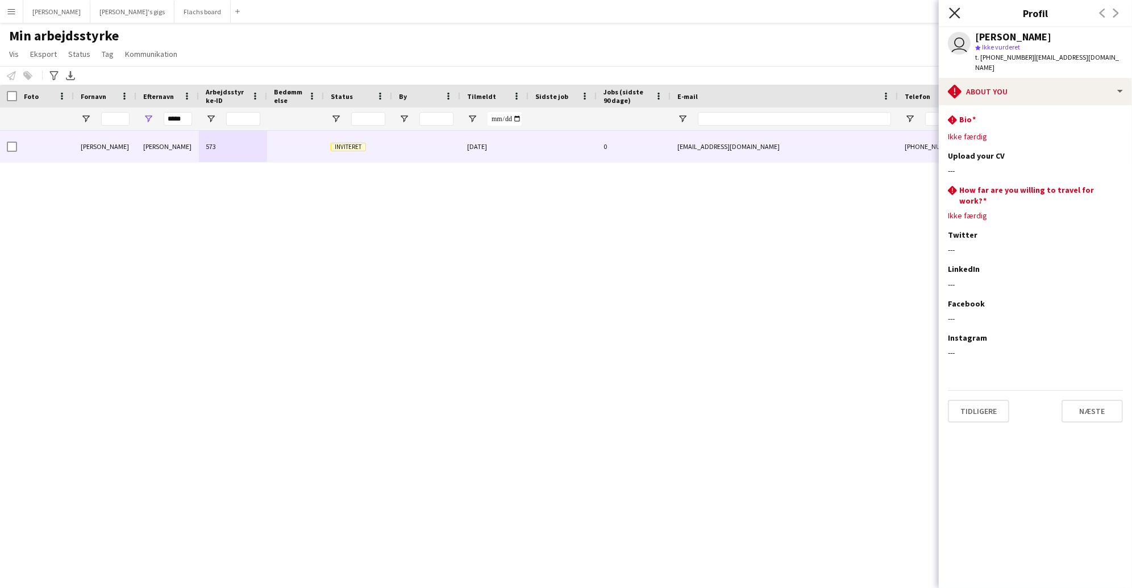
click at [957, 16] on icon at bounding box center [954, 12] width 11 height 11
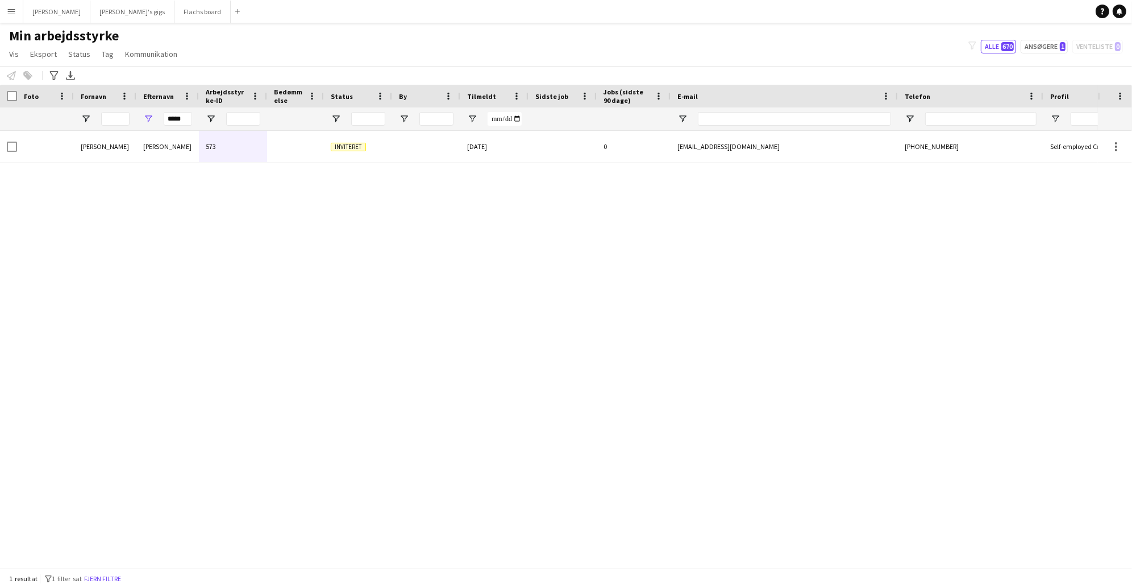
click at [711, 234] on div "[PERSON_NAME] 573 Inviteret [DATE] 0 [EMAIL_ADDRESS][DOMAIN_NAME] [PHONE_NUMBER…" at bounding box center [549, 349] width 1098 height 437
click at [174, 16] on button "Flachs board Luk" at bounding box center [202, 12] width 56 height 22
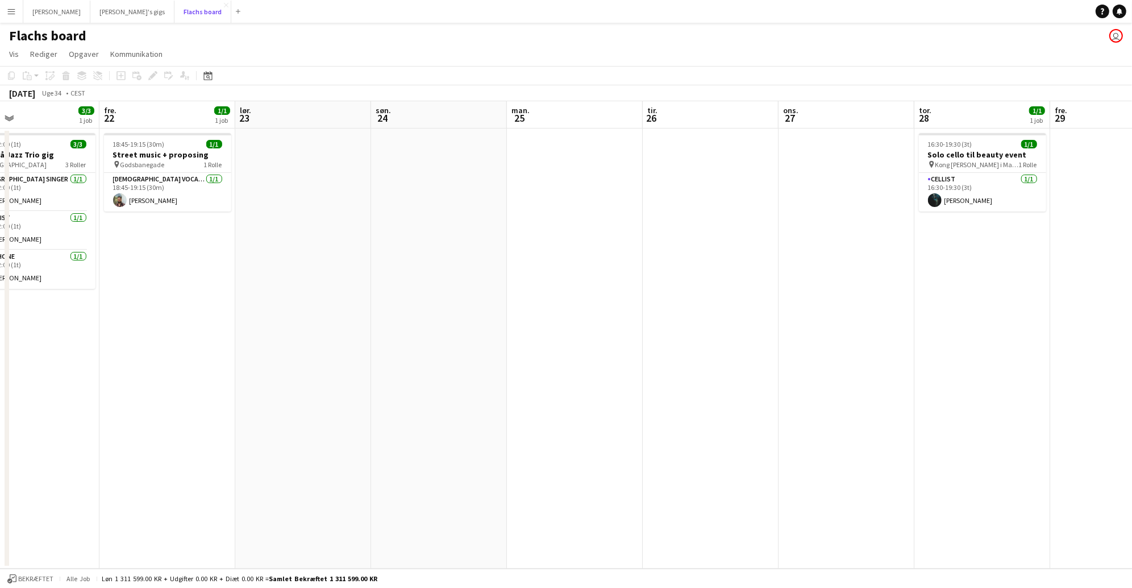
scroll to position [0, 526]
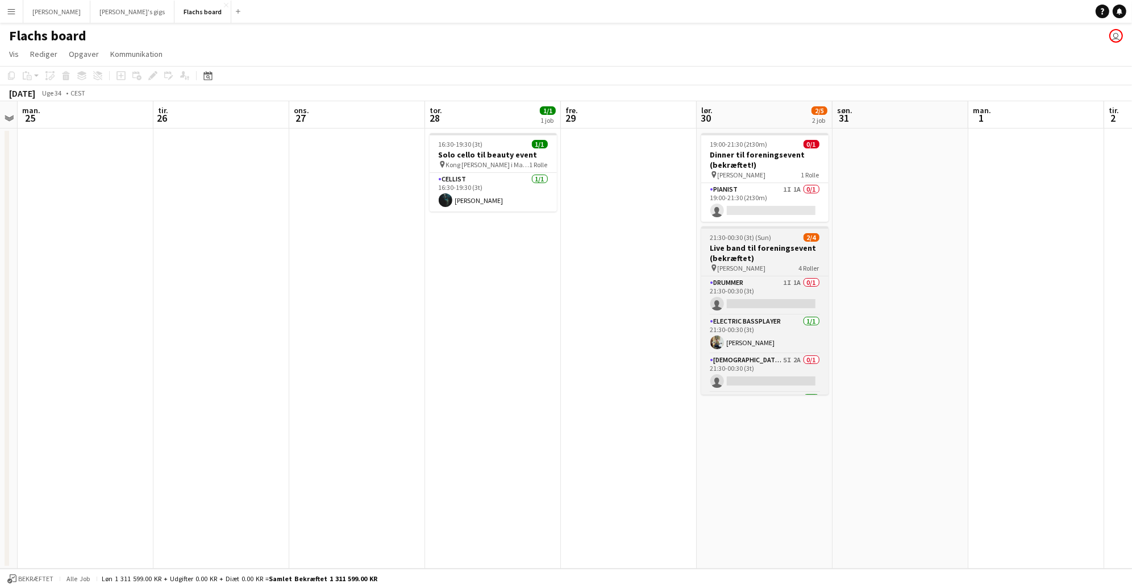
click at [766, 274] on app-job-card "21:30-00:30 (3t) (Sun) 2/4 Live band til foreningsevent (bekræftet) pin Marienl…" at bounding box center [764, 310] width 127 height 168
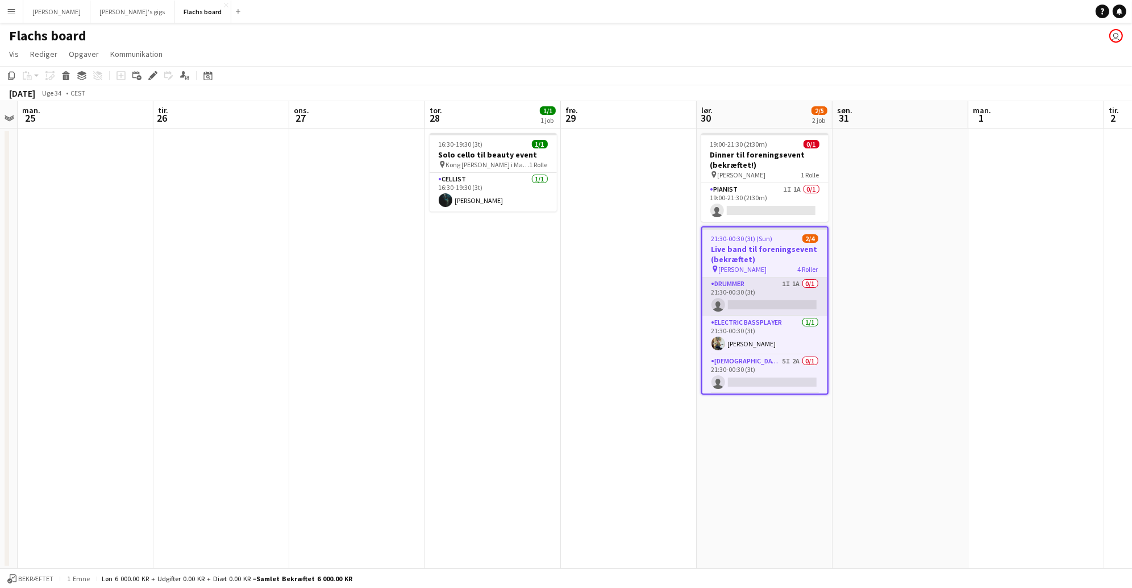
click at [765, 284] on app-card-role "Drummer 1I 1A 0/1 21:30-00:30 (3t) single-neutral-actions" at bounding box center [764, 296] width 125 height 39
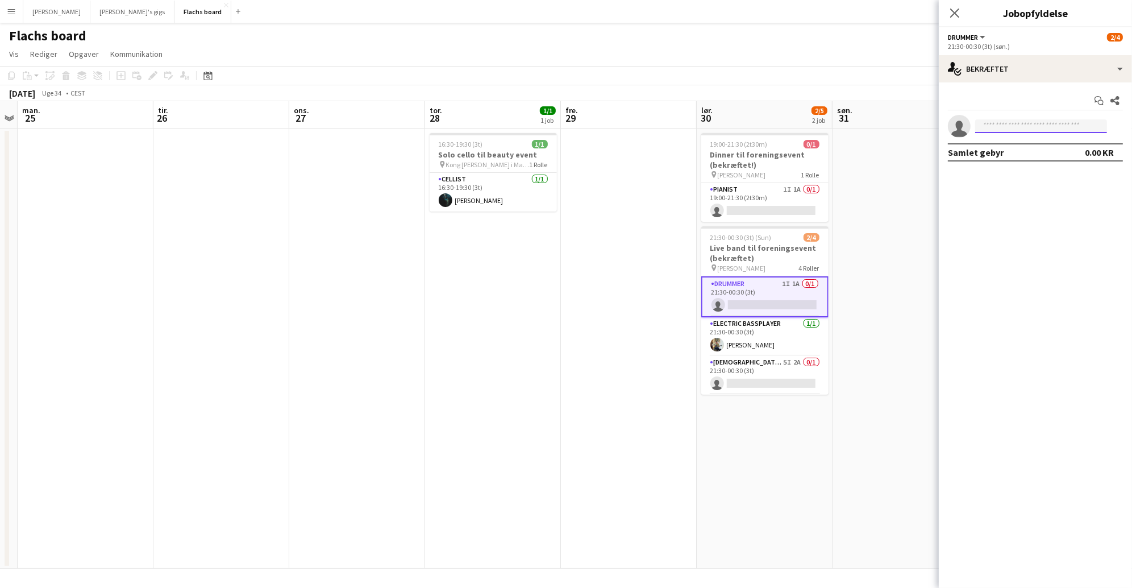
click at [1038, 131] on input at bounding box center [1041, 126] width 132 height 14
type input "*******"
click at [1061, 156] on span "[PHONE_NUMBER]" at bounding box center [1041, 160] width 114 height 9
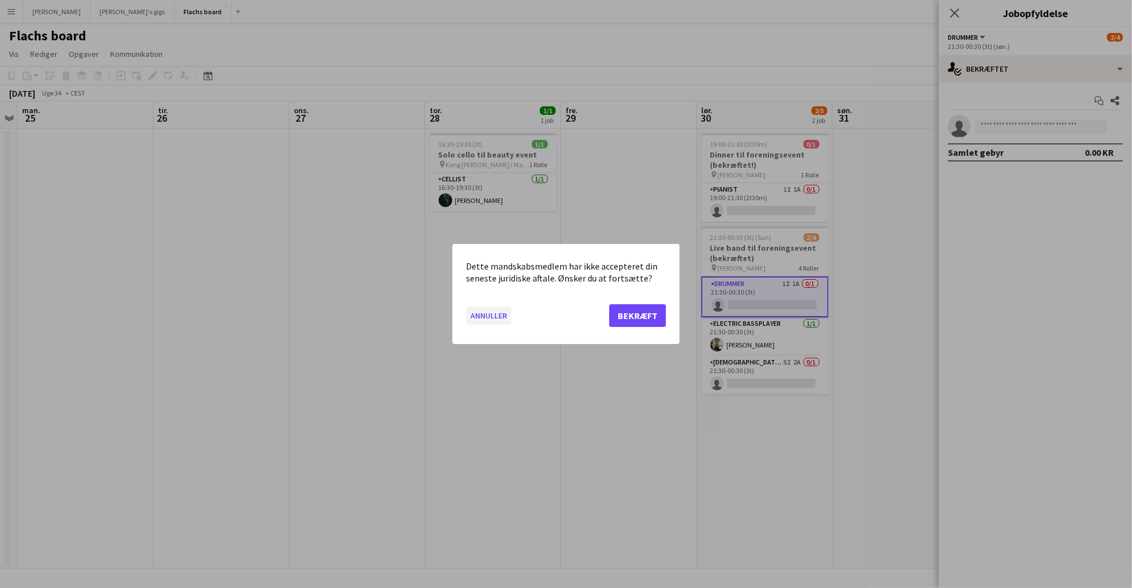
click at [493, 318] on button "Annuller" at bounding box center [488, 315] width 45 height 18
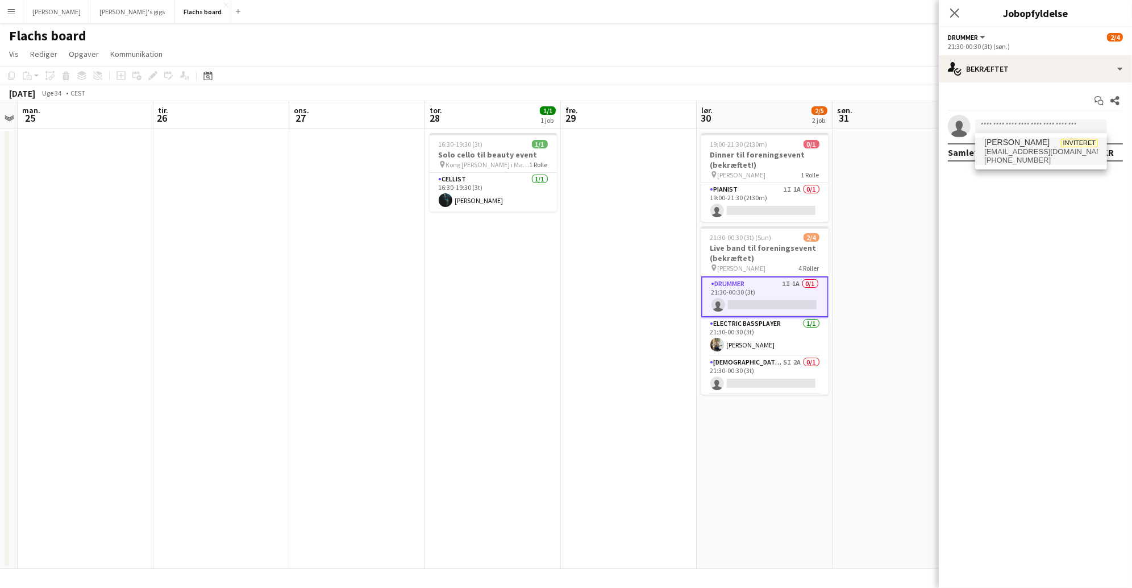
click at [614, 308] on app-date-cell at bounding box center [629, 348] width 136 height 440
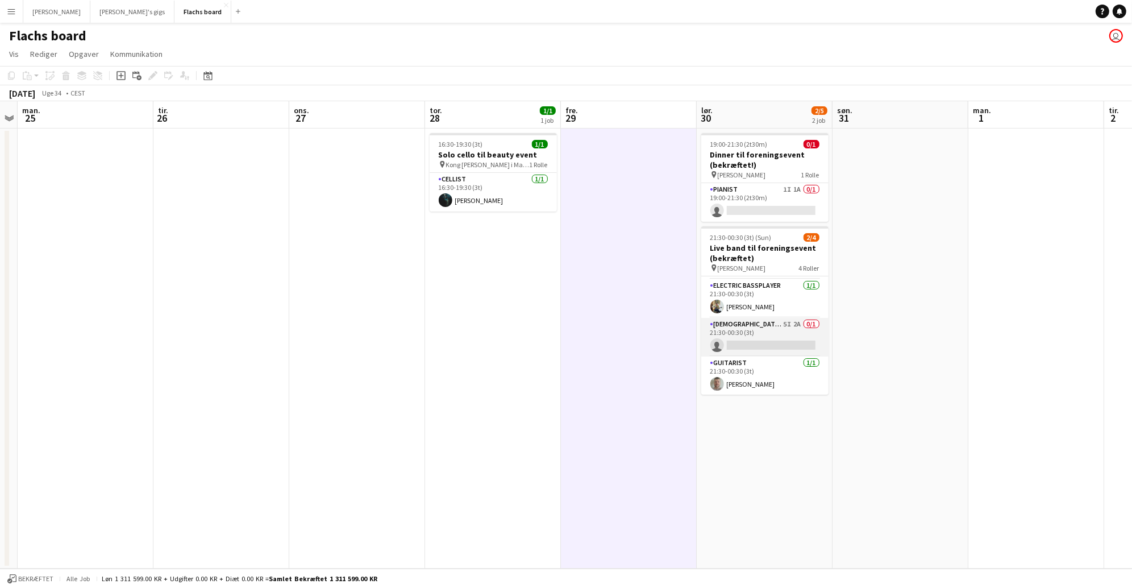
scroll to position [0, 0]
click at [768, 293] on app-card-role "Drummer 1I 1A 0/1 21:30-00:30 (3t) single-neutral-actions" at bounding box center [764, 295] width 127 height 39
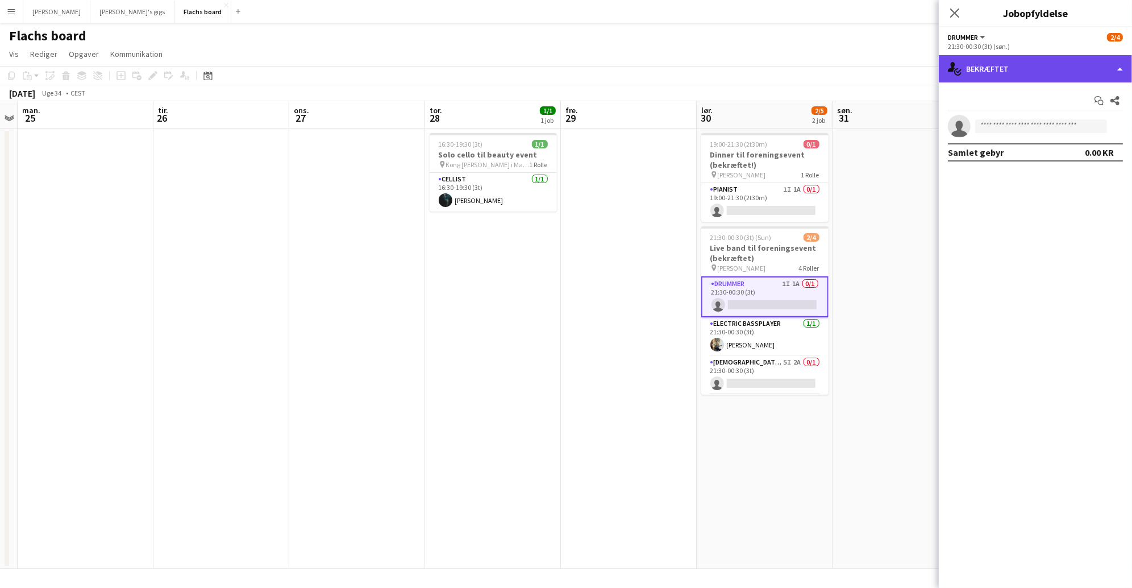
click at [1029, 64] on div "single-neutral-actions-check-2 Bekræftet" at bounding box center [1035, 68] width 193 height 27
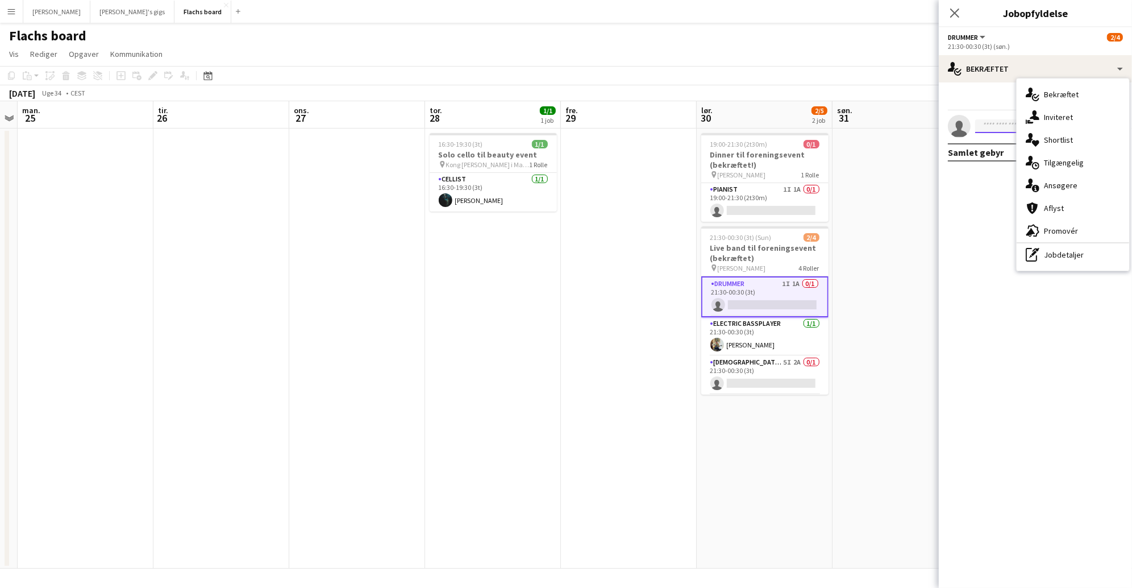
click at [980, 126] on input at bounding box center [1041, 126] width 132 height 14
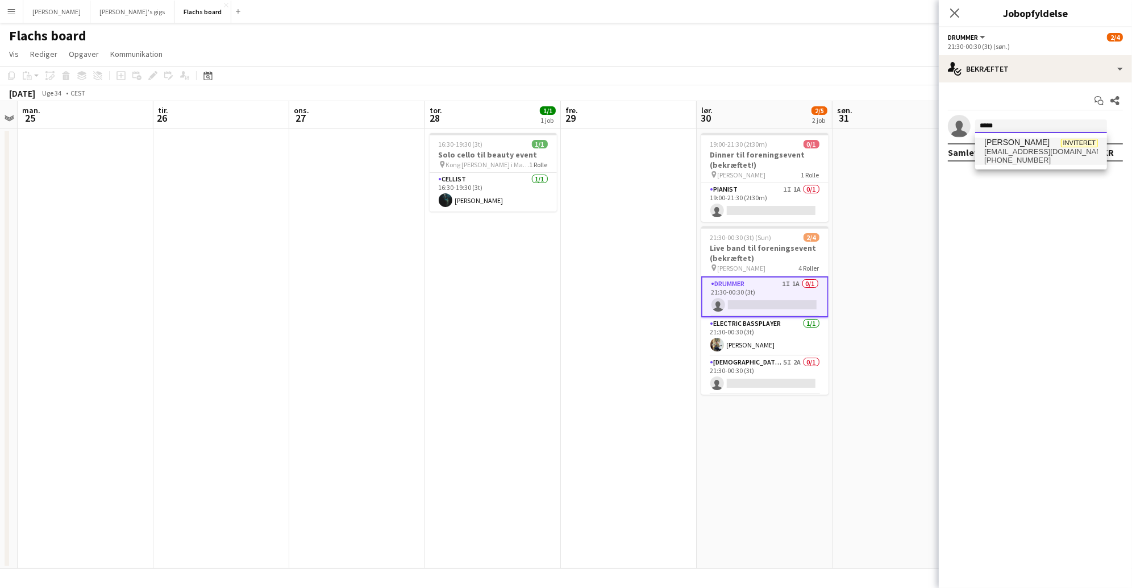
type input "*****"
click at [1002, 156] on span "[PHONE_NUMBER]" at bounding box center [1041, 160] width 114 height 9
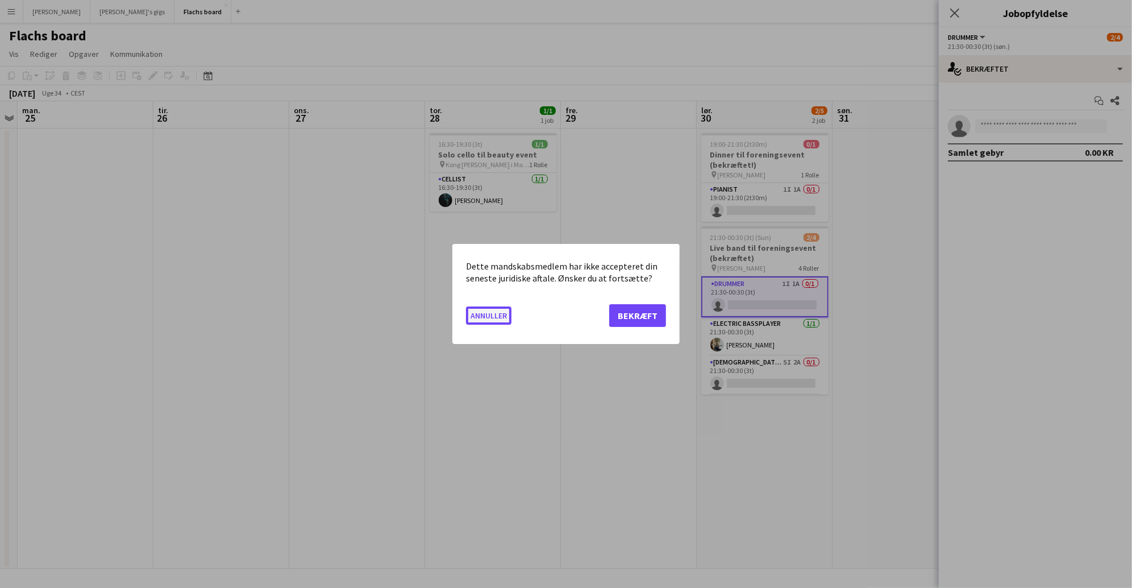
click at [490, 317] on button "Annuller" at bounding box center [488, 315] width 45 height 18
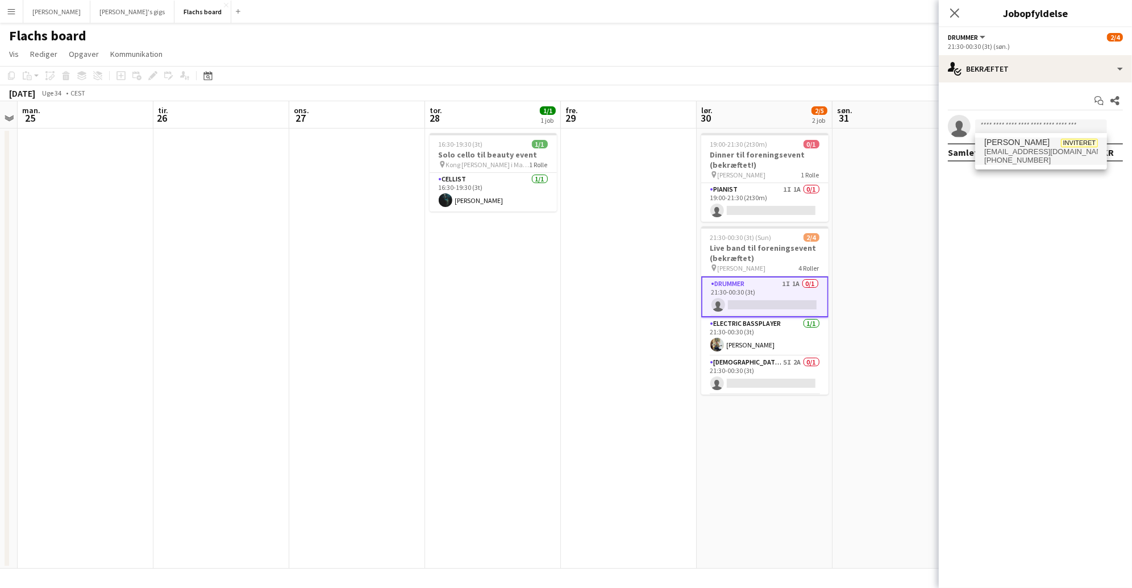
click at [562, 345] on app-date-cell at bounding box center [629, 348] width 136 height 440
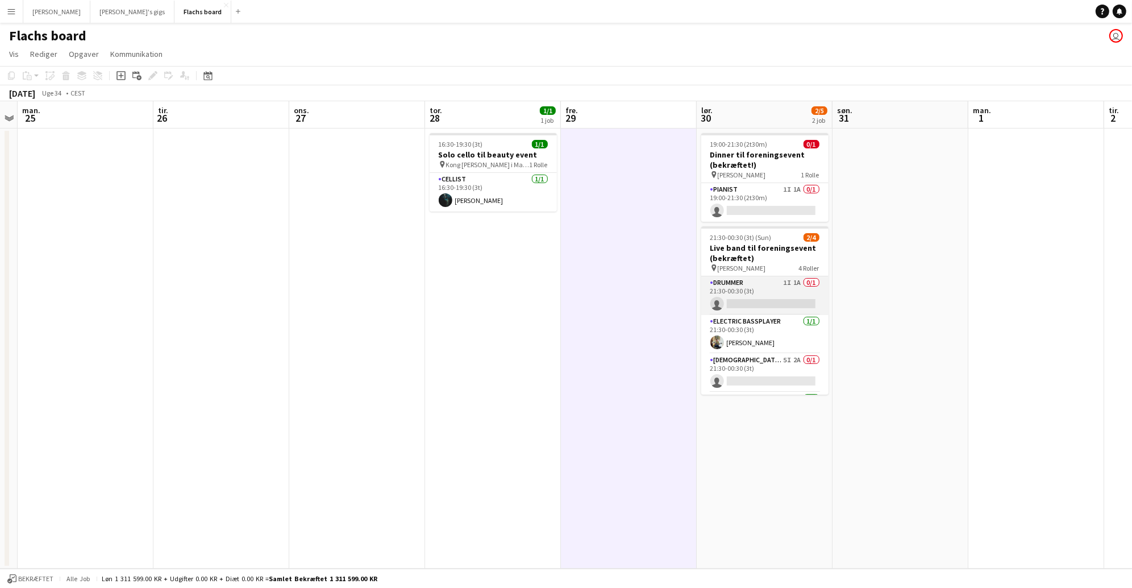
click at [765, 289] on app-card-role "Drummer 1I 1A 0/1 21:30-00:30 (3t) single-neutral-actions" at bounding box center [764, 295] width 127 height 39
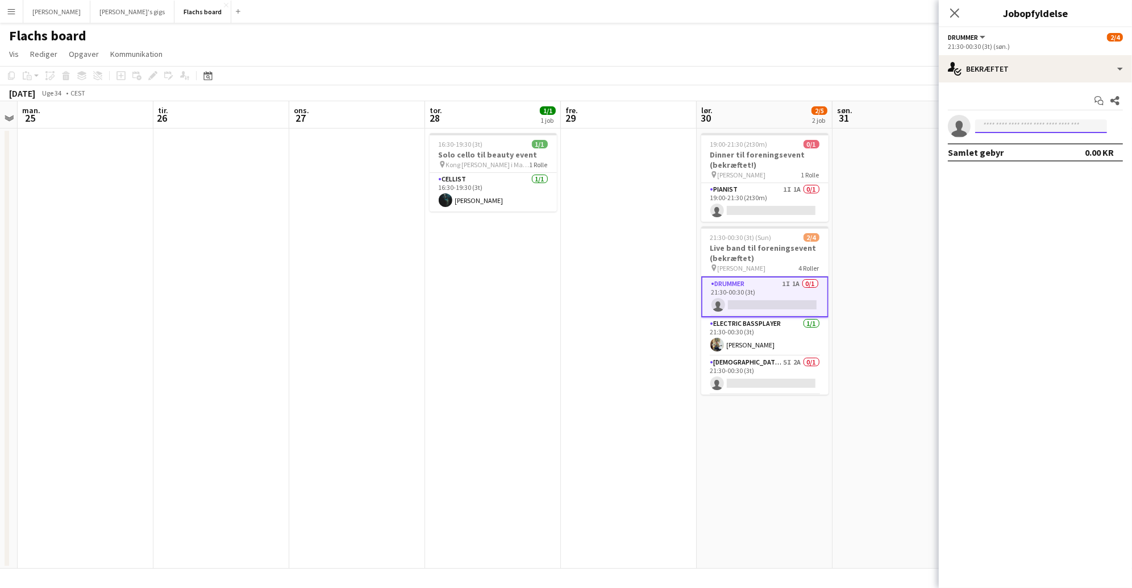
click at [1018, 126] on input at bounding box center [1041, 126] width 132 height 14
type input "*****"
click at [1058, 272] on mat-expansion-panel "check Bekræftet Start chat Del single-neutral-actions ***** Samlet gebyr 0.00 KR" at bounding box center [1035, 334] width 193 height 505
click at [957, 17] on icon "Luk pop-in" at bounding box center [954, 12] width 11 height 11
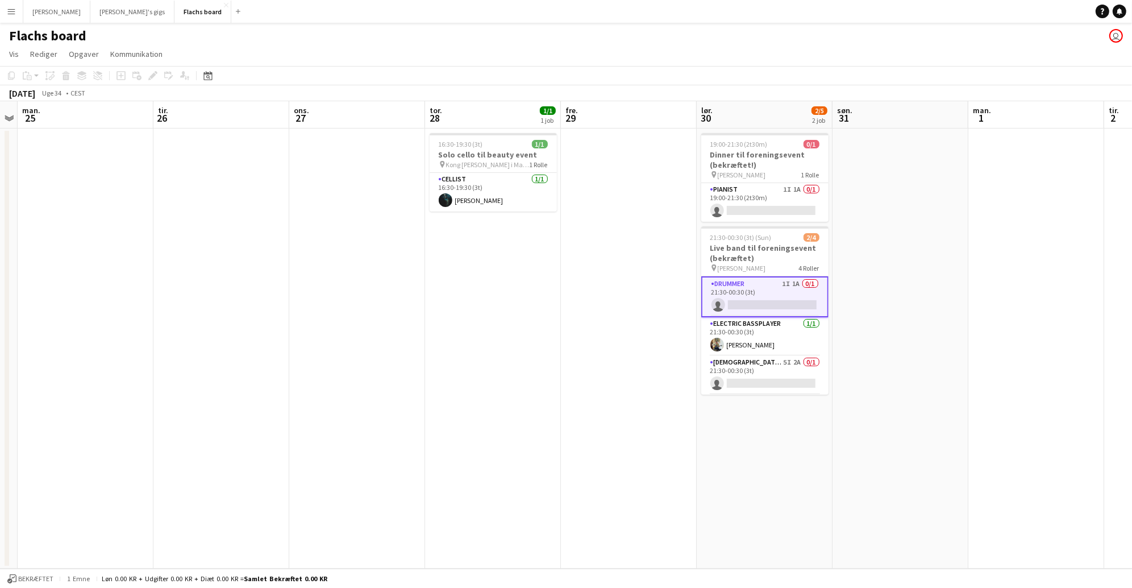
click at [789, 298] on app-card-role "Drummer 1I 1A 0/1 21:30-00:30 (3t) single-neutral-actions" at bounding box center [764, 296] width 127 height 41
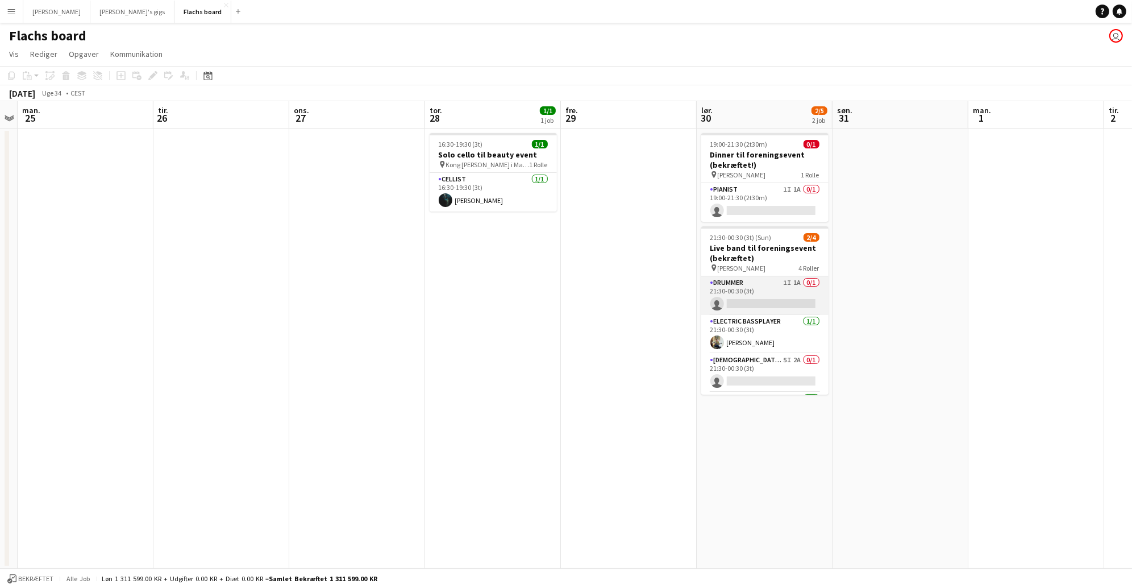
click at [781, 297] on app-card-role "Drummer 1I 1A 0/1 21:30-00:30 (3t) single-neutral-actions" at bounding box center [764, 295] width 127 height 39
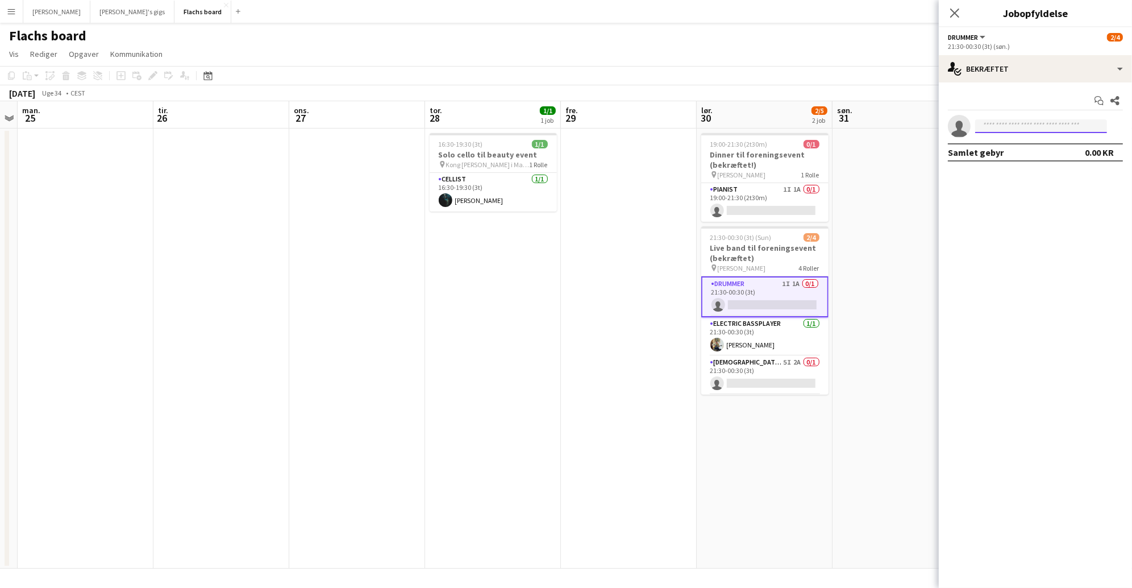
click at [1019, 129] on input at bounding box center [1041, 126] width 132 height 14
type input "*****"
click at [1039, 229] on mat-expansion-panel "check Bekræftet Start chat Del single-neutral-actions ***** Samlet gebyr 0.00 KR" at bounding box center [1035, 334] width 193 height 505
click at [959, 15] on icon "Luk pop-in" at bounding box center [954, 12] width 11 height 11
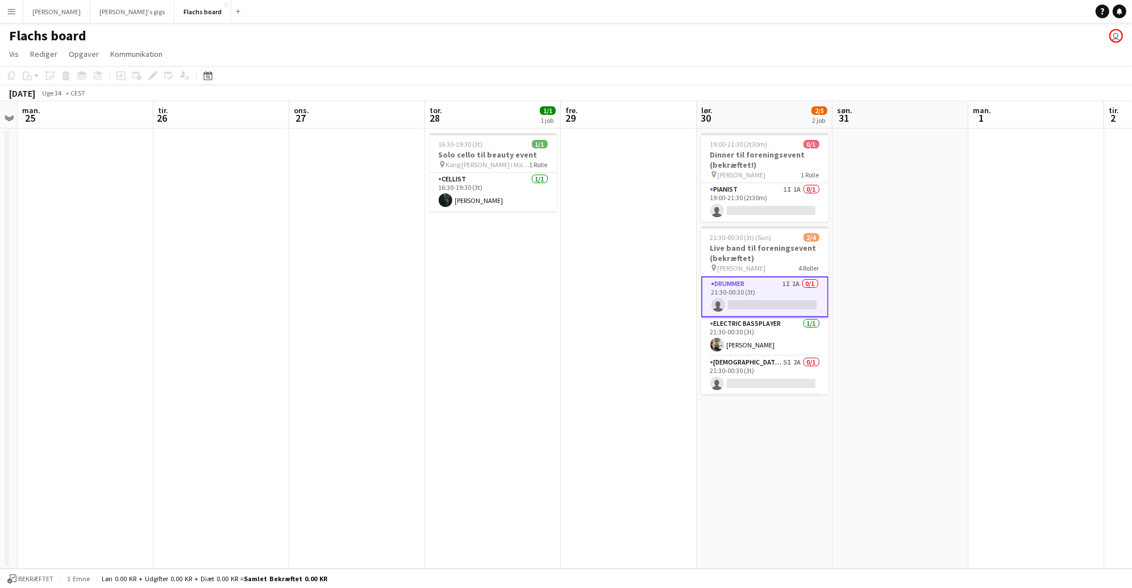
click at [894, 188] on app-date-cell at bounding box center [900, 348] width 136 height 440
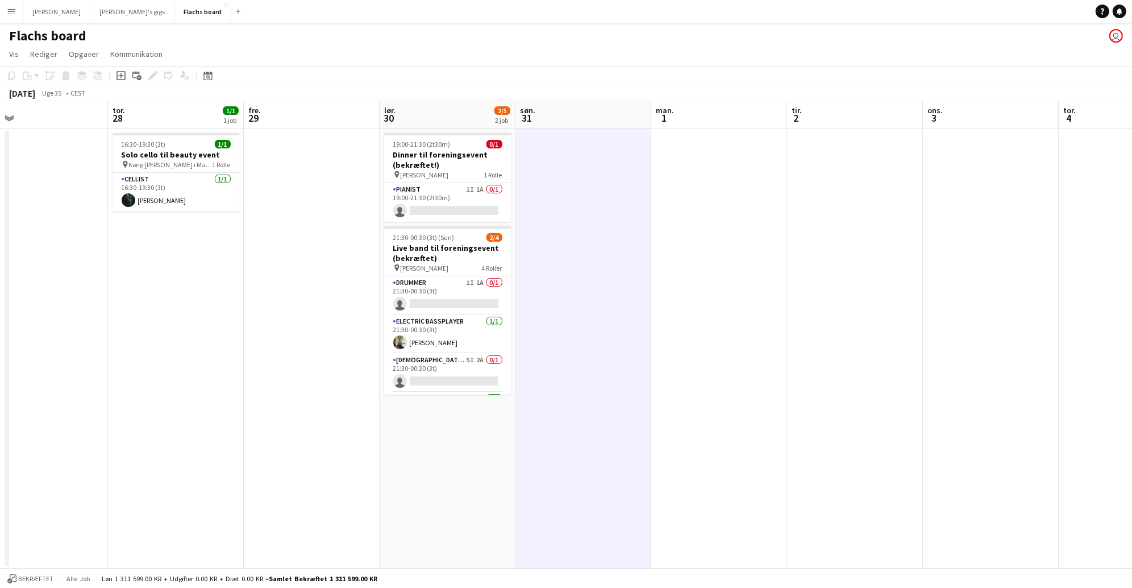
scroll to position [0, 357]
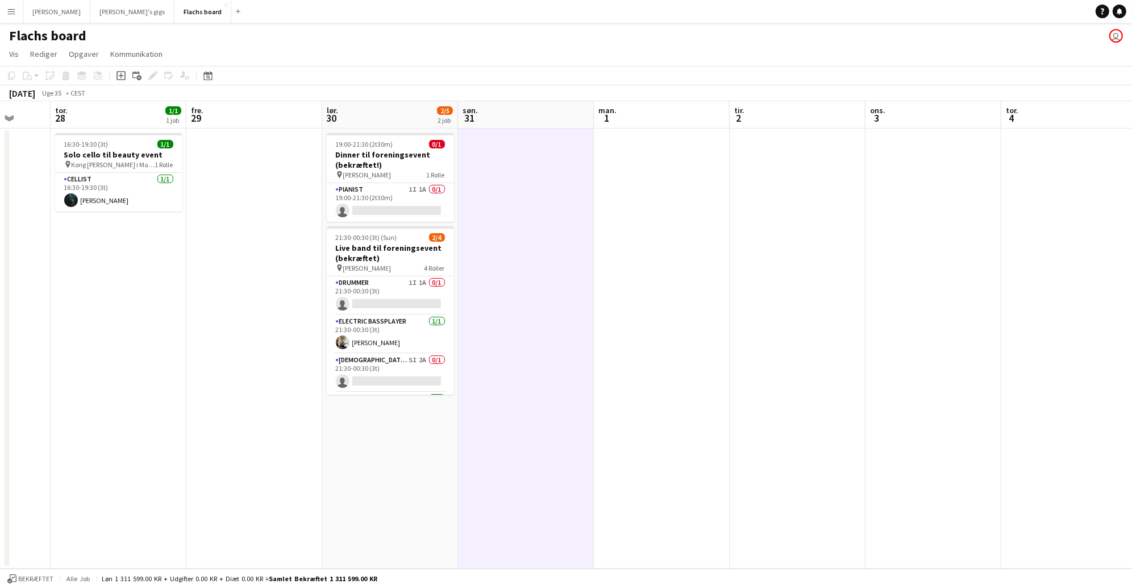
click at [18, 16] on button "Menu" at bounding box center [11, 11] width 23 height 23
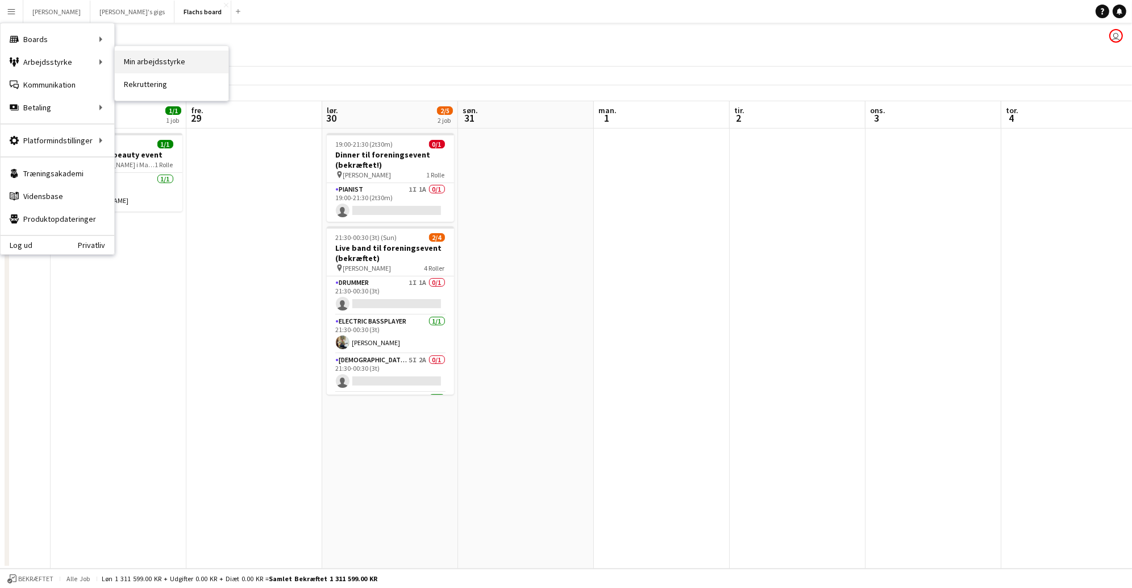
click at [137, 55] on link "Min arbejdsstyrke" at bounding box center [172, 62] width 114 height 23
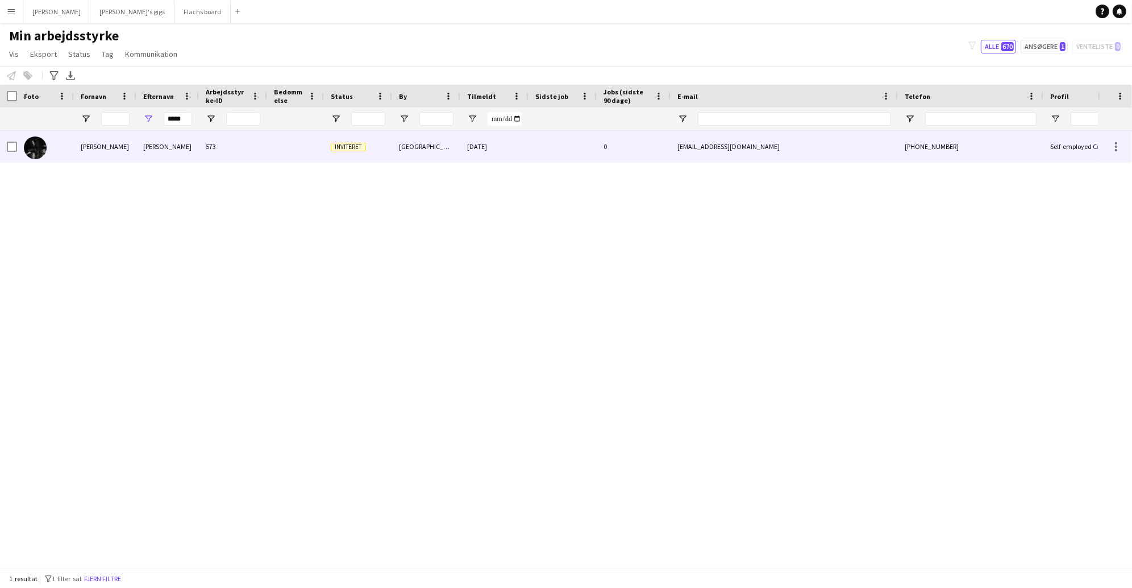
click at [156, 143] on div "[PERSON_NAME]" at bounding box center [167, 146] width 63 height 31
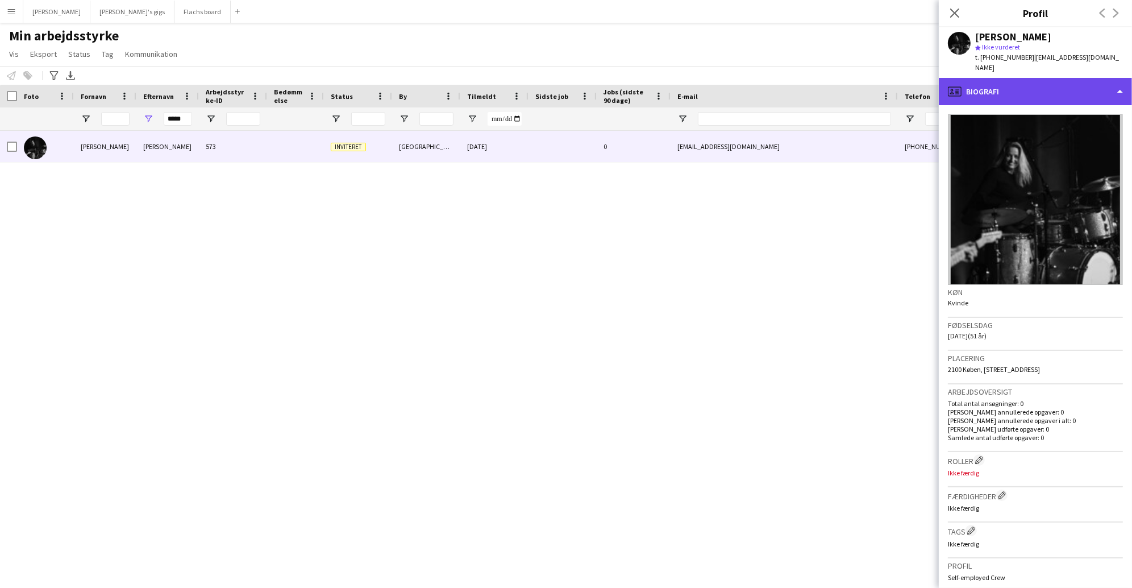
click at [1038, 78] on div "profile Biografi" at bounding box center [1035, 91] width 193 height 27
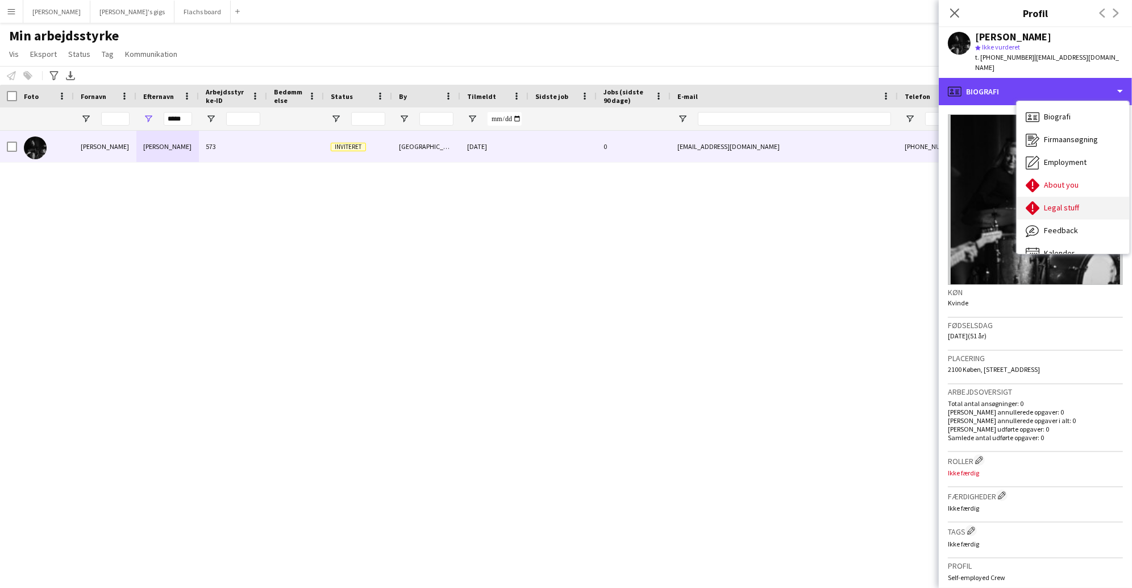
scroll to position [16, 0]
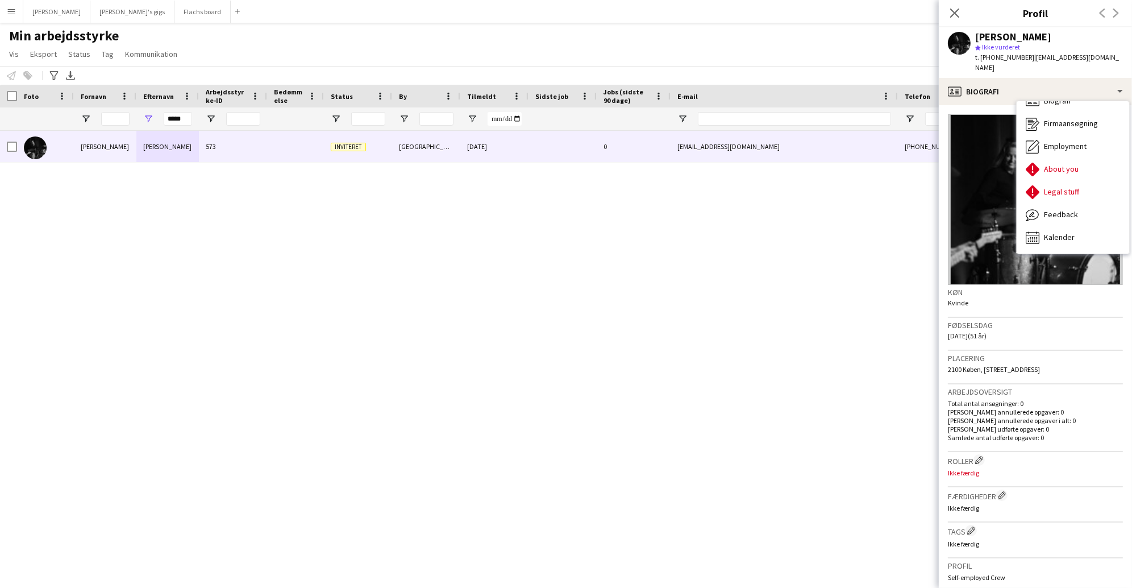
click at [1085, 454] on h3 "Roller [PERSON_NAME] besætningsfirmaroller" at bounding box center [1035, 460] width 175 height 12
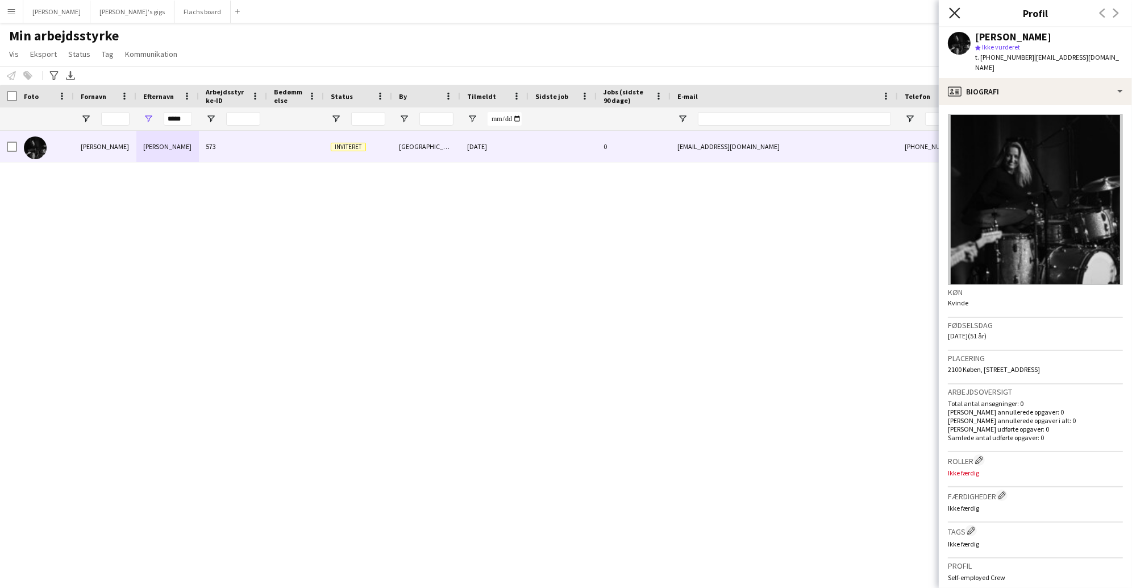
click at [952, 15] on icon at bounding box center [954, 12] width 11 height 11
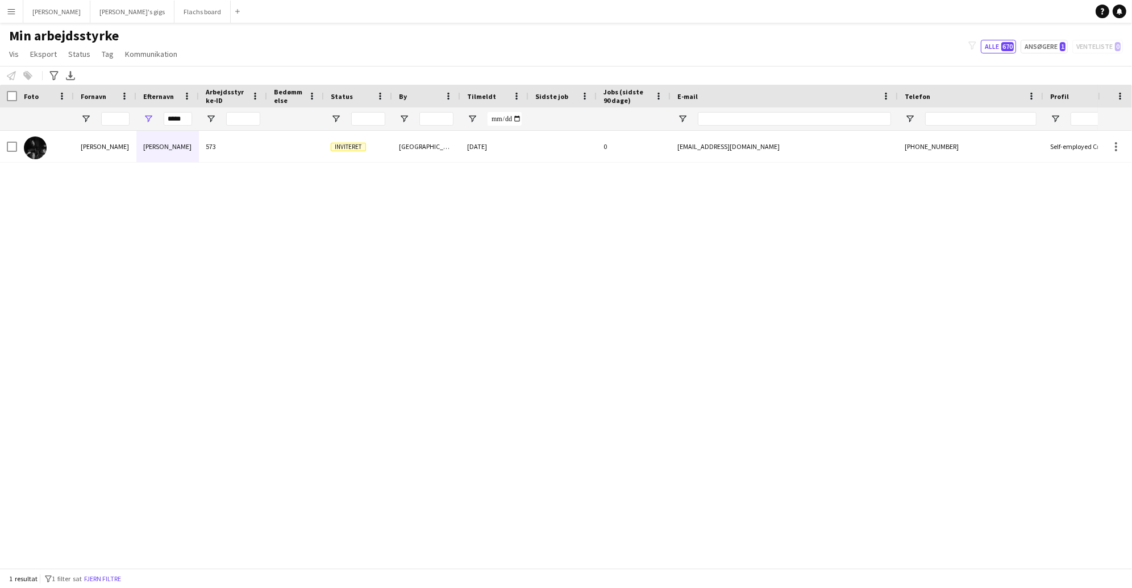
click at [326, 257] on div "[PERSON_NAME] 573 Inviteret [GEOGRAPHIC_DATA] Ø [DATE] 0 [EMAIL_ADDRESS][DOMAIN…" at bounding box center [549, 349] width 1098 height 437
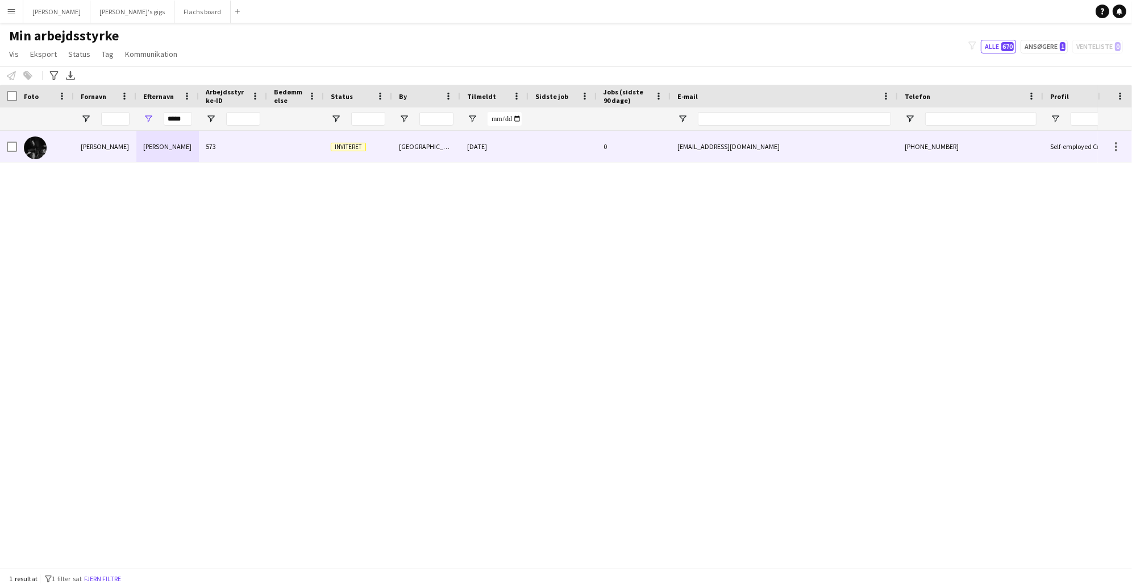
click at [84, 151] on div "[PERSON_NAME]" at bounding box center [105, 146] width 63 height 31
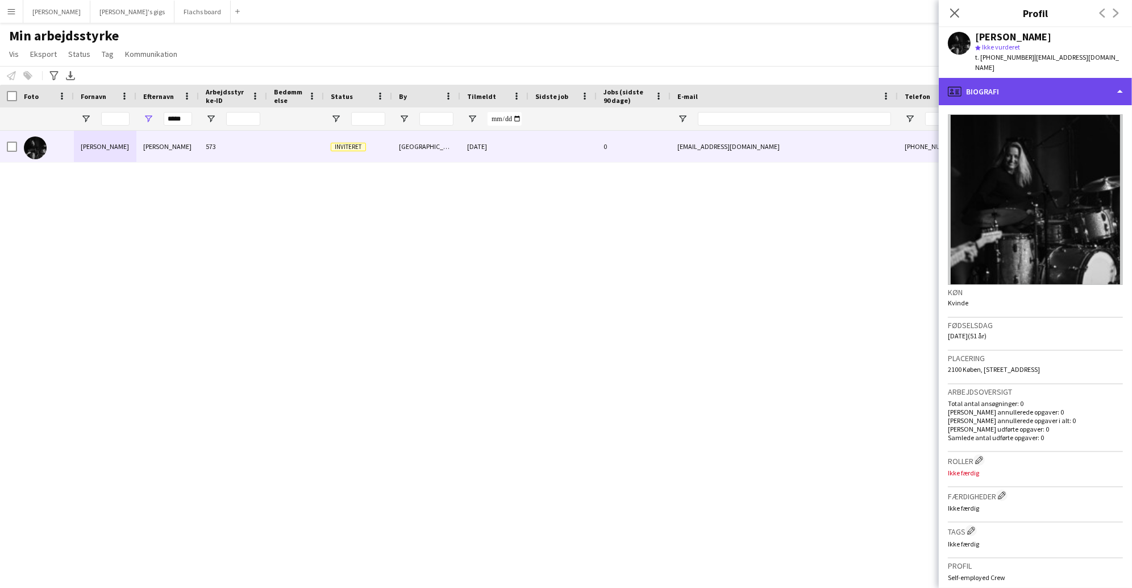
click at [984, 94] on div "profile Biografi" at bounding box center [1035, 91] width 193 height 27
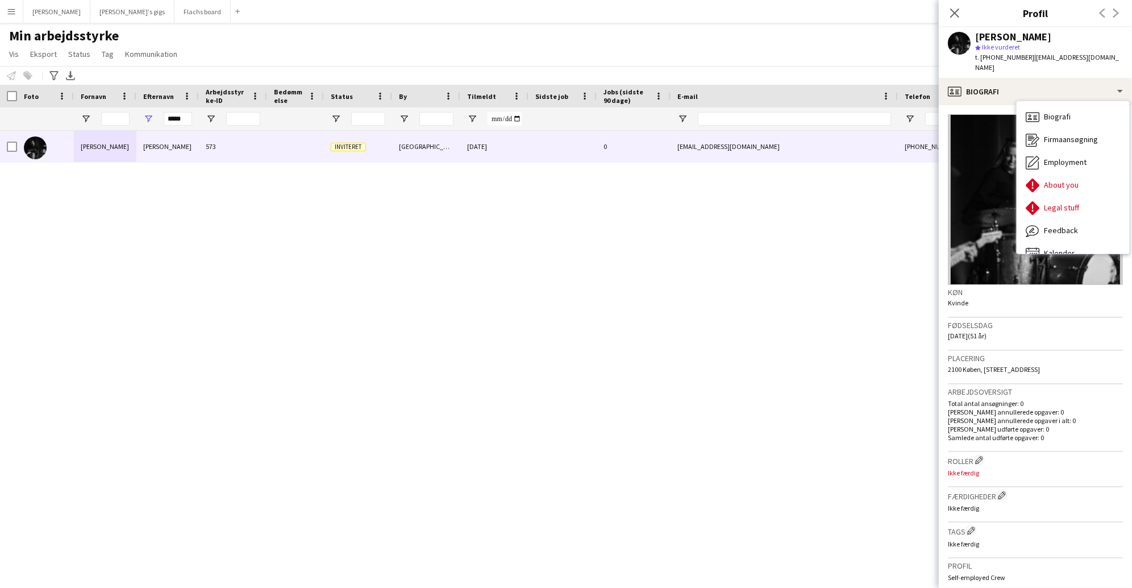
click at [786, 280] on div "[PERSON_NAME] 573 Inviteret [GEOGRAPHIC_DATA] Ø [DATE] 0 [EMAIL_ADDRESS][DOMAIN…" at bounding box center [549, 349] width 1098 height 437
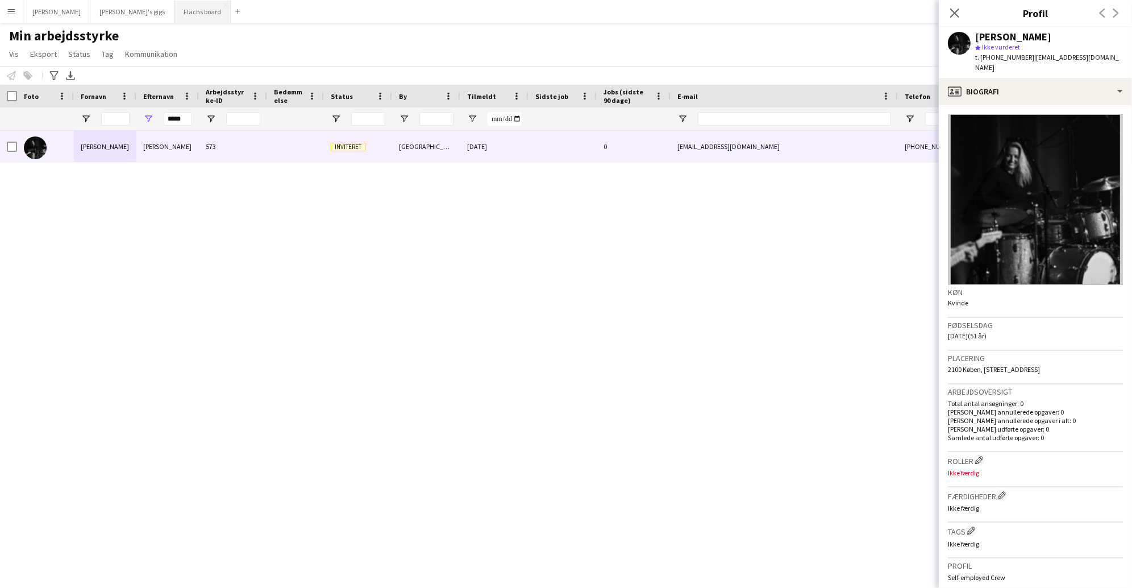
click at [174, 10] on button "Flachs board Luk" at bounding box center [202, 12] width 56 height 22
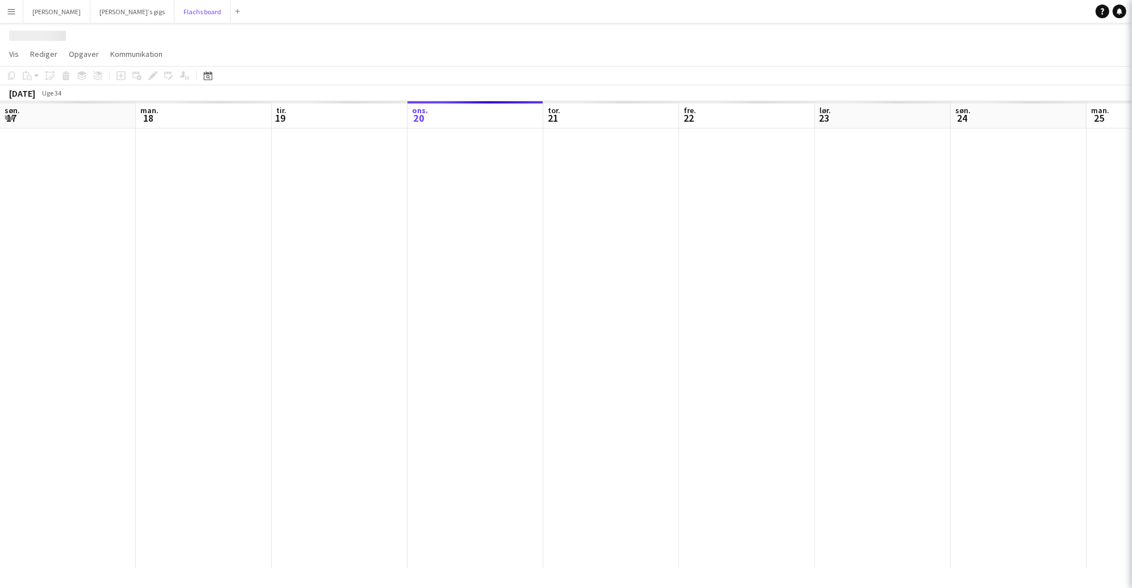
drag, startPoint x: 162, startPoint y: 10, endPoint x: 188, endPoint y: 3, distance: 26.9
click at [188, 3] on div "Asger Gigs Luk Hedvig's gigs Luk [PERSON_NAME] board Luk [GEOGRAPHIC_DATA]" at bounding box center [134, 11] width 222 height 23
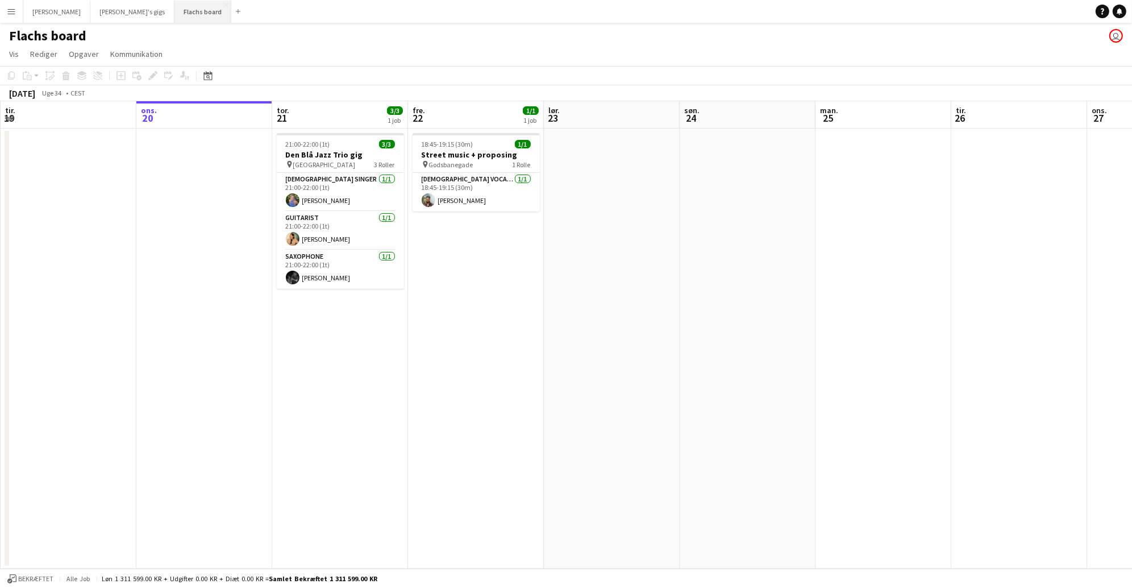
click at [174, 11] on button "Flachs board Luk" at bounding box center [202, 12] width 57 height 22
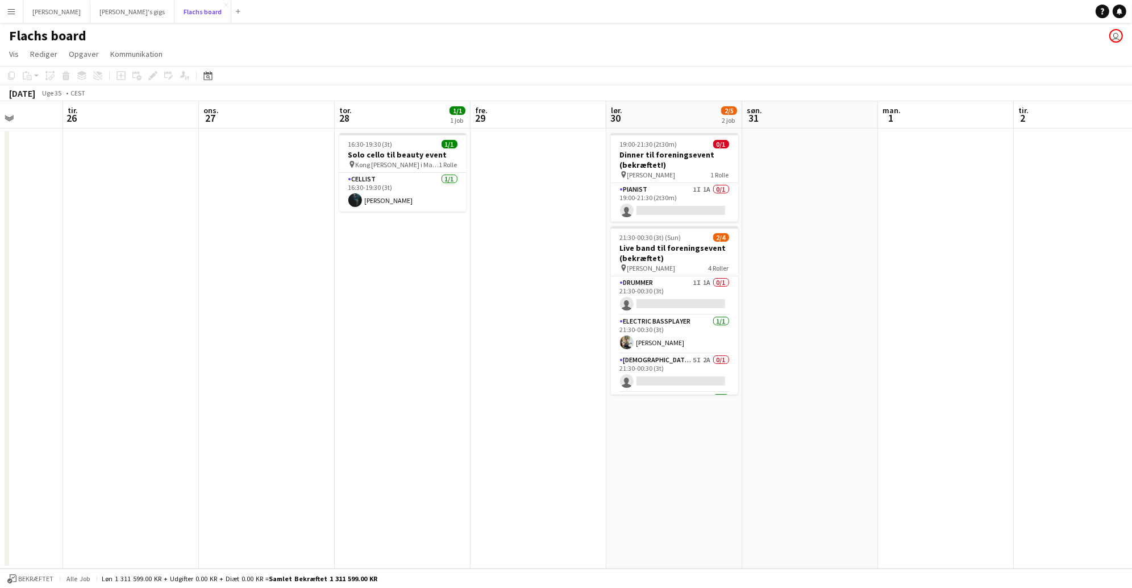
scroll to position [0, 348]
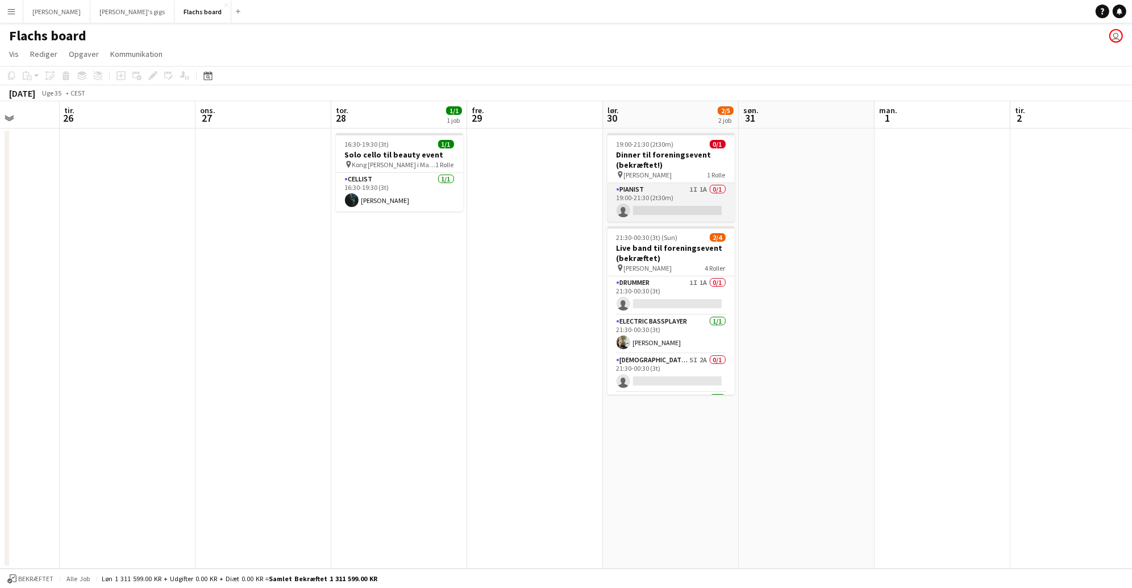
click at [676, 204] on app-card-role "Pianist 1I 1A 0/1 19:00-21:30 (2t30m) single-neutral-actions" at bounding box center [670, 202] width 127 height 39
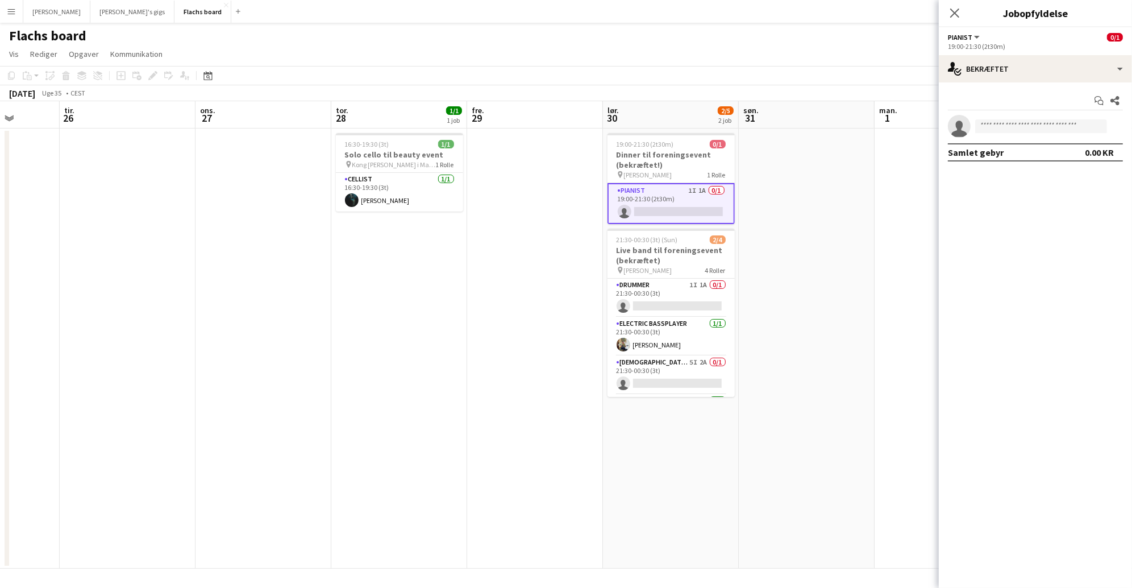
click at [1065, 84] on div "Start chat Del single-neutral-actions Samlet gebyr 0.00 KR" at bounding box center [1035, 126] width 193 height 88
click at [1056, 72] on div "single-neutral-actions-check-2 Bekræftet" at bounding box center [1035, 68] width 193 height 27
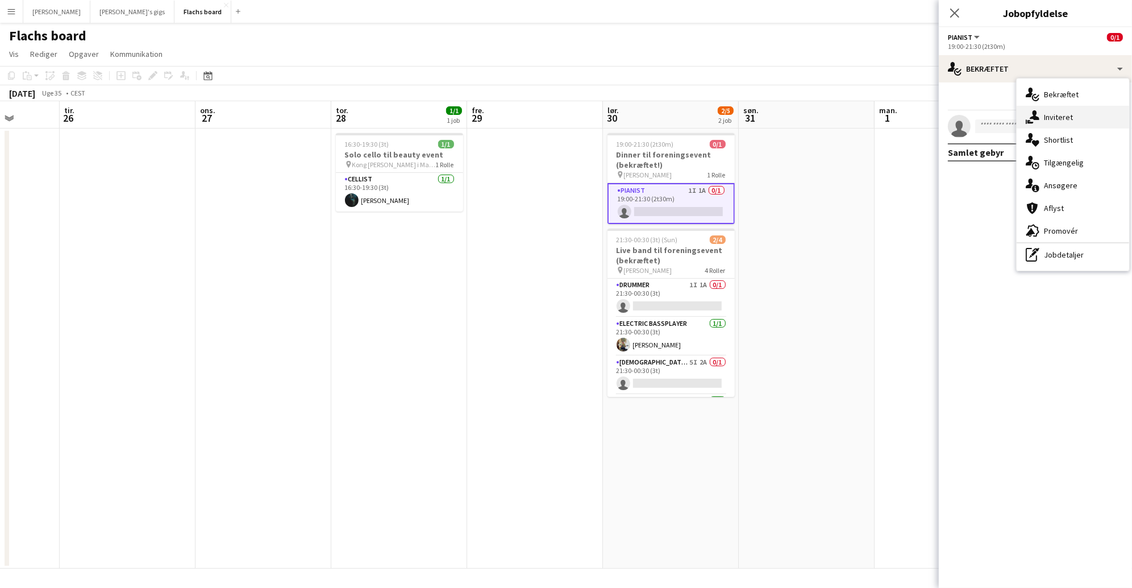
click at [1068, 114] on div "single-neutral-actions-share-1 Inviteret" at bounding box center [1073, 117] width 113 height 23
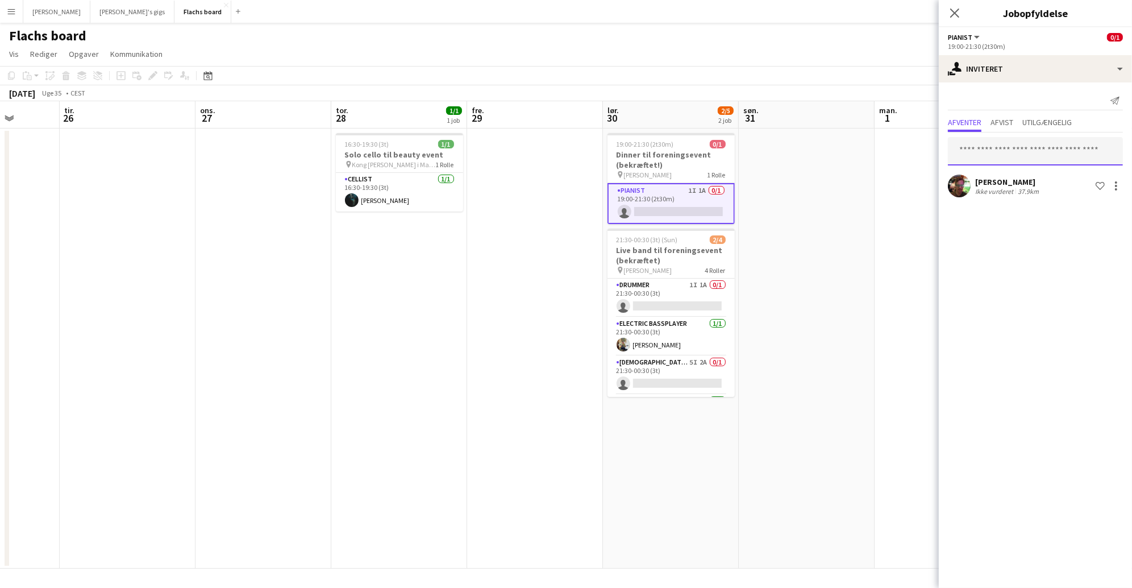
click at [1019, 149] on input "text" at bounding box center [1035, 151] width 175 height 28
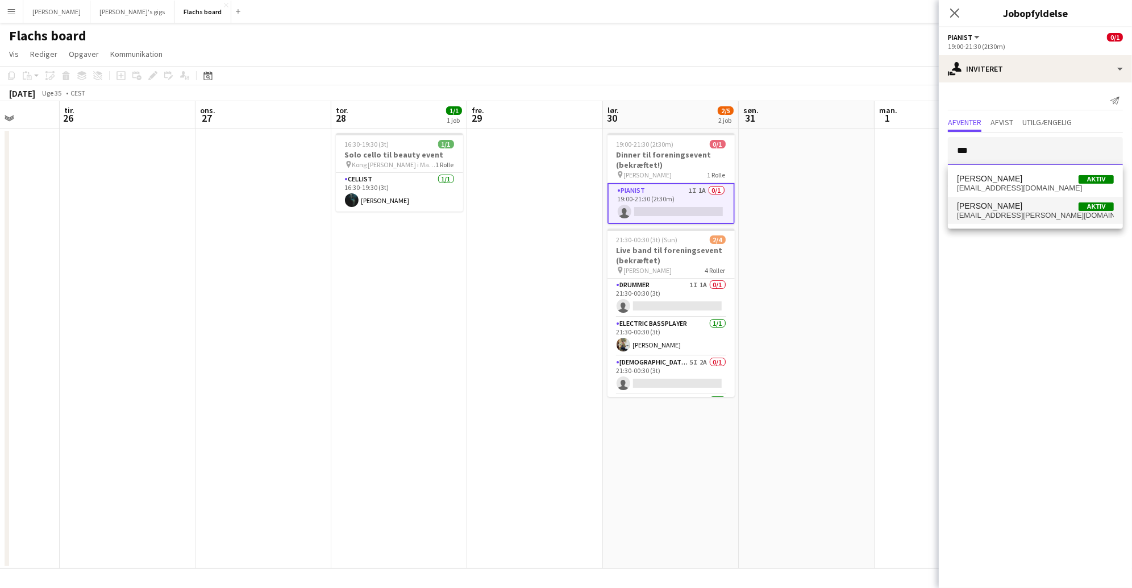
type input "***"
click at [1021, 202] on span "[PERSON_NAME]" at bounding box center [989, 206] width 65 height 10
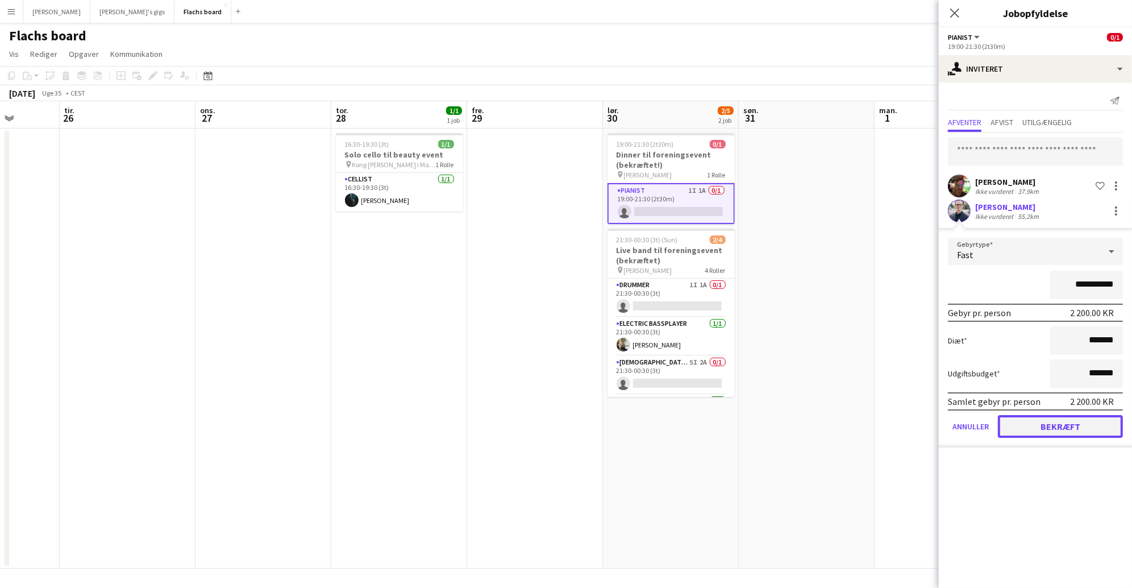
click at [1094, 428] on button "Bekræft" at bounding box center [1060, 426] width 125 height 23
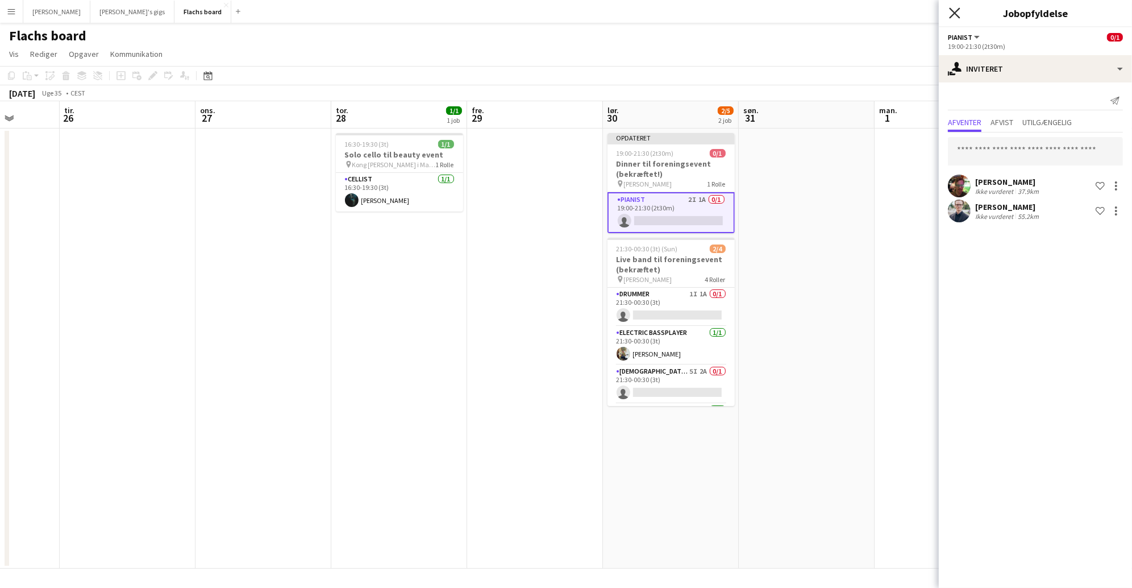
click at [954, 11] on icon "Luk pop-in" at bounding box center [954, 12] width 11 height 11
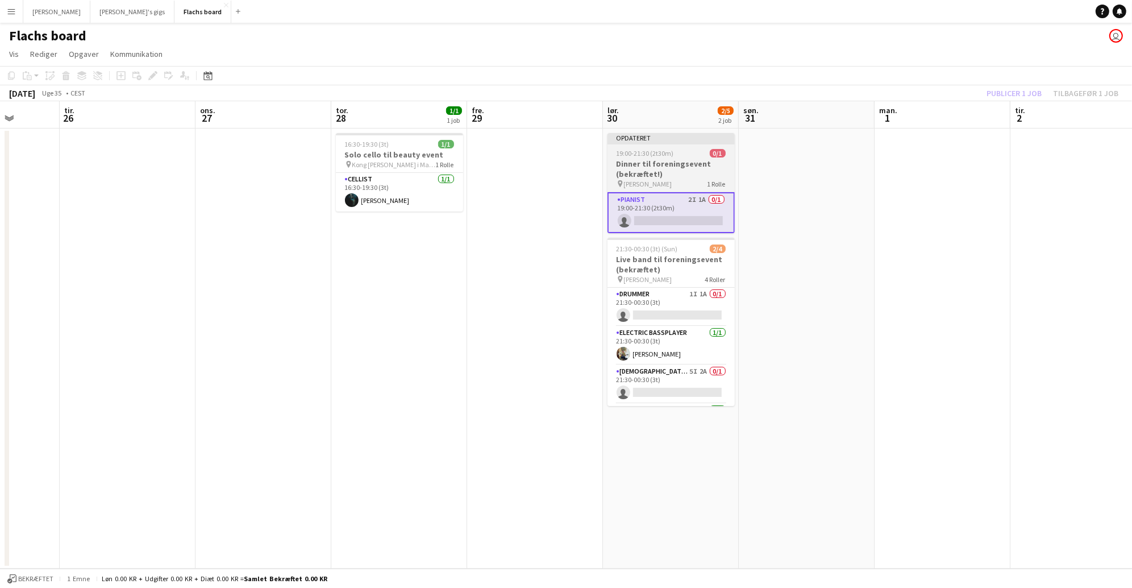
click at [682, 162] on h3 "Dinner til foreningsevent (bekræftet!)" at bounding box center [670, 169] width 127 height 20
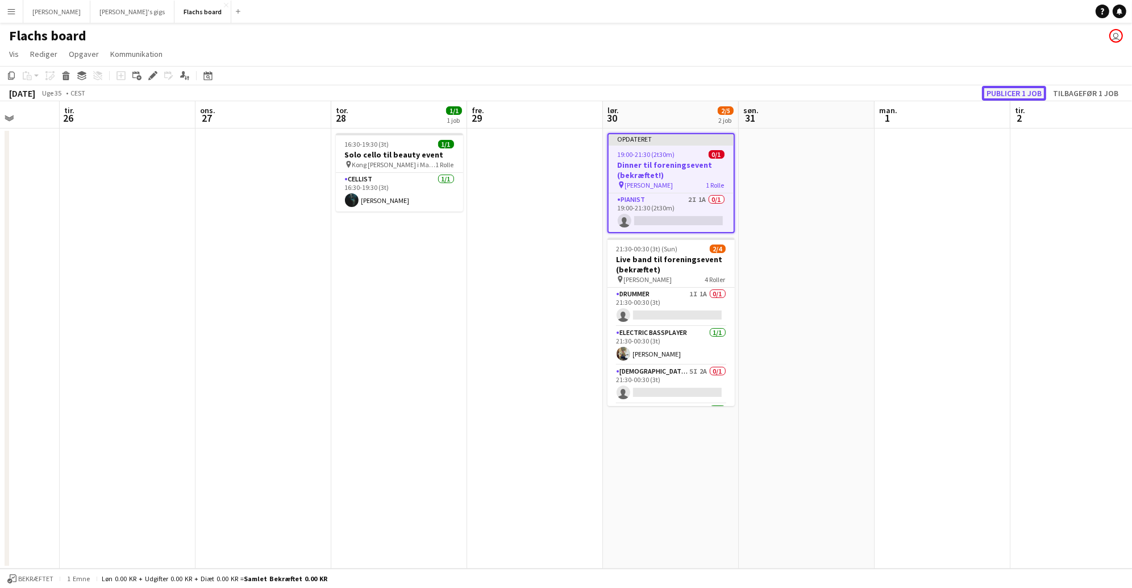
click at [1012, 88] on button "Publicer 1 job" at bounding box center [1014, 93] width 64 height 15
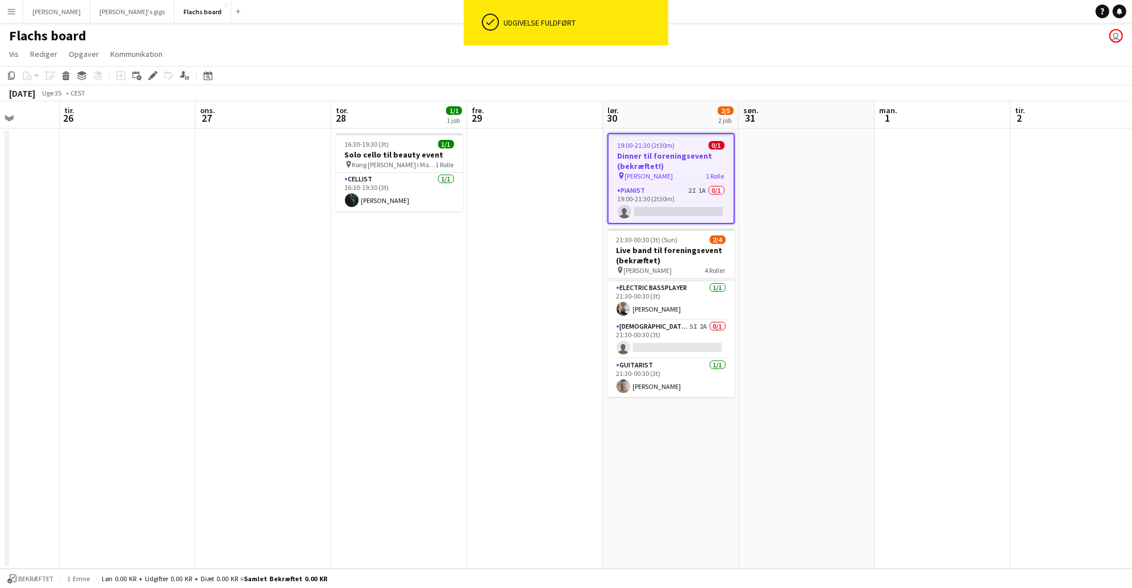
scroll to position [0, 0]
click at [689, 293] on app-card-role "Drummer 1I 1A 0/1 21:30-00:30 (3t) single-neutral-actions" at bounding box center [670, 297] width 127 height 39
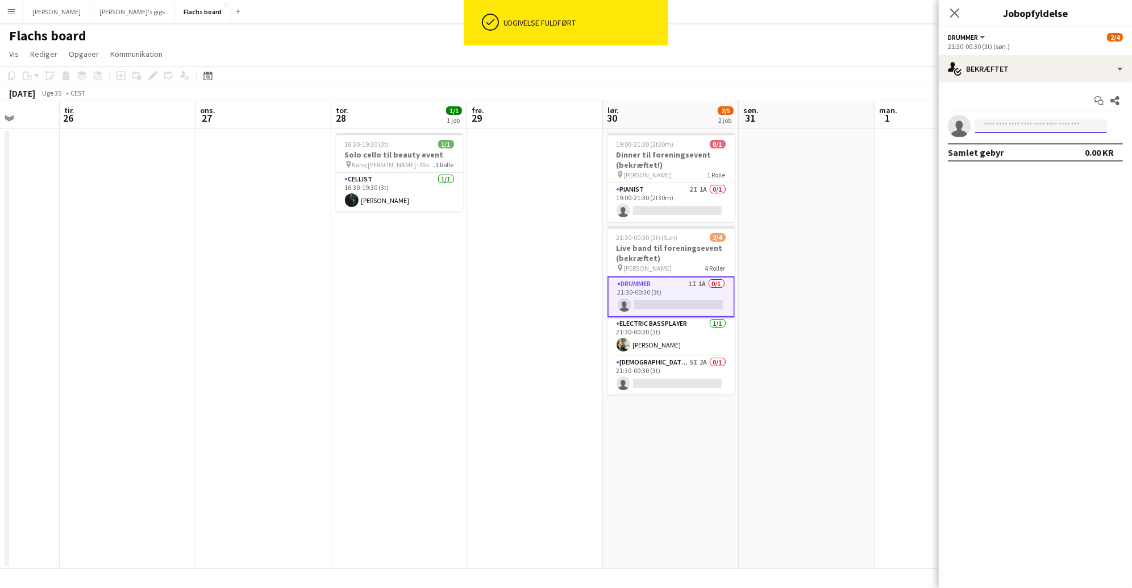
click at [990, 120] on input at bounding box center [1041, 126] width 132 height 14
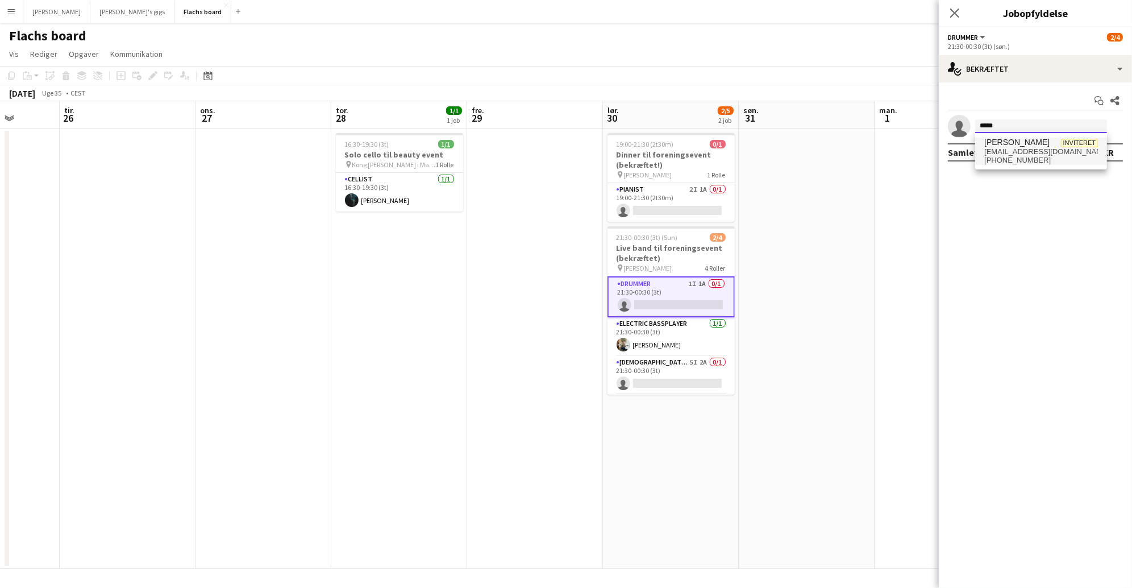
type input "*****"
click at [1004, 164] on span "[PHONE_NUMBER]" at bounding box center [1041, 160] width 114 height 9
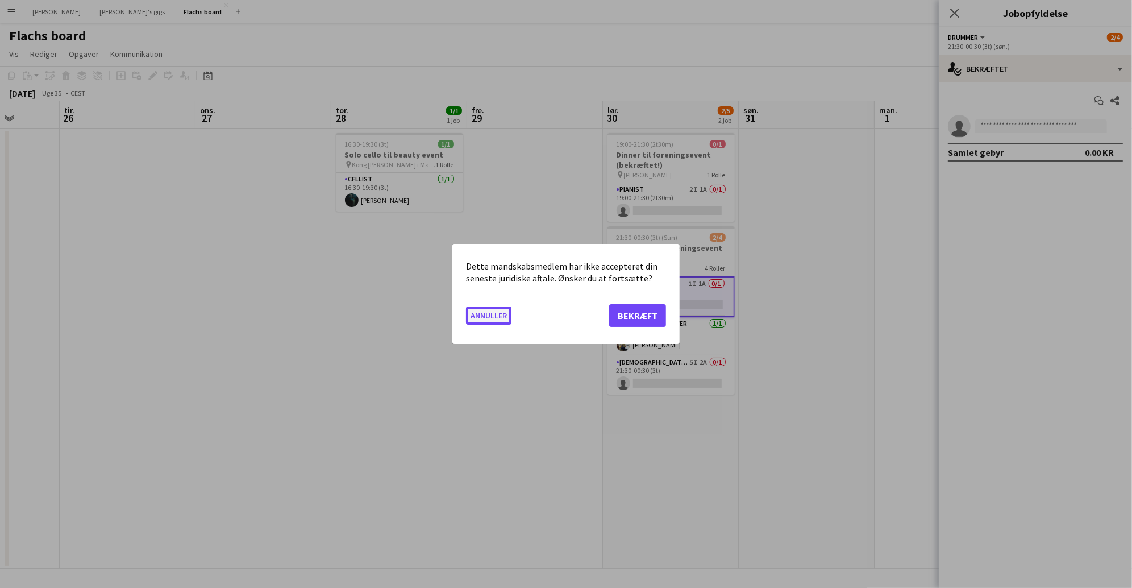
click at [503, 310] on button "Annuller" at bounding box center [488, 315] width 45 height 18
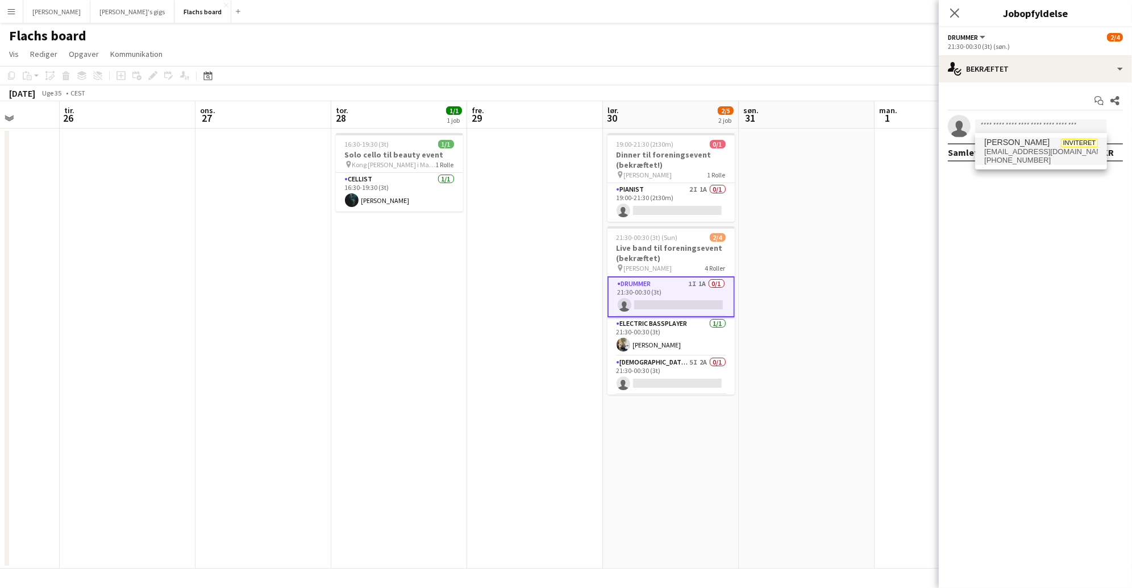
click at [952, 5] on div "Luk pop-in" at bounding box center [955, 13] width 32 height 26
click at [950, 25] on div "Luk pop-in" at bounding box center [955, 13] width 32 height 26
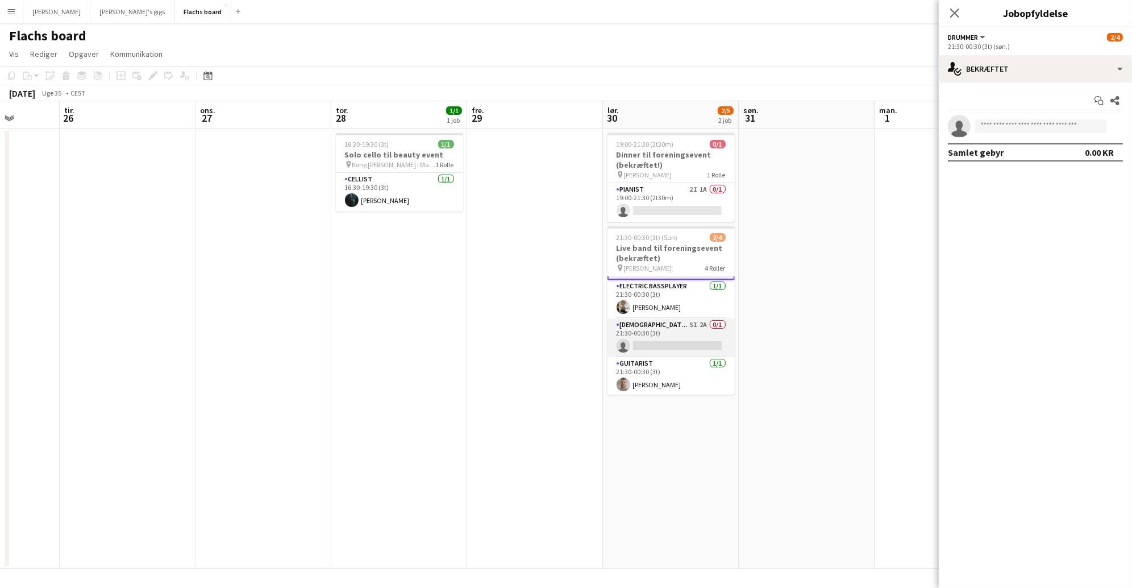
click at [688, 327] on app-card-role "[DEMOGRAPHIC_DATA] Singer 5I 2A 0/1 21:30-00:30 (3t) single-neutral-actions" at bounding box center [670, 337] width 127 height 39
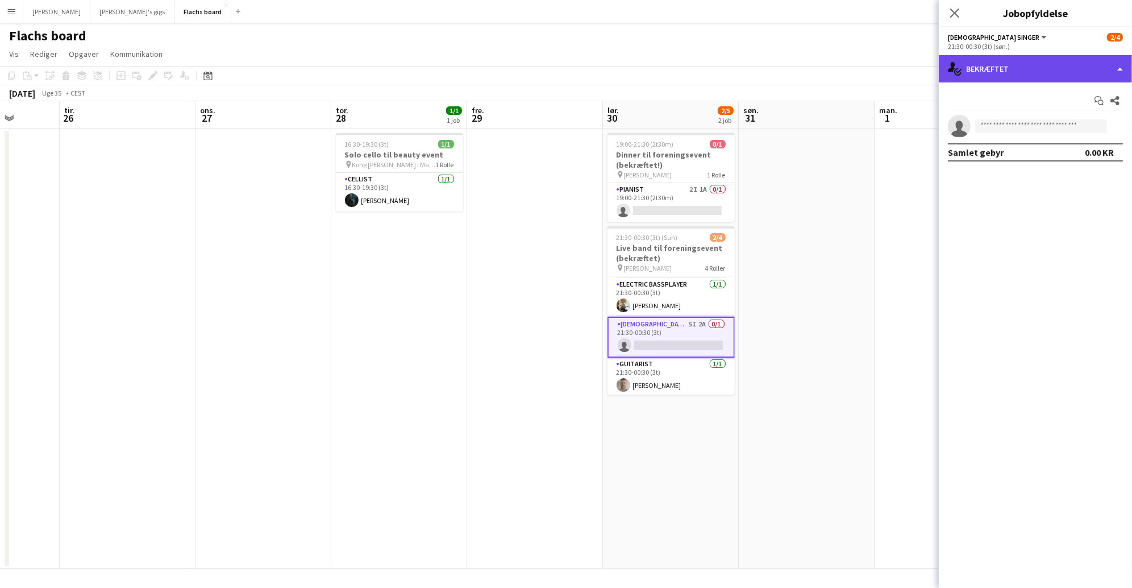
click at [1011, 69] on div "single-neutral-actions-check-2 Bekræftet" at bounding box center [1035, 68] width 193 height 27
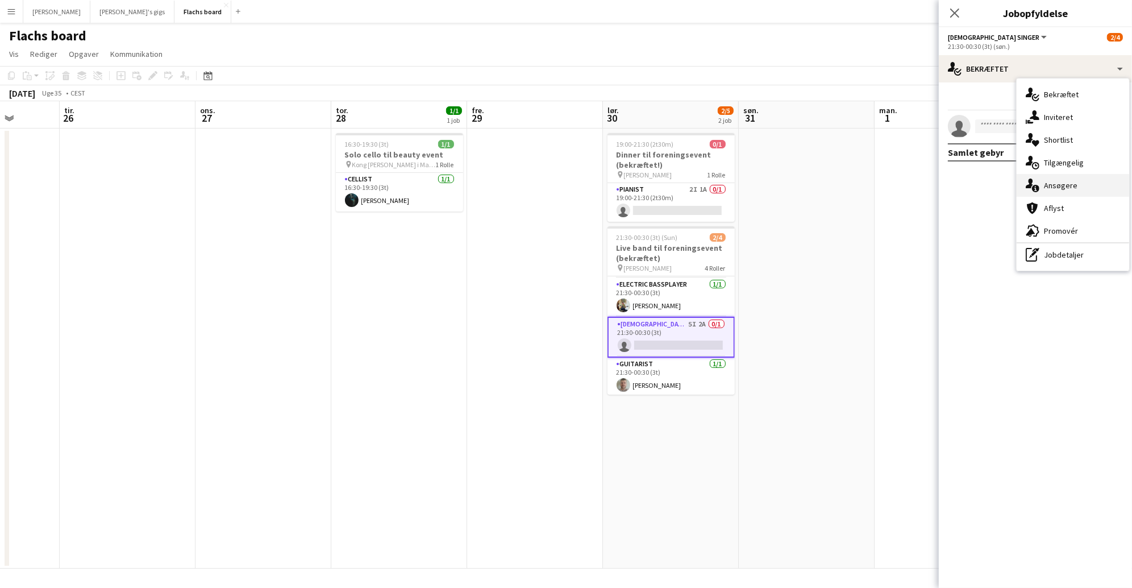
click at [1063, 183] on div "single-neutral-actions-information Ansøgere" at bounding box center [1073, 185] width 113 height 23
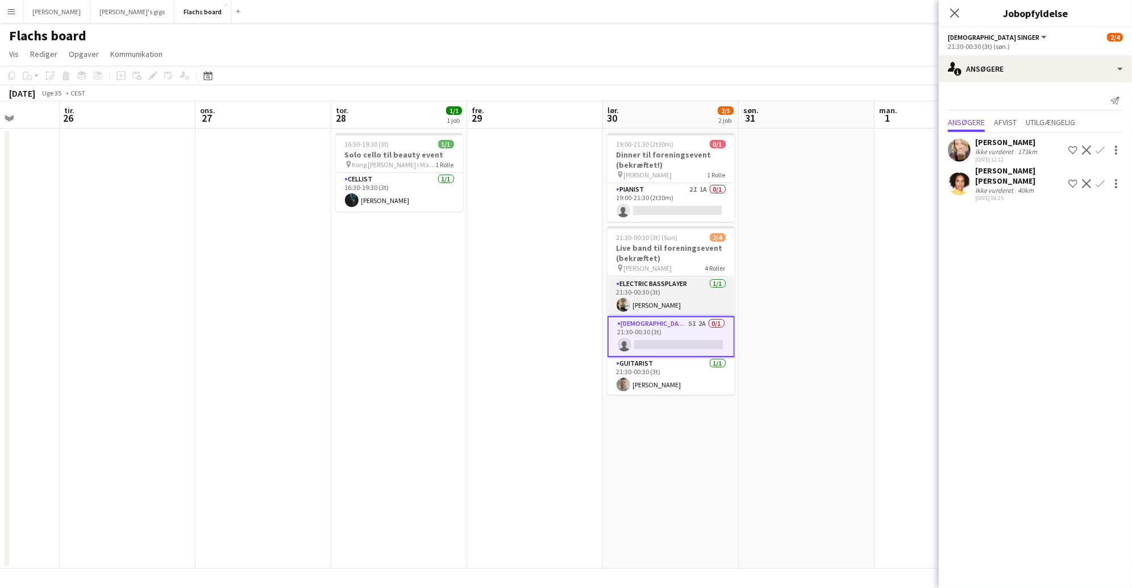
scroll to position [0, 0]
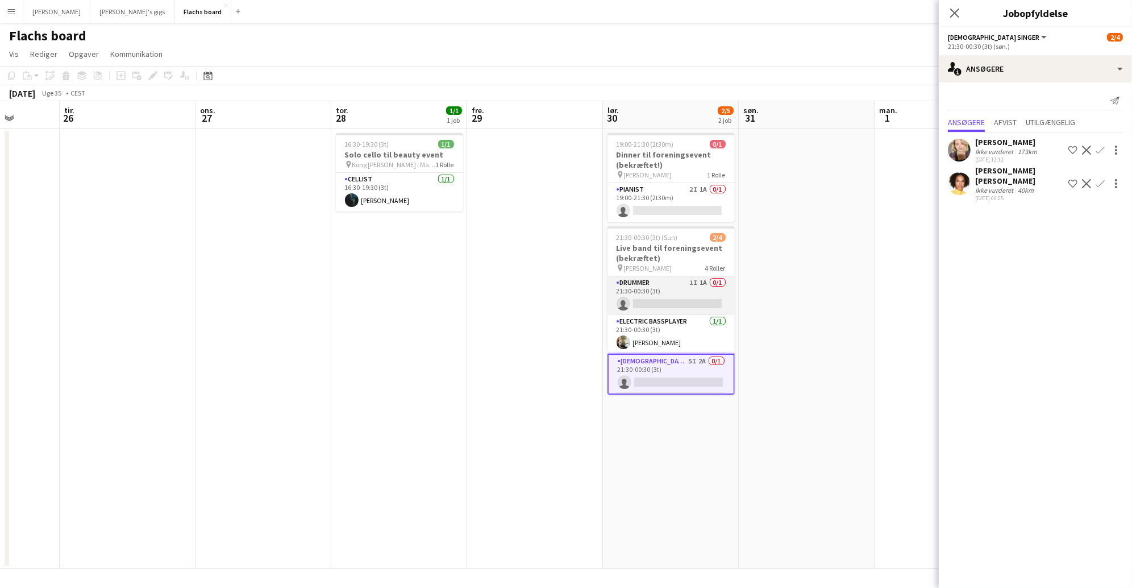
click at [681, 303] on app-card-role "Drummer 1I 1A 0/1 21:30-00:30 (3t) single-neutral-actions" at bounding box center [670, 295] width 127 height 39
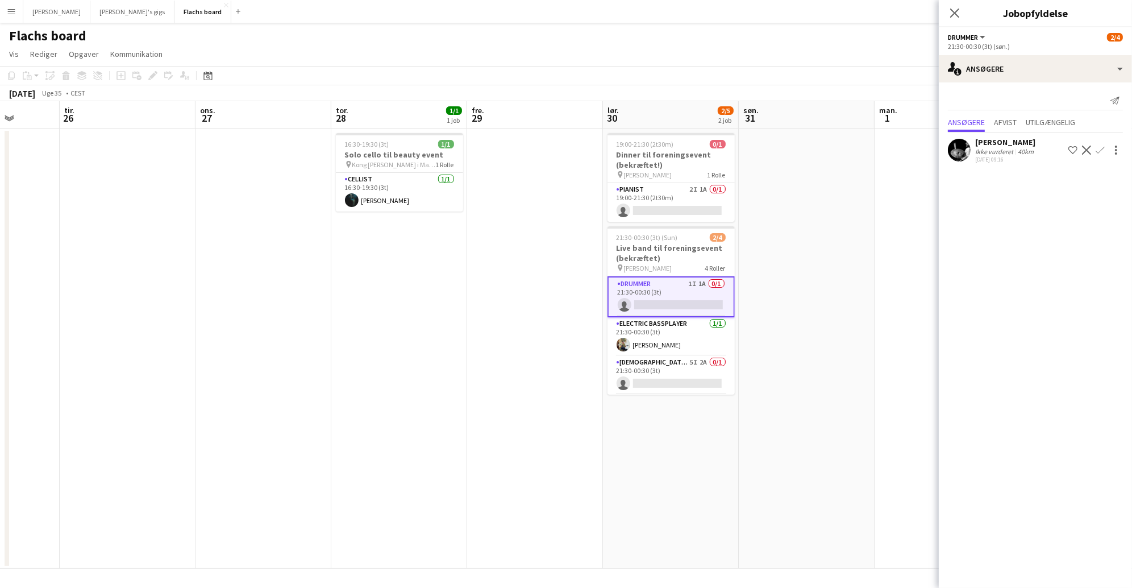
click at [7, 16] on button "Menu" at bounding box center [11, 11] width 23 height 23
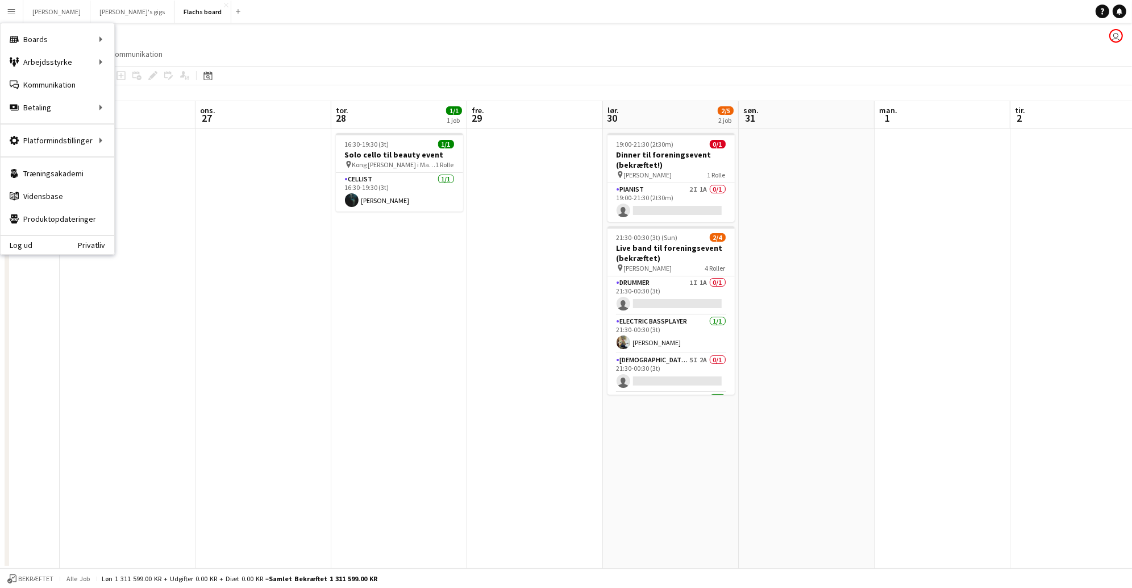
click at [152, 101] on app-board-header-date "tir. 26" at bounding box center [128, 114] width 136 height 27
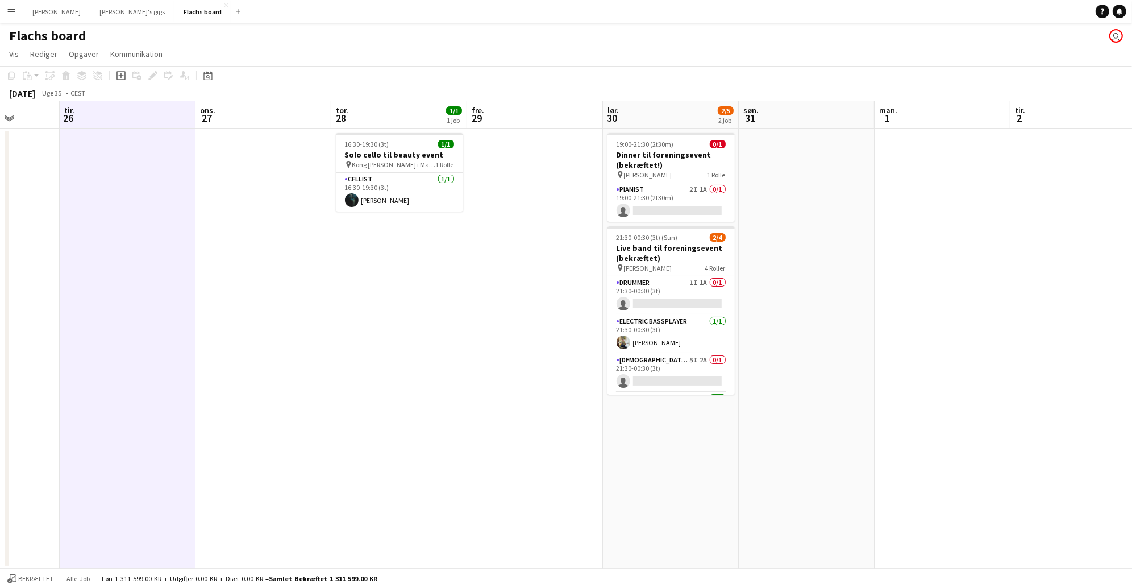
click at [10, 10] on app-icon "Menu" at bounding box center [11, 11] width 9 height 9
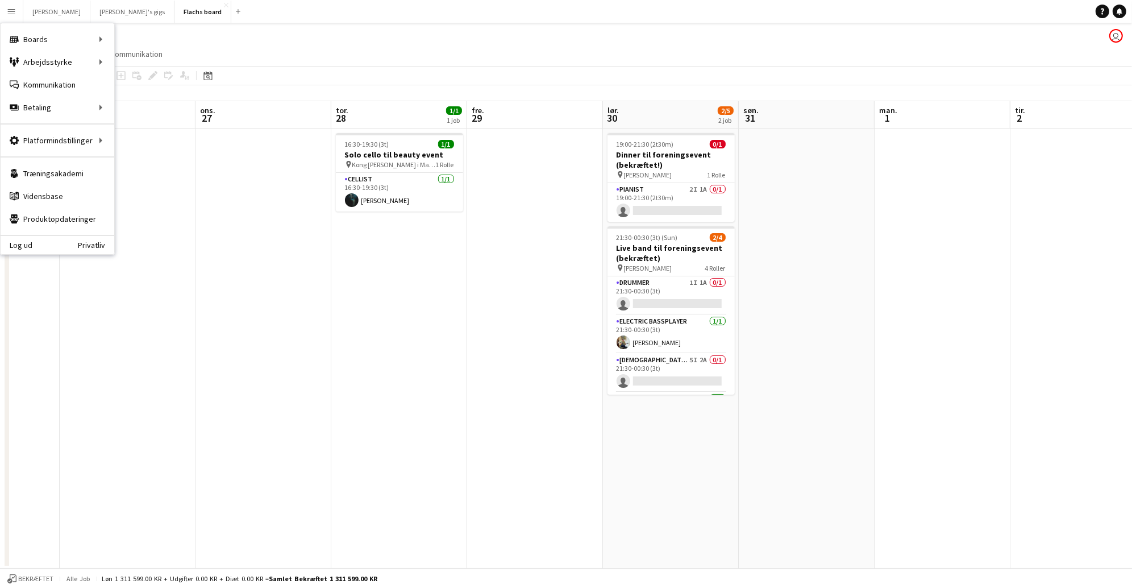
click at [127, 82] on app-toolbar "Kopier Indsæt Indsæt Kommando V Indsæt med mandskab Kommando Skift V Indsæt lin…" at bounding box center [566, 75] width 1132 height 19
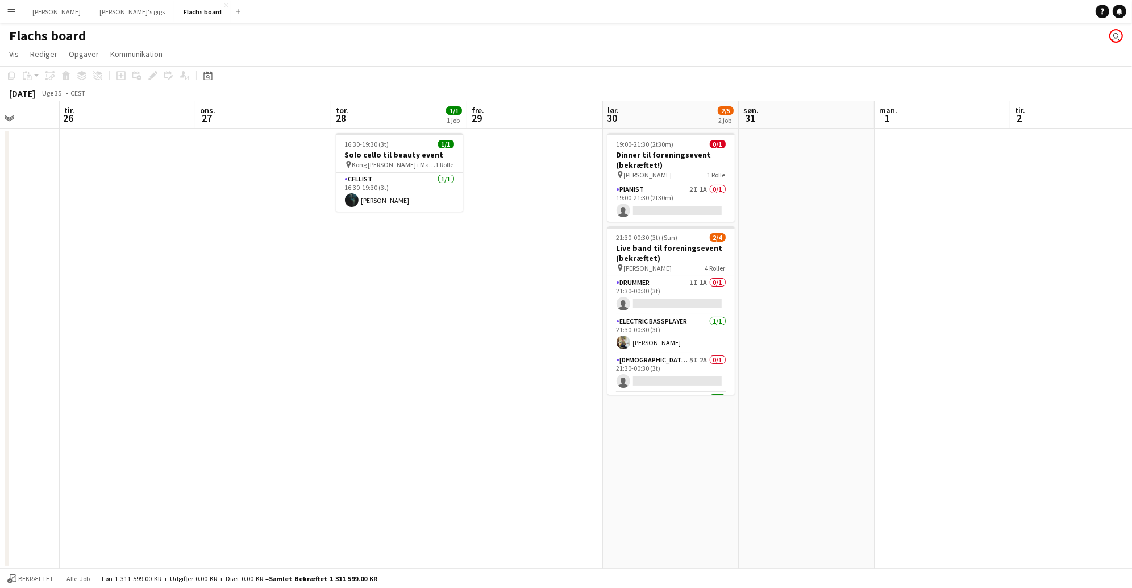
click at [9, 19] on button "Menu" at bounding box center [11, 11] width 23 height 23
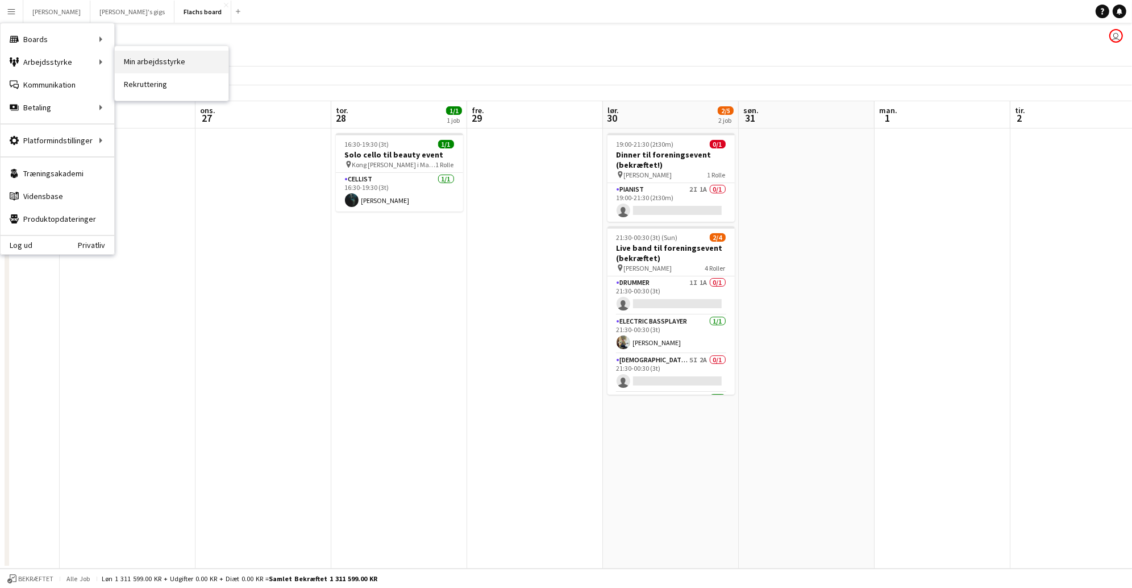
click at [134, 65] on link "Min arbejdsstyrke" at bounding box center [172, 62] width 114 height 23
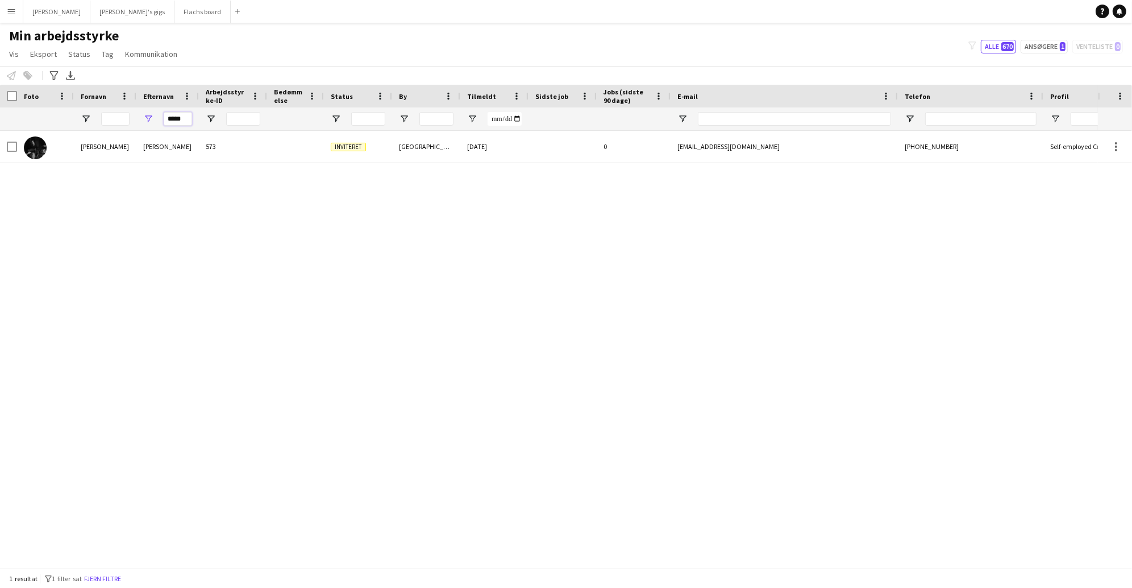
click at [177, 124] on input "*****" at bounding box center [178, 119] width 28 height 14
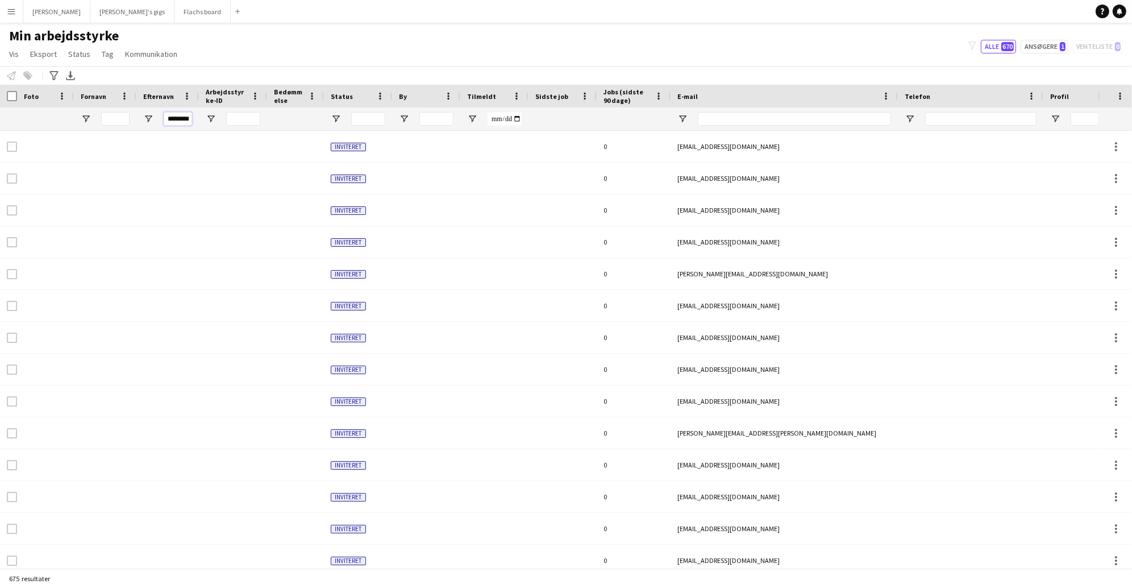
scroll to position [0, 3]
type input "********"
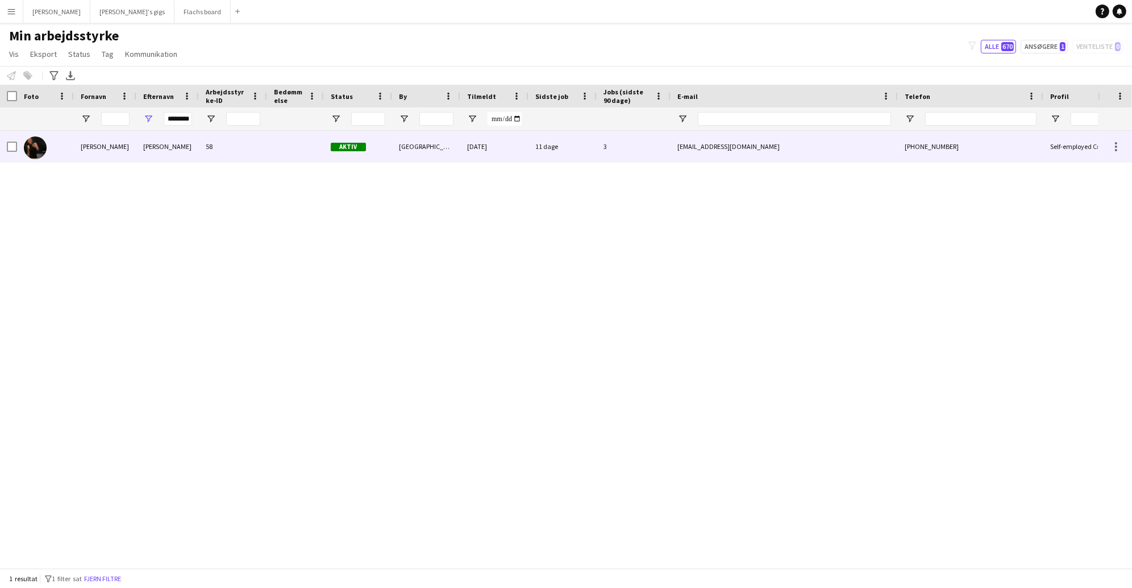
scroll to position [0, 0]
click at [157, 140] on div "[PERSON_NAME]" at bounding box center [167, 146] width 63 height 31
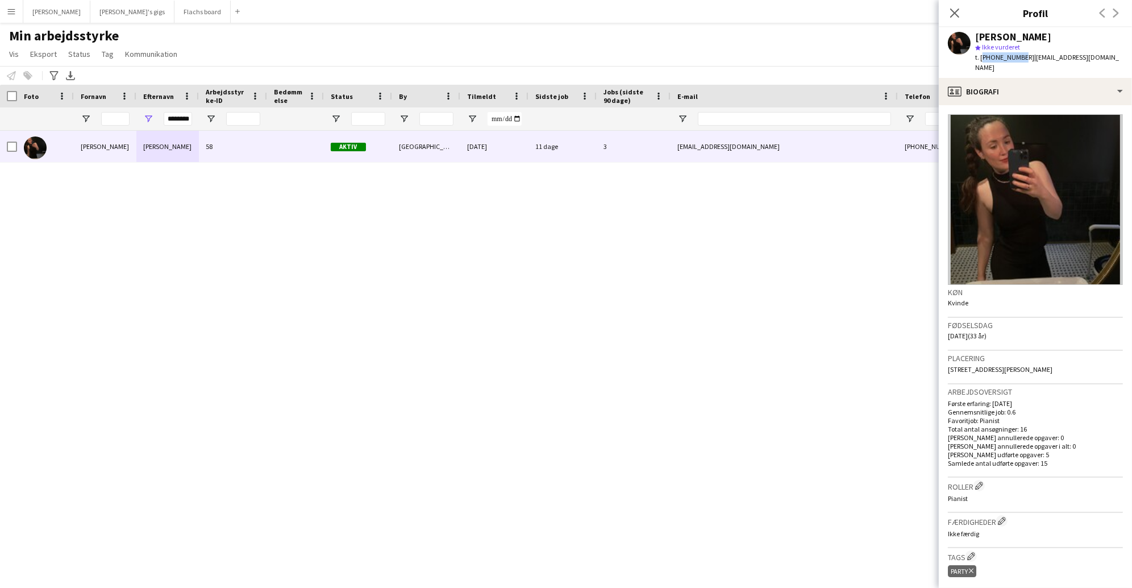
drag, startPoint x: 1018, startPoint y: 58, endPoint x: 982, endPoint y: 59, distance: 36.4
click at [982, 59] on span "t. [PHONE_NUMBER]" at bounding box center [1004, 57] width 59 height 9
copy span "[PHONE_NUMBER]"
drag, startPoint x: 1021, startPoint y: 57, endPoint x: 1030, endPoint y: 65, distance: 11.7
click at [1030, 65] on div "t. [PHONE_NUMBER] | [EMAIL_ADDRESS][DOMAIN_NAME]" at bounding box center [1049, 62] width 148 height 20
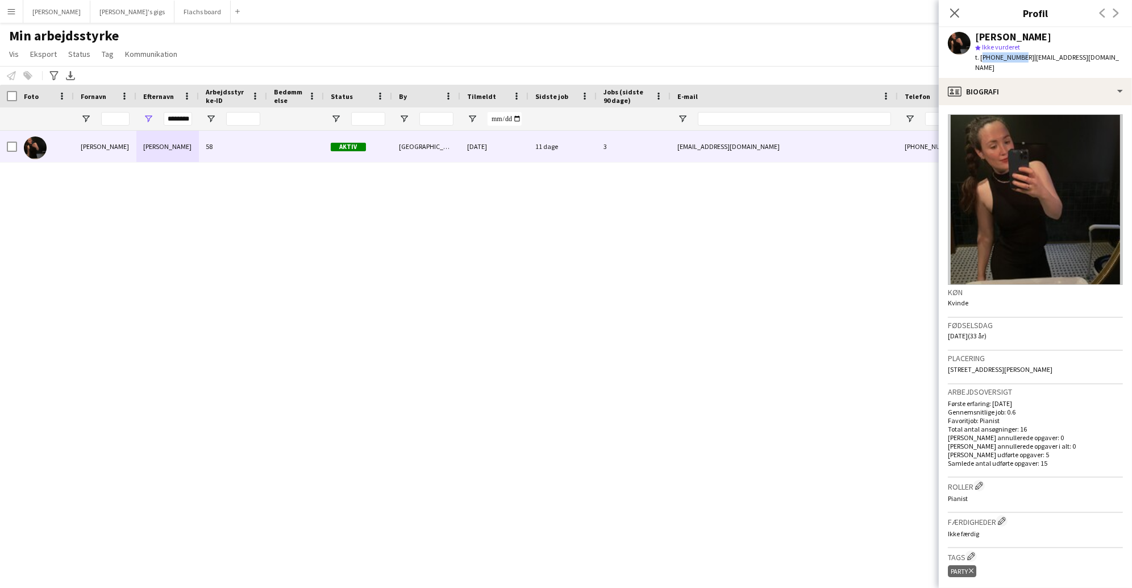
copy span "[EMAIL_ADDRESS][DOMAIN_NAME]"
